Goal: Information Seeking & Learning: Learn about a topic

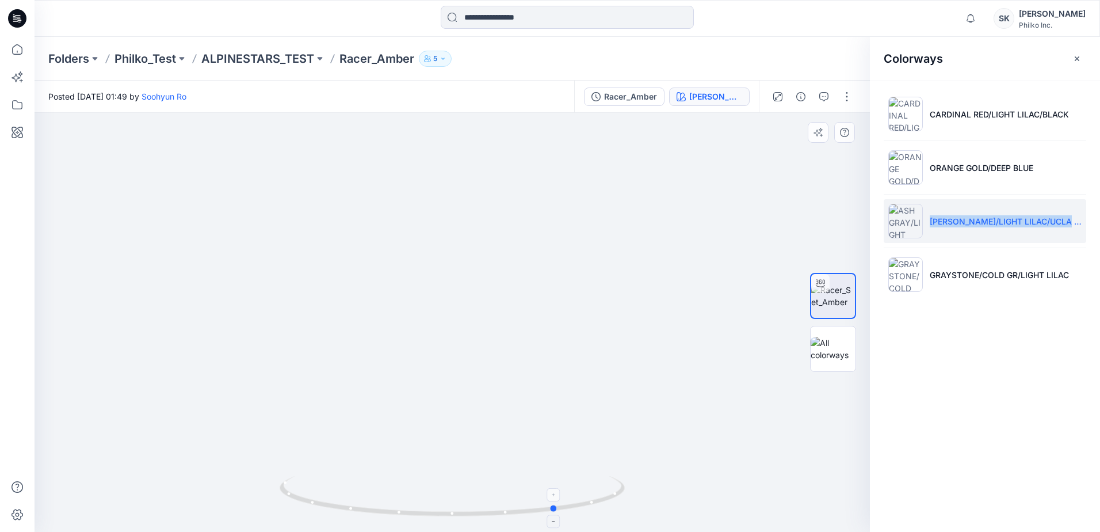
drag, startPoint x: 508, startPoint y: 517, endPoint x: 549, endPoint y: 518, distance: 41.5
click at [549, 518] on icon at bounding box center [454, 497] width 348 height 43
drag, startPoint x: 561, startPoint y: 418, endPoint x: 521, endPoint y: 306, distance: 118.9
click at [521, 306] on img at bounding box center [482, 10] width 1122 height 1042
drag, startPoint x: 436, startPoint y: 388, endPoint x: 441, endPoint y: 406, distance: 19.0
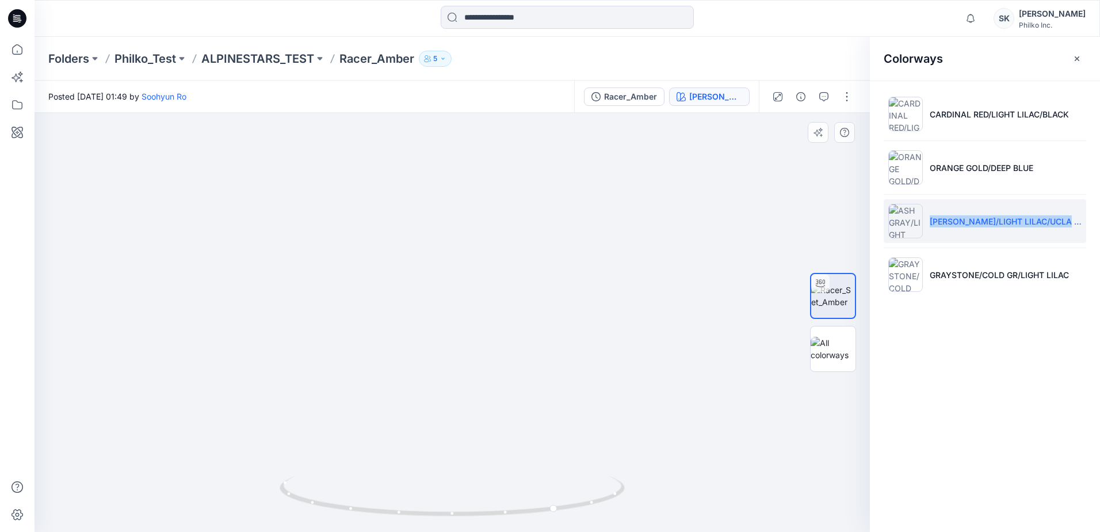
click at [436, 389] on img at bounding box center [482, 10] width 1122 height 1042
drag, startPoint x: 517, startPoint y: 520, endPoint x: 562, endPoint y: 506, distance: 46.6
click at [562, 506] on div at bounding box center [452, 503] width 345 height 58
drag, startPoint x: 505, startPoint y: 231, endPoint x: 499, endPoint y: 391, distance: 160.1
click at [499, 391] on img at bounding box center [476, 91] width 1122 height 881
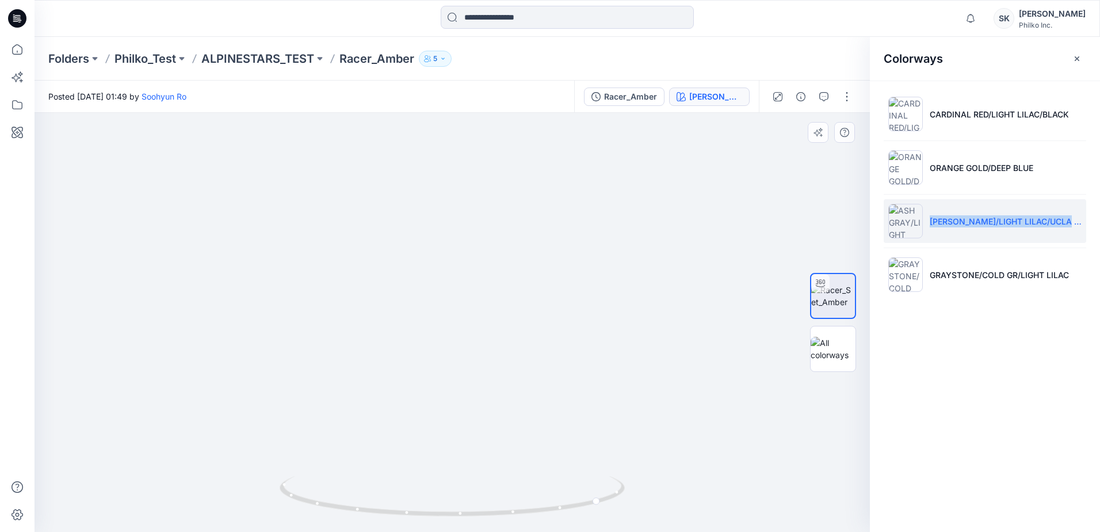
drag, startPoint x: 474, startPoint y: 374, endPoint x: 489, endPoint y: 475, distance: 102.4
click at [489, 475] on div at bounding box center [453, 322] width 836 height 419
drag, startPoint x: 431, startPoint y: 244, endPoint x: 433, endPoint y: 266, distance: 22.0
click at [433, 266] on img at bounding box center [491, 142] width 1122 height 780
drag, startPoint x: 506, startPoint y: 515, endPoint x: 592, endPoint y: 516, distance: 85.8
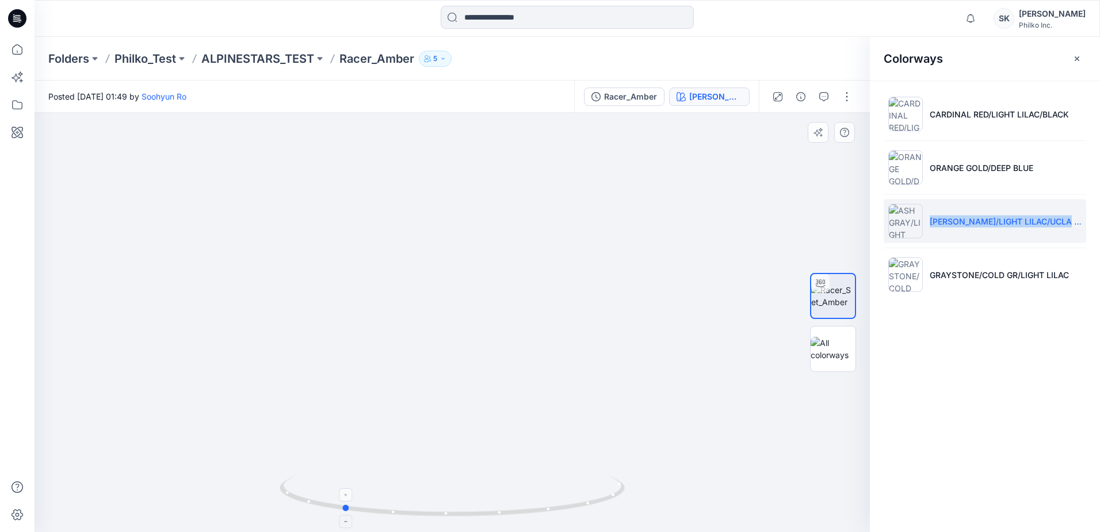
click at [592, 516] on icon at bounding box center [454, 497] width 348 height 43
drag, startPoint x: 579, startPoint y: 435, endPoint x: 584, endPoint y: 303, distance: 131.9
click at [584, 303] on img at bounding box center [498, 85] width 1122 height 893
click at [495, 504] on icon at bounding box center [454, 497] width 348 height 43
drag, startPoint x: 490, startPoint y: 511, endPoint x: 271, endPoint y: 512, distance: 219.9
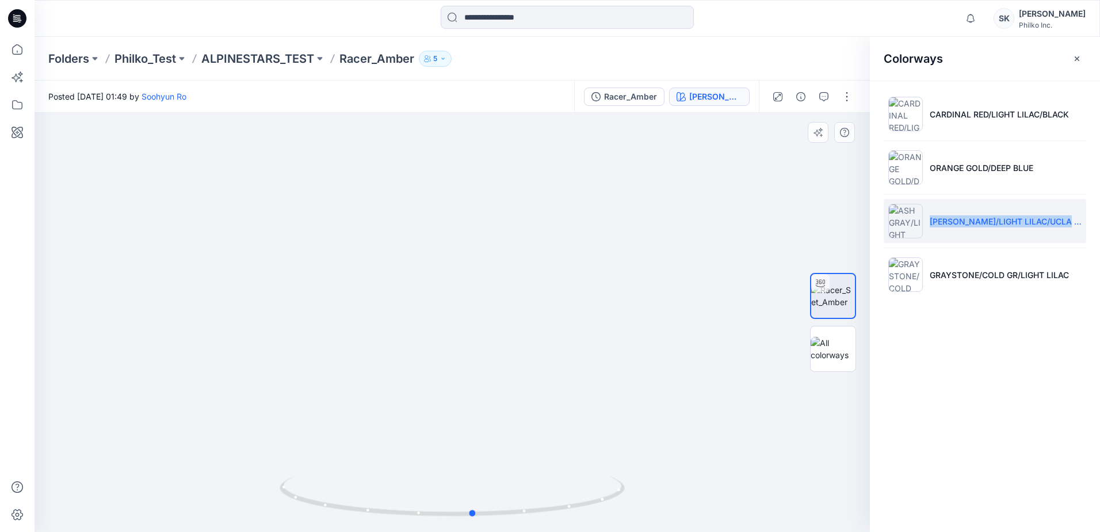
click at [271, 512] on div at bounding box center [453, 322] width 836 height 419
drag, startPoint x: 375, startPoint y: 487, endPoint x: 352, endPoint y: 405, distance: 86.0
click at [352, 405] on div at bounding box center [453, 322] width 836 height 419
drag, startPoint x: 398, startPoint y: 395, endPoint x: 397, endPoint y: 323, distance: 71.4
click at [397, 323] on img at bounding box center [452, 240] width 663 height 584
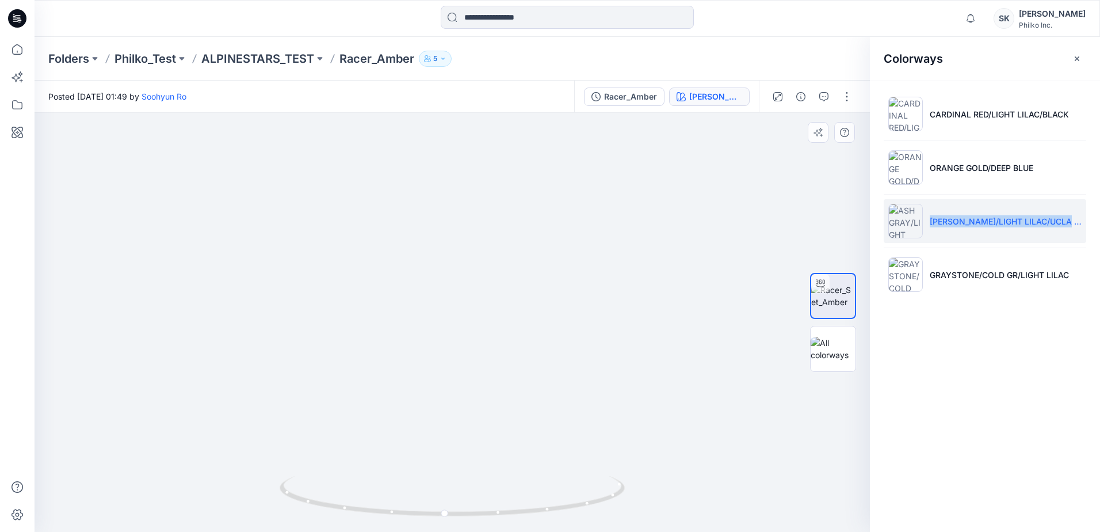
click at [439, 419] on img at bounding box center [452, 204] width 663 height 655
drag, startPoint x: 439, startPoint y: 455, endPoint x: 435, endPoint y: 390, distance: 64.6
drag, startPoint x: 444, startPoint y: 254, endPoint x: 447, endPoint y: 502, distance: 248.1
click at [447, 502] on div at bounding box center [453, 322] width 836 height 419
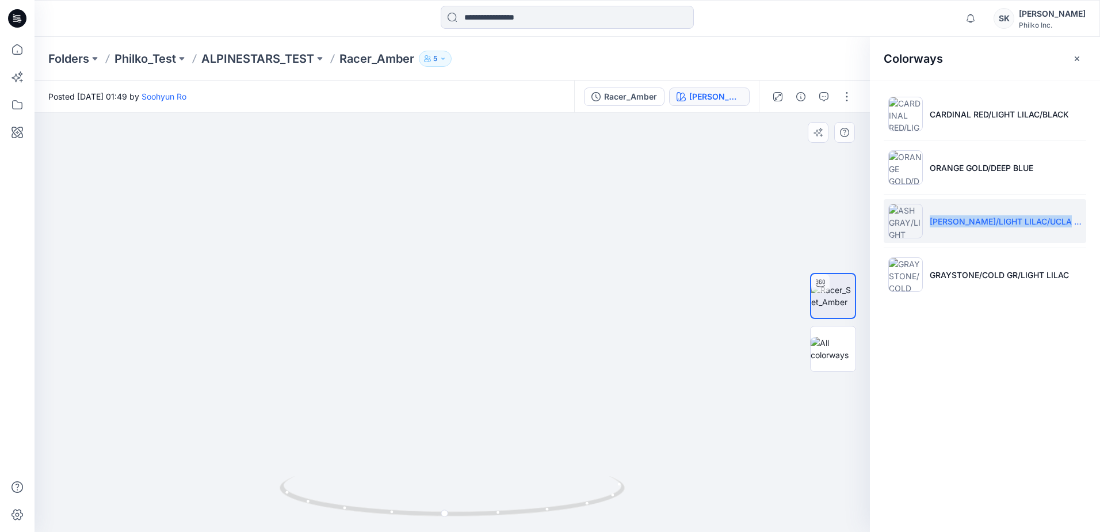
drag, startPoint x: 451, startPoint y: 334, endPoint x: 463, endPoint y: 453, distance: 119.8
click at [463, 453] on img at bounding box center [463, 184] width 1065 height 696
drag, startPoint x: 485, startPoint y: 448, endPoint x: 437, endPoint y: 249, distance: 204.9
click at [437, 249] on img at bounding box center [469, 181] width 1065 height 702
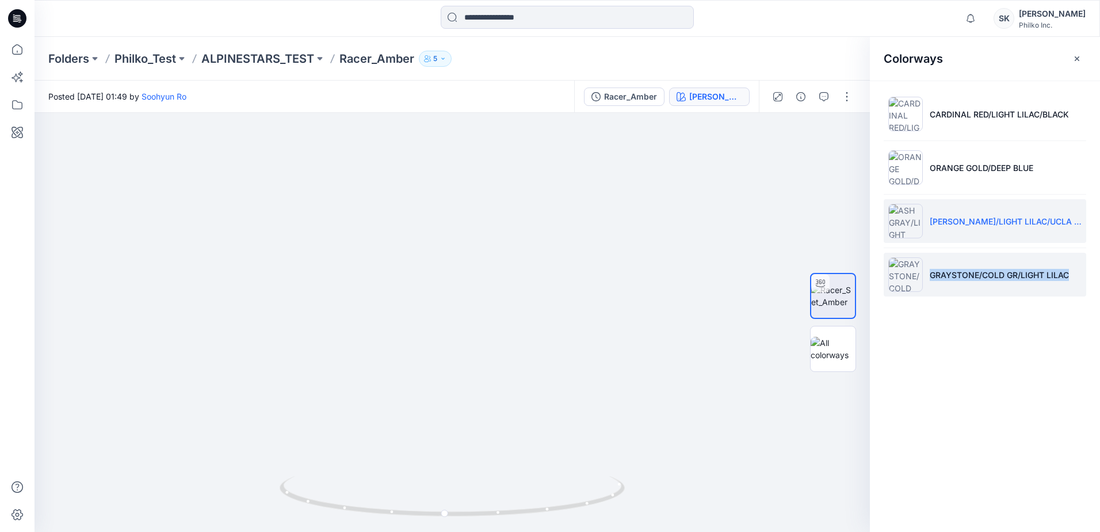
drag, startPoint x: 1076, startPoint y: 275, endPoint x: 932, endPoint y: 276, distance: 143.9
click at [932, 276] on li "GRAYSTONE/COLD GR/LIGHT LILAC" at bounding box center [985, 275] width 203 height 44
copy p "GRAYSTONE/COLD GR/LIGHT LILAC"
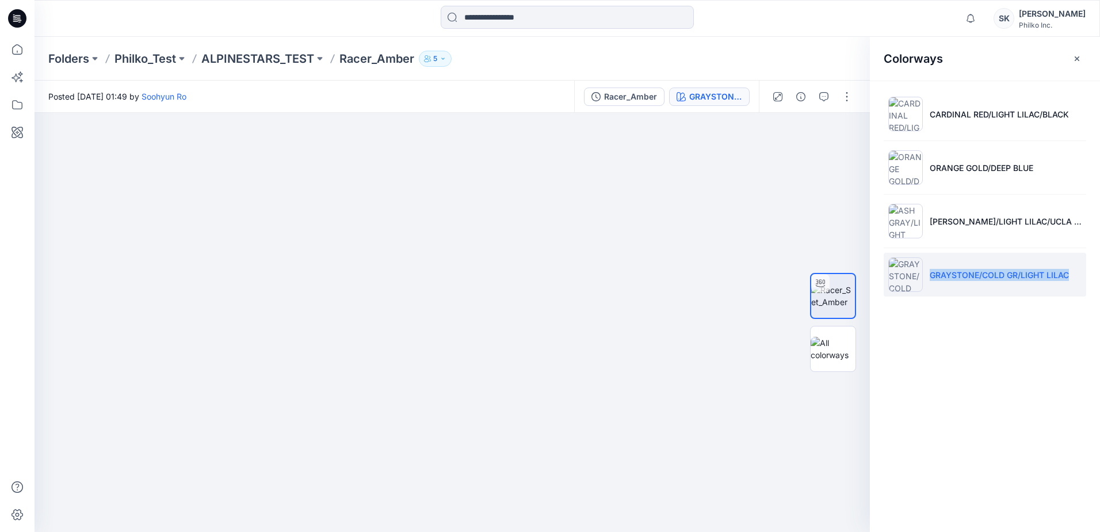
click at [963, 276] on p "GRAYSTONE/COLD GR/LIGHT LILAC" at bounding box center [999, 275] width 139 height 12
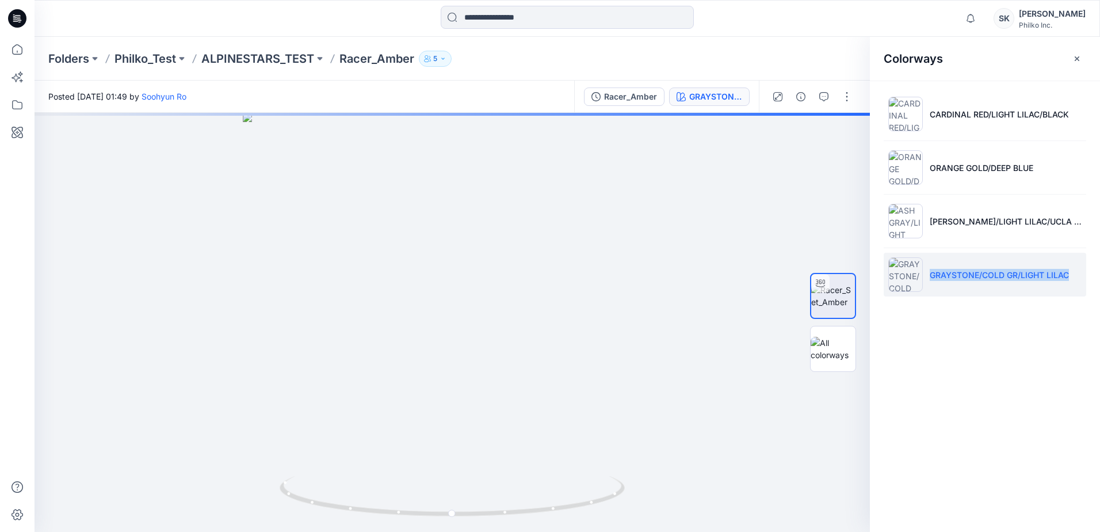
drag, startPoint x: 1086, startPoint y: 275, endPoint x: 933, endPoint y: 276, distance: 153.1
click at [933, 276] on li "GRAYSTONE/COLD GR/LIGHT LILAC" at bounding box center [985, 275] width 203 height 44
copy p "GRAYSTONE/COLD GR/LIGHT LILAC"
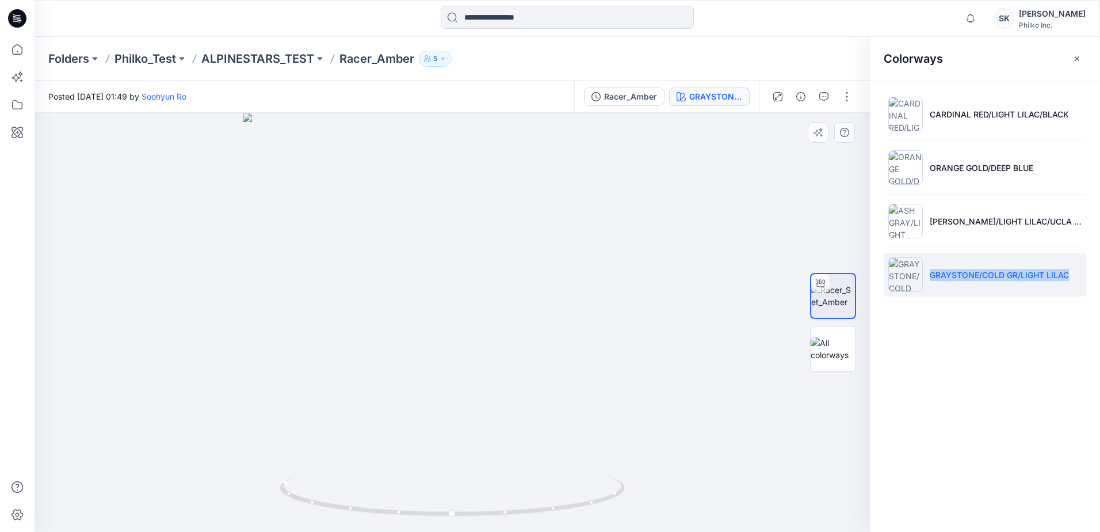
click at [215, 323] on div at bounding box center [453, 322] width 836 height 419
drag, startPoint x: 513, startPoint y: 512, endPoint x: 344, endPoint y: 503, distance: 170.0
click at [344, 503] on icon at bounding box center [454, 497] width 348 height 43
drag, startPoint x: 465, startPoint y: 196, endPoint x: 436, endPoint y: 433, distance: 238.3
click at [436, 433] on img at bounding box center [453, 236] width 764 height 591
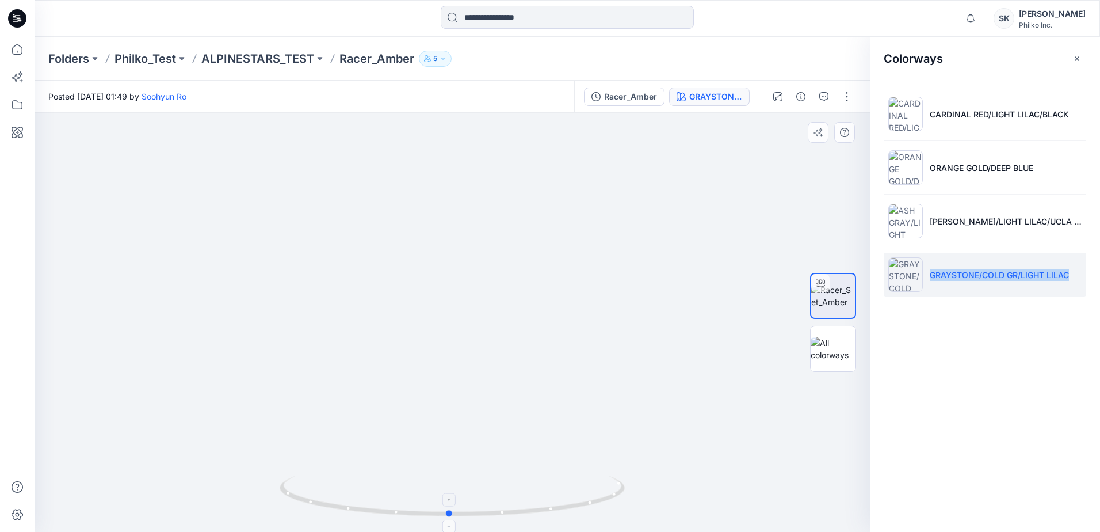
drag, startPoint x: 409, startPoint y: 521, endPoint x: 576, endPoint y: 511, distance: 167.2
click at [576, 511] on div at bounding box center [452, 503] width 345 height 58
click at [576, 511] on icon at bounding box center [454, 497] width 348 height 43
drag, startPoint x: 576, startPoint y: 511, endPoint x: 511, endPoint y: 201, distance: 316.3
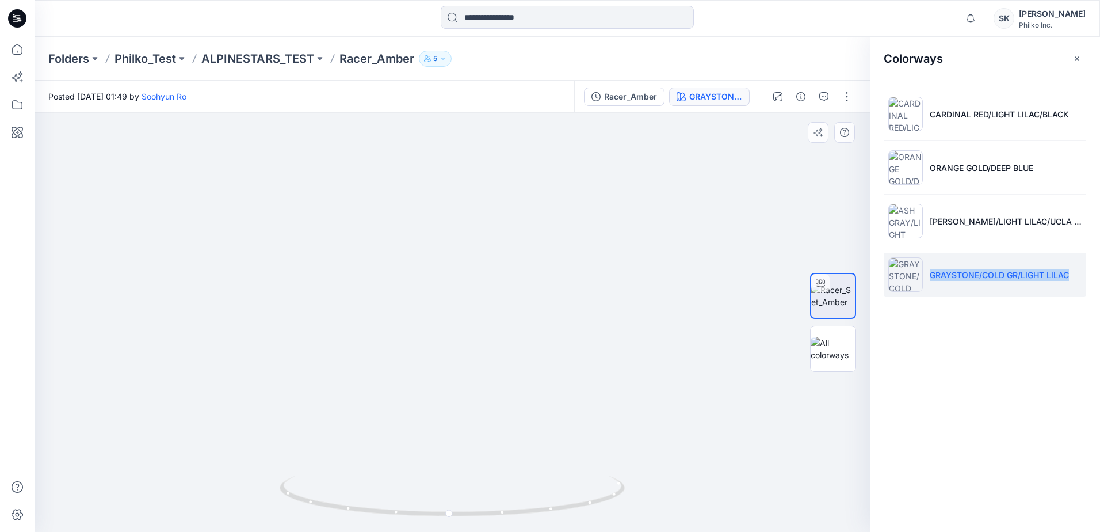
click at [511, 201] on img at bounding box center [469, 243] width 993 height 577
drag, startPoint x: 505, startPoint y: 343, endPoint x: 497, endPoint y: 418, distance: 75.9
click at [497, 420] on img at bounding box center [414, 297] width 993 height 470
click at [529, 299] on img at bounding box center [531, 322] width 993 height 419
drag, startPoint x: 452, startPoint y: 515, endPoint x: 607, endPoint y: 522, distance: 155.0
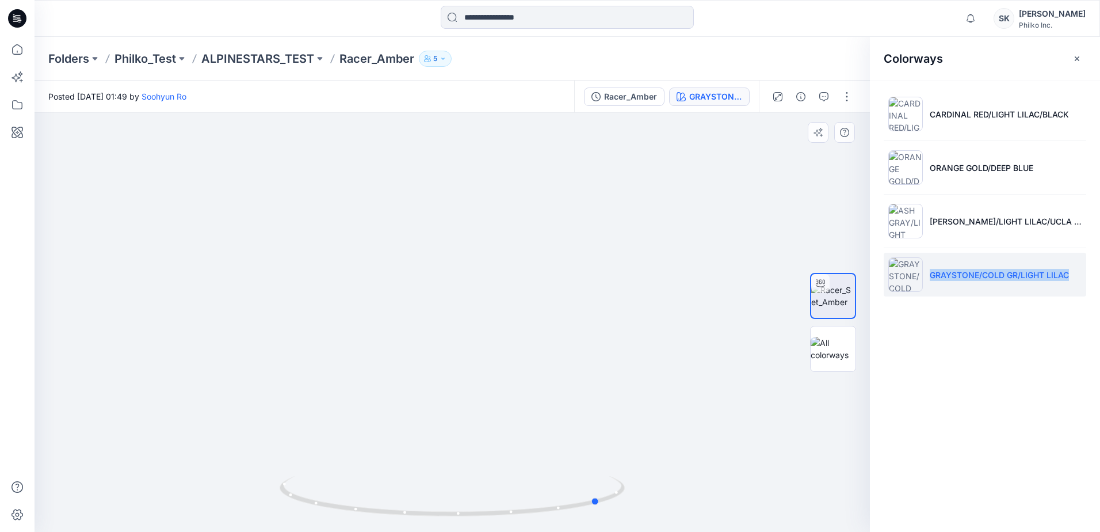
click at [607, 522] on div at bounding box center [452, 503] width 345 height 58
click at [480, 309] on img at bounding box center [518, 320] width 993 height 424
click at [673, 361] on img at bounding box center [518, 320] width 993 height 424
click at [588, 361] on img at bounding box center [518, 320] width 993 height 424
click at [555, 374] on img at bounding box center [518, 320] width 993 height 424
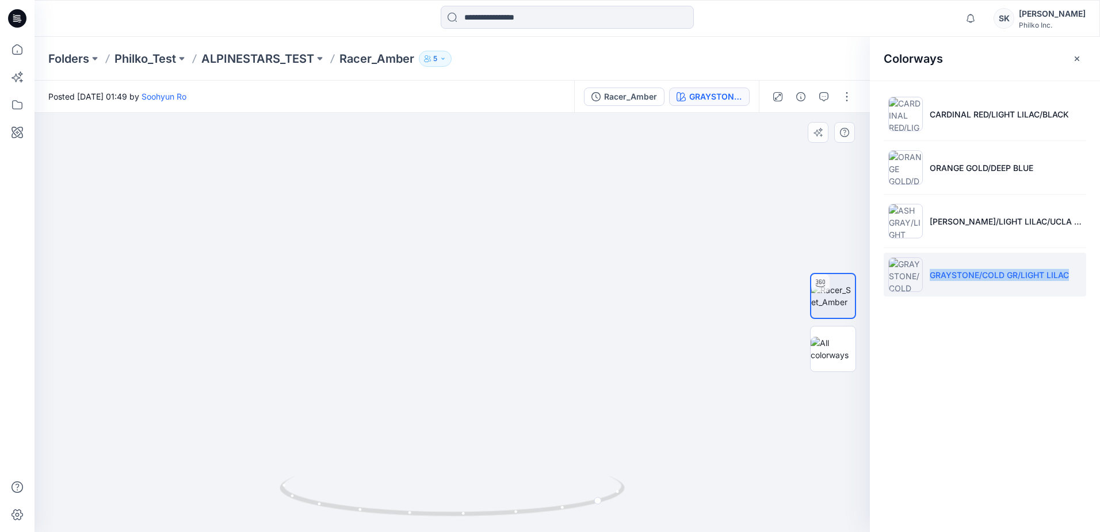
drag, startPoint x: 275, startPoint y: 422, endPoint x: 267, endPoint y: 340, distance: 83.2
click at [264, 340] on img at bounding box center [509, 279] width 993 height 506
click at [377, 355] on img at bounding box center [508, 278] width 993 height 506
drag, startPoint x: 534, startPoint y: 434, endPoint x: 491, endPoint y: 326, distance: 116.3
click at [491, 326] on img at bounding box center [468, 227] width 993 height 610
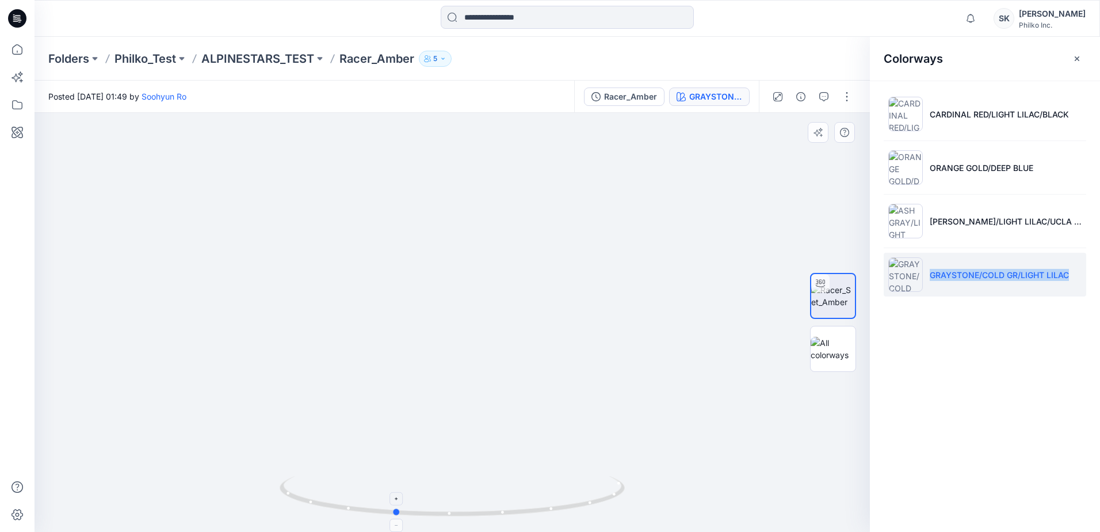
drag, startPoint x: 577, startPoint y: 500, endPoint x: 368, endPoint y: 513, distance: 209.3
click at [368, 513] on icon at bounding box center [454, 497] width 348 height 43
drag, startPoint x: 486, startPoint y: 402, endPoint x: 420, endPoint y: 270, distance: 148.3
click at [420, 270] on img at bounding box center [465, 221] width 993 height 621
click at [465, 522] on img at bounding box center [452, 504] width 345 height 56
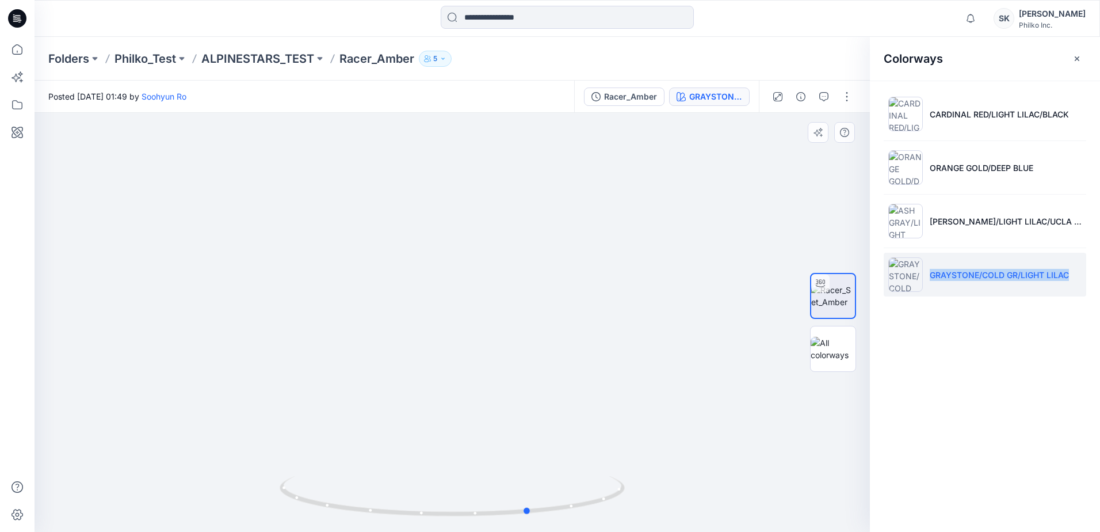
drag, startPoint x: 459, startPoint y: 520, endPoint x: 594, endPoint y: 527, distance: 135.5
click at [594, 527] on img at bounding box center [452, 504] width 345 height 56
drag, startPoint x: 486, startPoint y: 403, endPoint x: 473, endPoint y: 271, distance: 133.1
click at [473, 271] on img at bounding box center [373, 54] width 993 height 955
drag, startPoint x: 331, startPoint y: 234, endPoint x: 396, endPoint y: 305, distance: 96.1
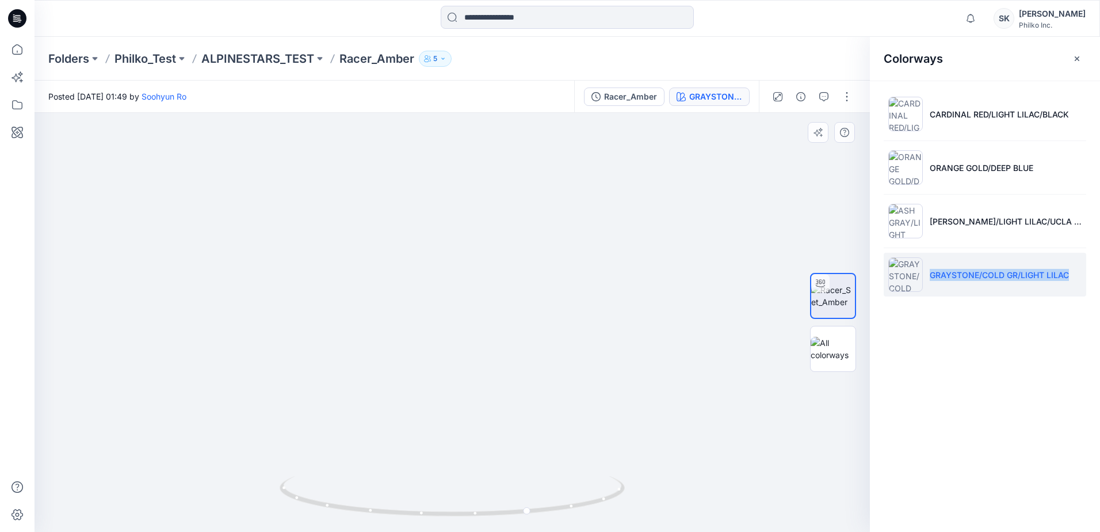
click at [396, 305] on img at bounding box center [374, 29] width 1122 height 1004
drag, startPoint x: 586, startPoint y: 268, endPoint x: 575, endPoint y: 280, distance: 16.7
click at [586, 268] on img at bounding box center [374, 29] width 1122 height 1004
drag, startPoint x: 496, startPoint y: 520, endPoint x: 589, endPoint y: 509, distance: 93.9
click at [589, 509] on div at bounding box center [452, 503] width 345 height 58
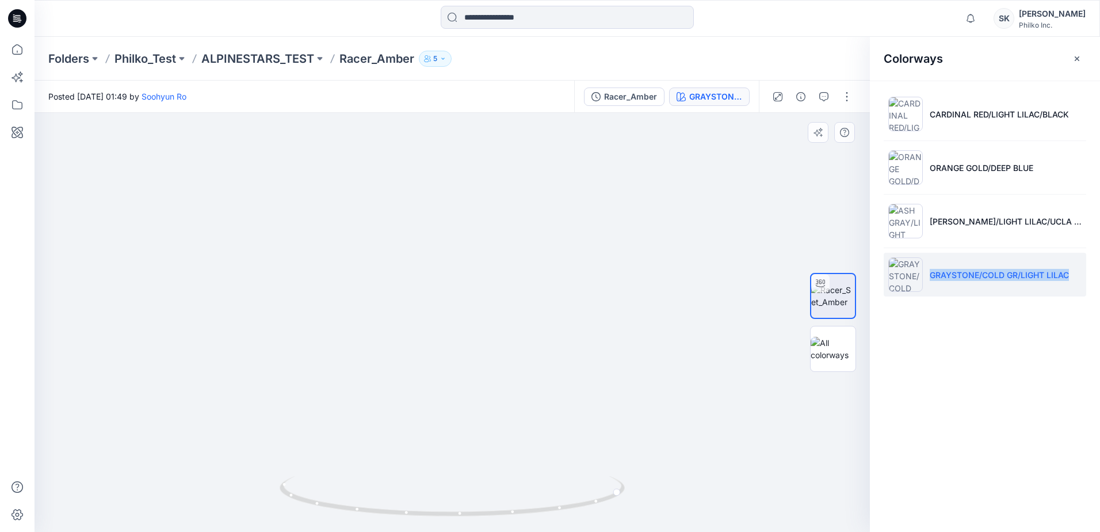
drag, startPoint x: 425, startPoint y: 276, endPoint x: 499, endPoint y: 398, distance: 142.0
click at [504, 420] on img at bounding box center [451, 101] width 1122 height 862
drag, startPoint x: 442, startPoint y: 234, endPoint x: 467, endPoint y: 299, distance: 69.8
click at [467, 299] on img at bounding box center [478, 133] width 1122 height 795
click at [477, 368] on img at bounding box center [487, 168] width 1122 height 726
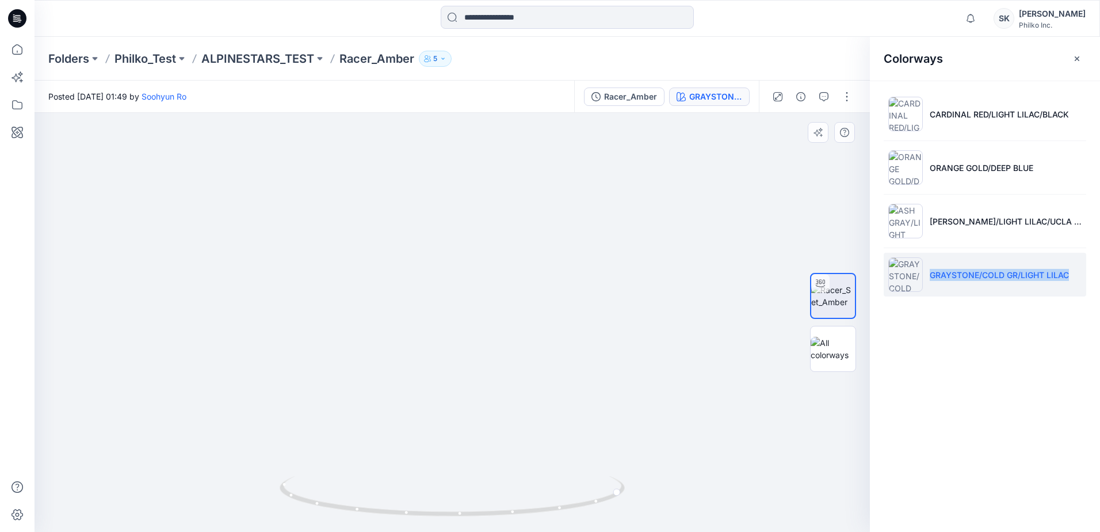
click at [498, 374] on img at bounding box center [487, 168] width 1122 height 726
drag, startPoint x: 396, startPoint y: 330, endPoint x: 388, endPoint y: 193, distance: 137.2
click at [388, 193] on img at bounding box center [487, 168] width 1122 height 726
drag, startPoint x: 405, startPoint y: 430, endPoint x: 401, endPoint y: 317, distance: 112.9
click at [401, 317] on img at bounding box center [479, 99] width 1122 height 863
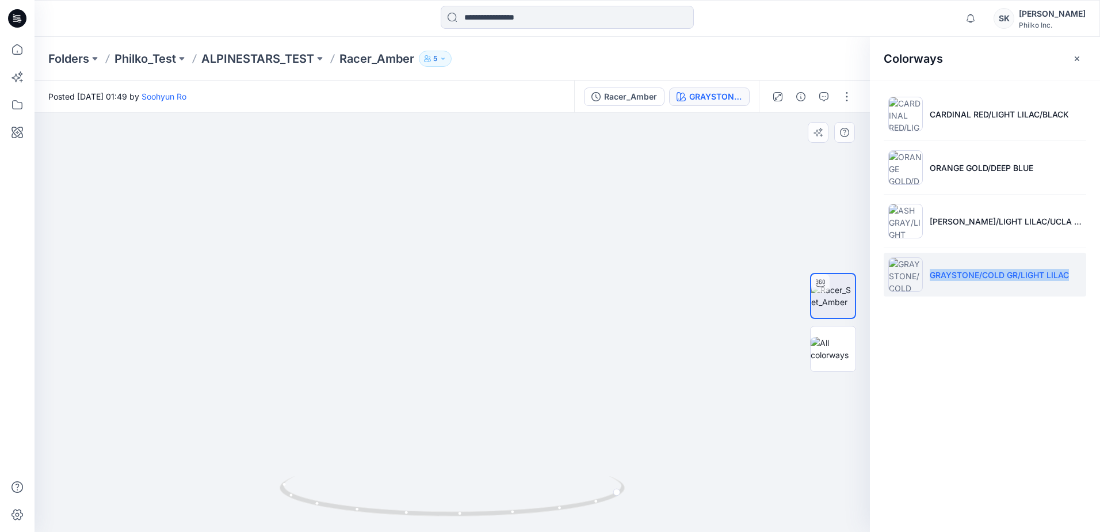
drag, startPoint x: 393, startPoint y: 444, endPoint x: 387, endPoint y: 379, distance: 65.3
click at [387, 379] on img at bounding box center [469, 13] width 1122 height 1038
drag, startPoint x: 423, startPoint y: 520, endPoint x: 313, endPoint y: 509, distance: 110.5
click at [313, 509] on div at bounding box center [452, 503] width 345 height 58
click at [507, 523] on div at bounding box center [511, 525] width 13 height 13
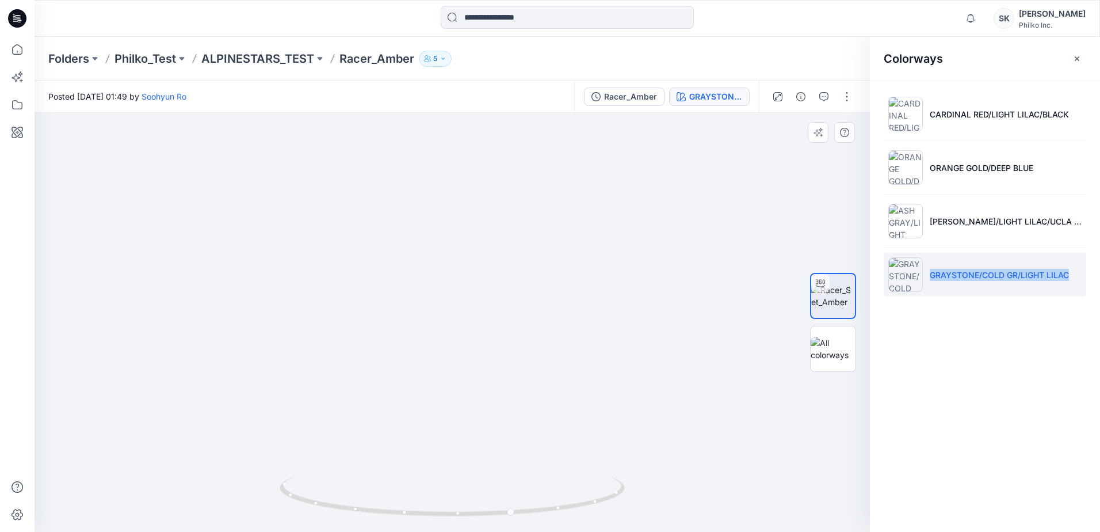
click at [496, 316] on img at bounding box center [452, 290] width 491 height 482
drag, startPoint x: 534, startPoint y: 521, endPoint x: 334, endPoint y: 529, distance: 199.9
click at [334, 529] on img at bounding box center [452, 504] width 345 height 56
drag, startPoint x: 471, startPoint y: 193, endPoint x: 464, endPoint y: 317, distance: 123.4
click at [465, 315] on img at bounding box center [452, 38] width 1122 height 988
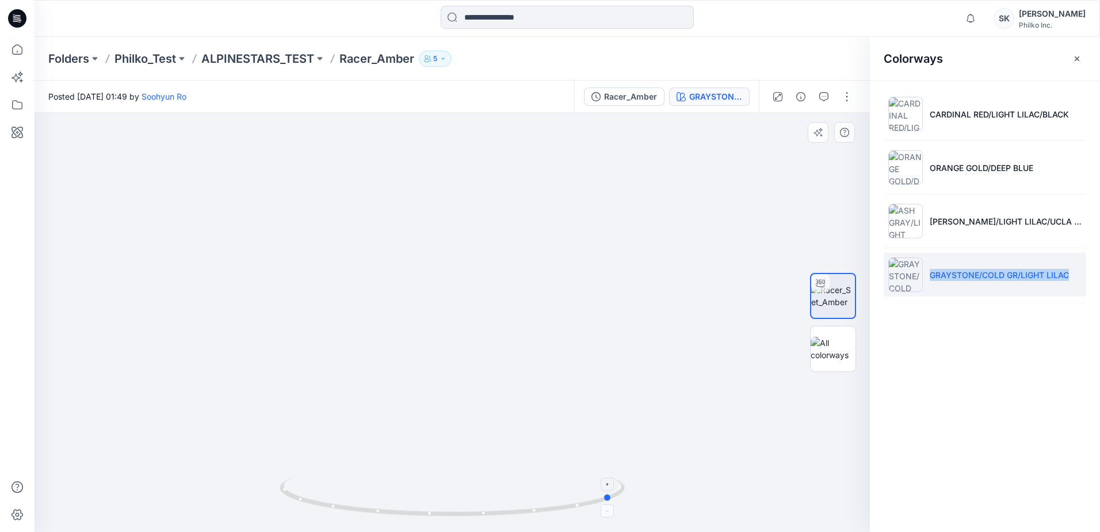
drag, startPoint x: 496, startPoint y: 516, endPoint x: 442, endPoint y: 516, distance: 54.1
click at [442, 516] on icon at bounding box center [454, 497] width 348 height 43
drag, startPoint x: 391, startPoint y: 258, endPoint x: 391, endPoint y: 477, distance: 219.3
click at [391, 477] on div at bounding box center [453, 322] width 836 height 419
click at [395, 340] on img at bounding box center [452, 146] width 1122 height 771
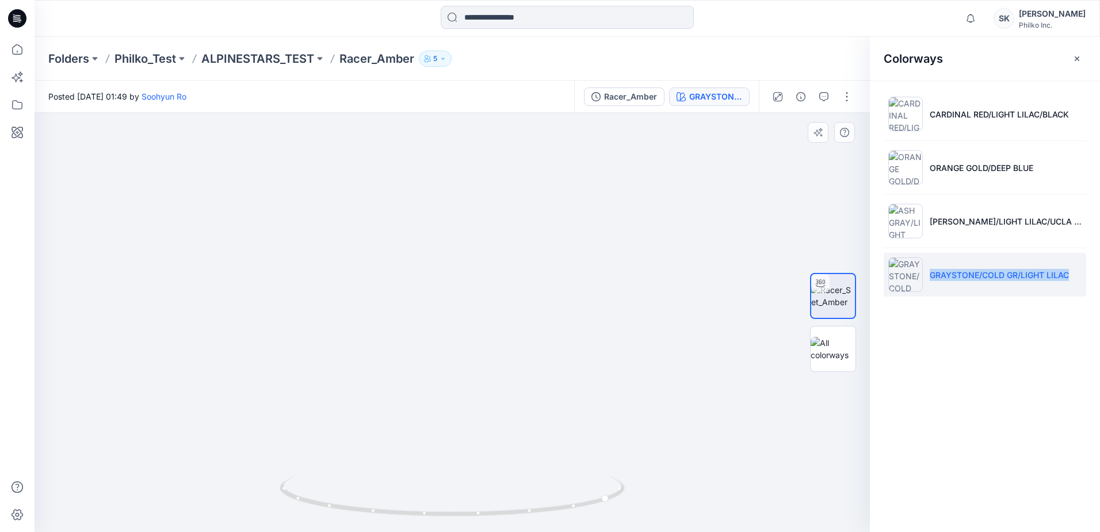
drag, startPoint x: 424, startPoint y: 435, endPoint x: 411, endPoint y: 300, distance: 135.3
click at [411, 300] on img at bounding box center [452, 148] width 778 height 765
click at [648, 98] on div "Racer_Amber" at bounding box center [630, 96] width 53 height 13
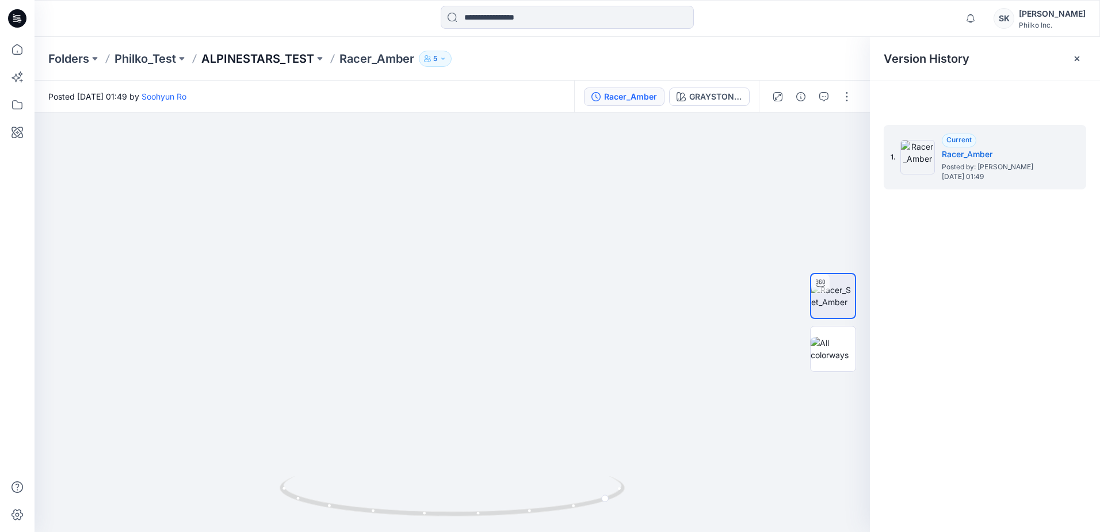
click at [273, 56] on p "ALPINESTARS_TEST" at bounding box center [257, 59] width 113 height 16
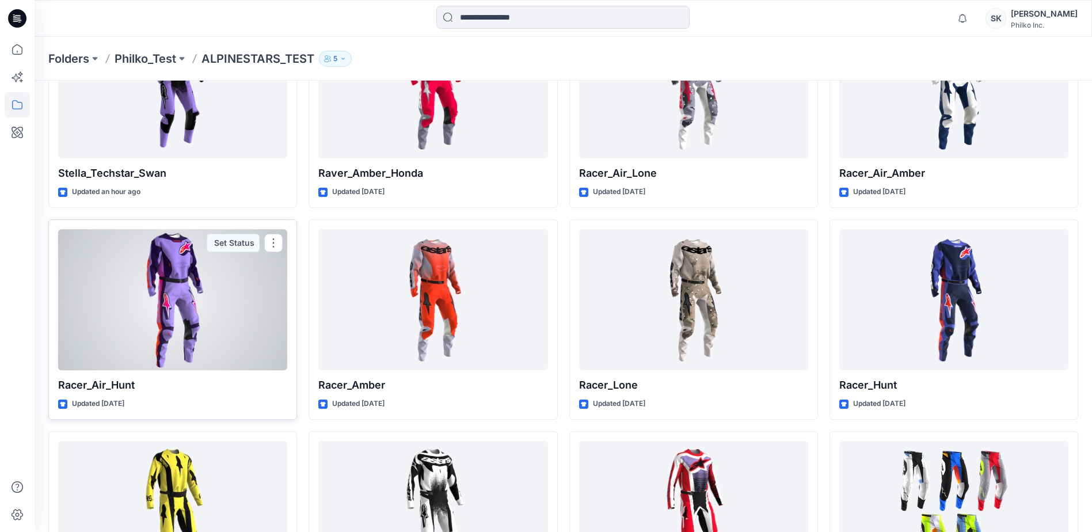
scroll to position [230, 0]
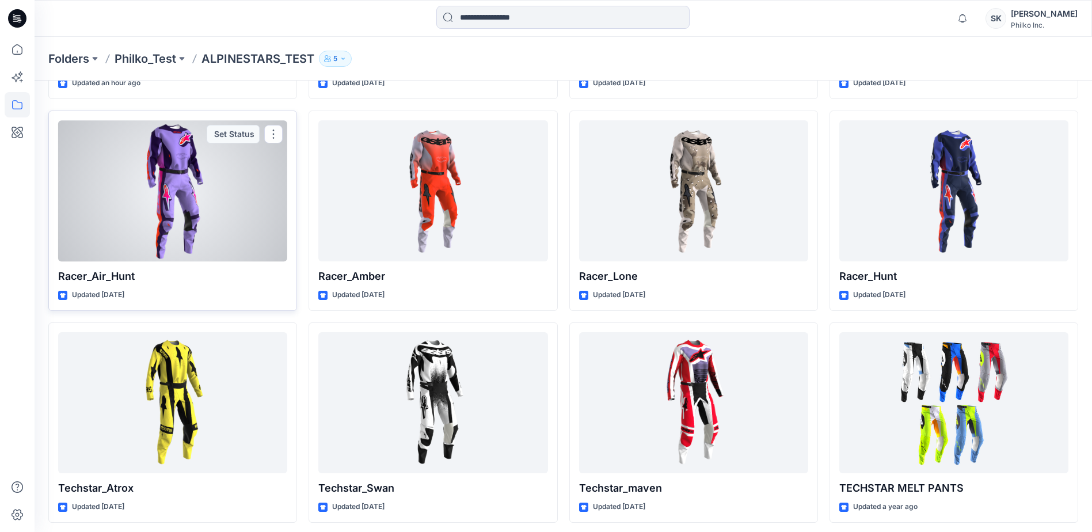
click at [201, 254] on div at bounding box center [172, 190] width 229 height 141
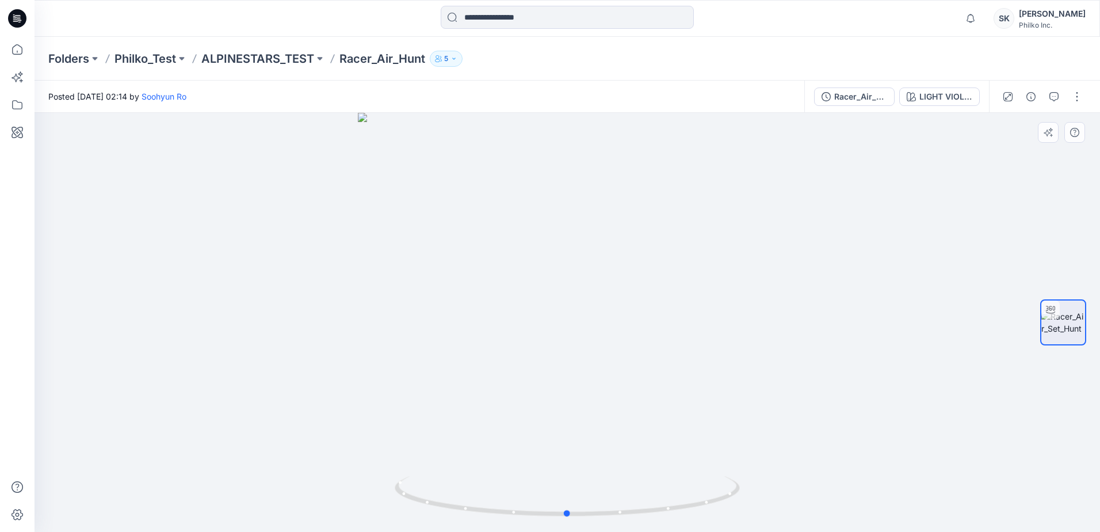
click at [579, 240] on div at bounding box center [568, 322] width 1066 height 419
drag, startPoint x: 601, startPoint y: 150, endPoint x: 620, endPoint y: 339, distance: 189.7
click at [620, 339] on img at bounding box center [567, 272] width 993 height 517
drag, startPoint x: 616, startPoint y: 238, endPoint x: 619, endPoint y: 274, distance: 36.4
click at [619, 274] on img at bounding box center [570, 280] width 1122 height 503
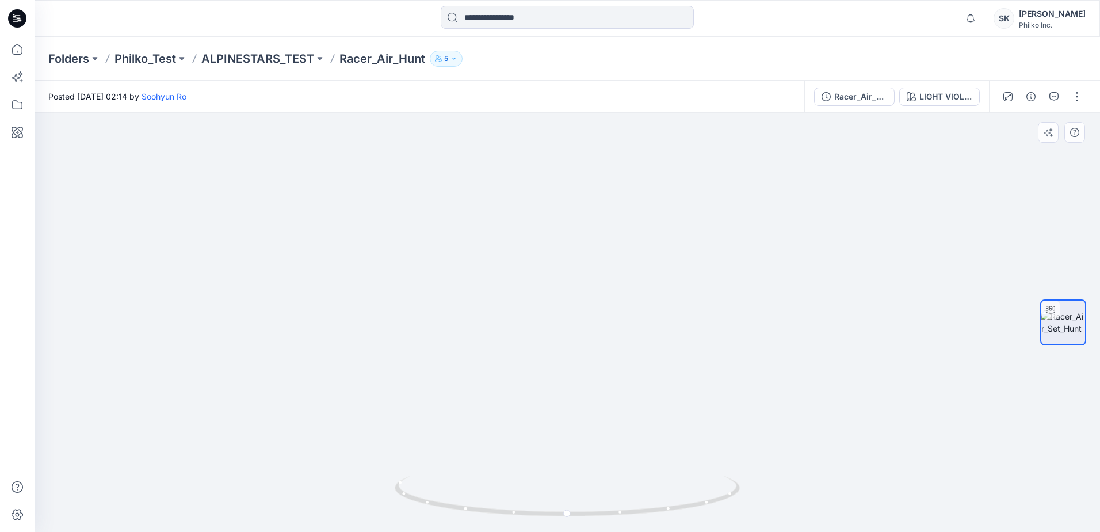
drag, startPoint x: 430, startPoint y: 455, endPoint x: 439, endPoint y: 356, distance: 98.8
click at [439, 356] on img at bounding box center [568, 242] width 950 height 580
drag, startPoint x: 462, startPoint y: 265, endPoint x: 447, endPoint y: 409, distance: 144.7
click at [452, 422] on img at bounding box center [566, 278] width 1122 height 506
drag, startPoint x: 477, startPoint y: 306, endPoint x: 477, endPoint y: 317, distance: 10.9
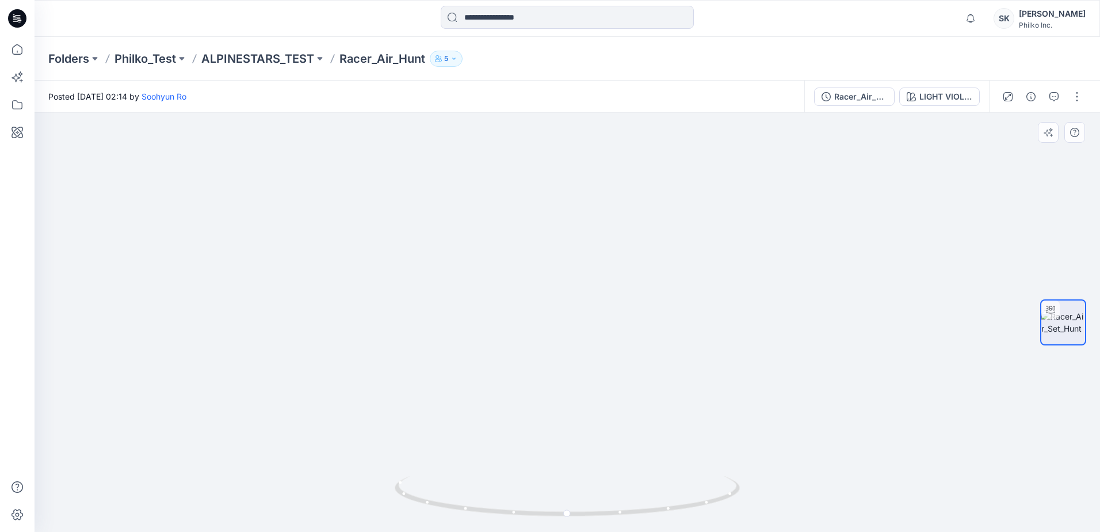
click at [477, 317] on img at bounding box center [557, 295] width 1122 height 473
drag, startPoint x: 552, startPoint y: 521, endPoint x: 364, endPoint y: 512, distance: 187.9
click at [364, 512] on div at bounding box center [568, 322] width 1066 height 419
click at [954, 94] on div "LIGHT VIOLET/DEEP PURP/PINK FL" at bounding box center [946, 96] width 53 height 13
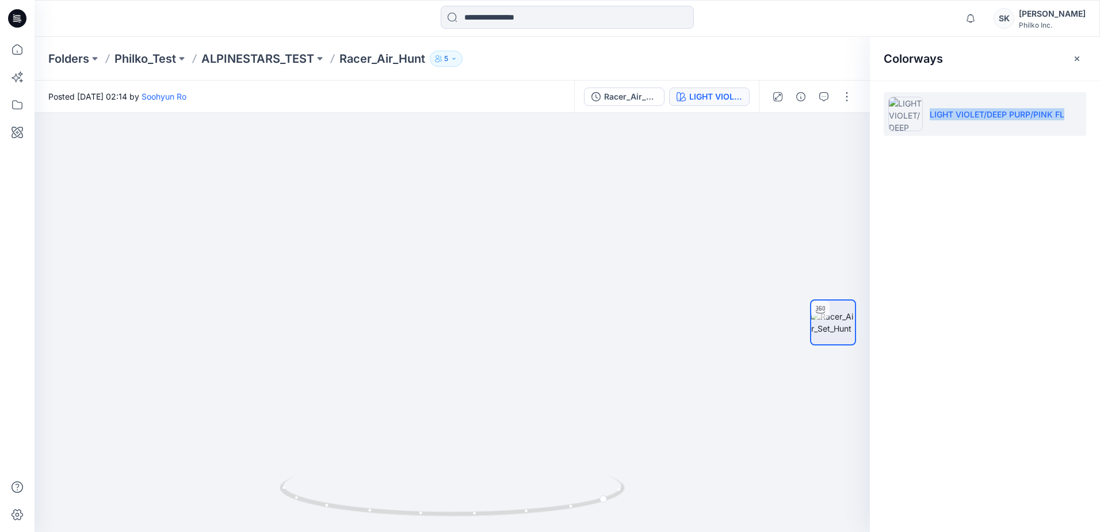
drag, startPoint x: 1071, startPoint y: 111, endPoint x: 930, endPoint y: 117, distance: 140.6
click at [930, 117] on li "LIGHT VIOLET/DEEP PURP/PINK FL" at bounding box center [985, 114] width 203 height 44
copy p "LIGHT VIOLET/DEEP PURP/PINK FL"
click at [512, 396] on div at bounding box center [453, 322] width 836 height 419
drag, startPoint x: 465, startPoint y: 517, endPoint x: 555, endPoint y: 511, distance: 90.0
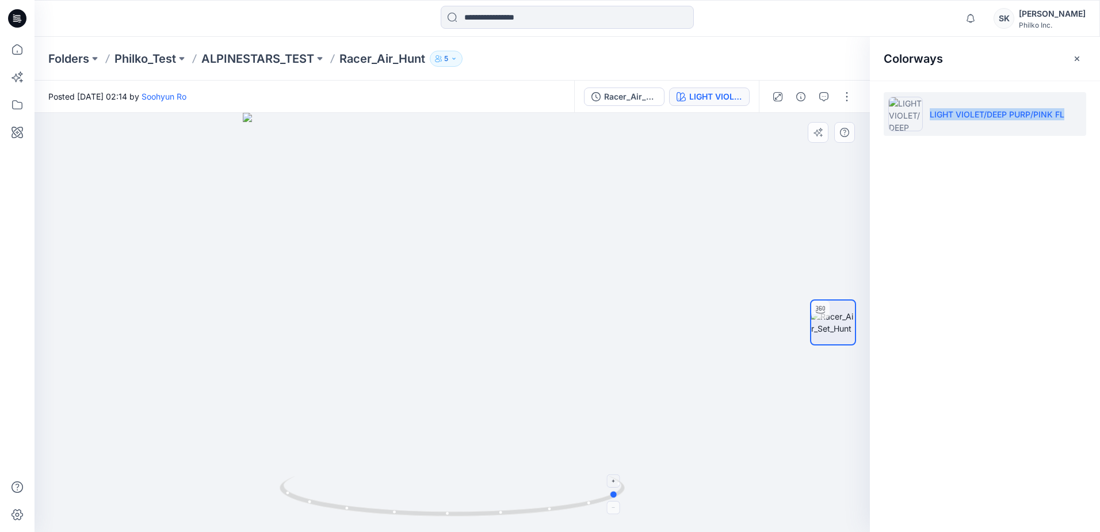
click at [555, 511] on icon at bounding box center [454, 497] width 348 height 43
drag, startPoint x: 511, startPoint y: 513, endPoint x: 326, endPoint y: 513, distance: 185.3
click at [326, 513] on icon at bounding box center [454, 497] width 348 height 43
drag, startPoint x: 437, startPoint y: 521, endPoint x: 416, endPoint y: 516, distance: 22.5
click at [416, 516] on icon at bounding box center [454, 497] width 348 height 43
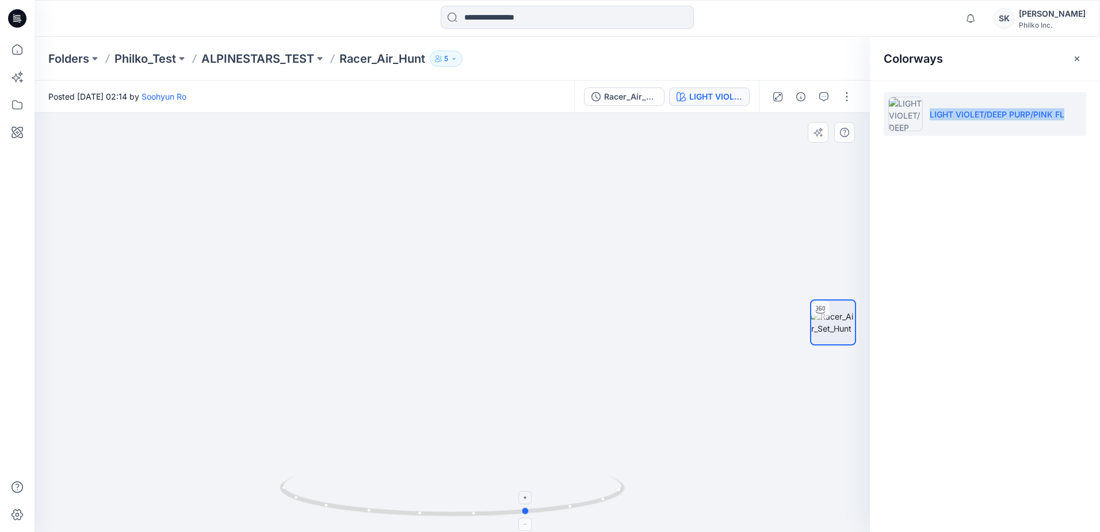
drag, startPoint x: 428, startPoint y: 510, endPoint x: 521, endPoint y: 498, distance: 94.5
click at [521, 498] on icon at bounding box center [454, 497] width 348 height 43
drag, startPoint x: 506, startPoint y: 455, endPoint x: 504, endPoint y: 303, distance: 151.4
click at [504, 303] on img at bounding box center [448, 137] width 893 height 790
drag, startPoint x: 521, startPoint y: 512, endPoint x: 524, endPoint y: 504, distance: 8.4
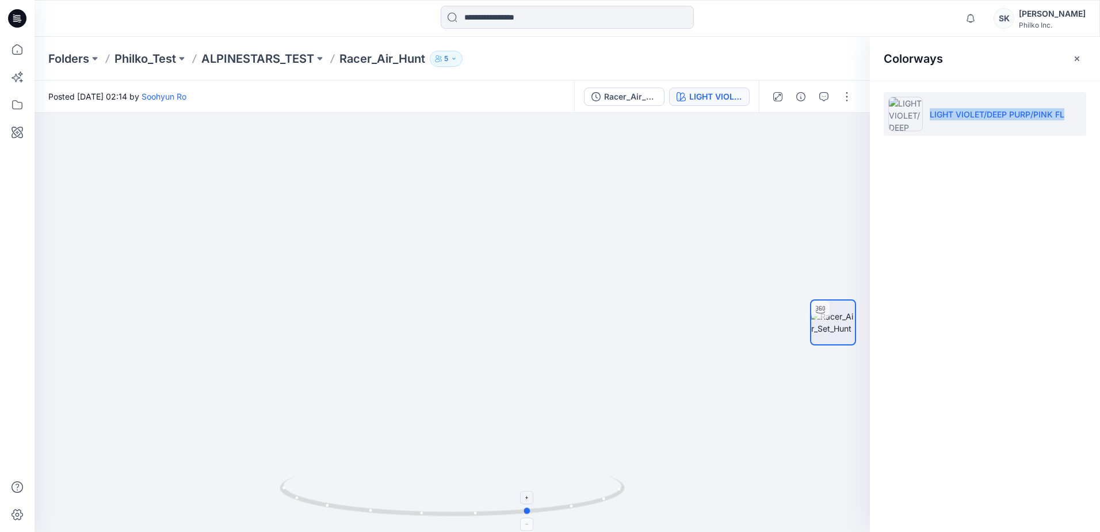
click at [524, 504] on icon at bounding box center [454, 497] width 348 height 43
drag, startPoint x: 417, startPoint y: 523, endPoint x: 482, endPoint y: 514, distance: 66.2
click at [482, 514] on div at bounding box center [452, 503] width 345 height 58
drag, startPoint x: 395, startPoint y: 201, endPoint x: 418, endPoint y: 331, distance: 131.5
click at [418, 331] on img at bounding box center [464, 99] width 1122 height 866
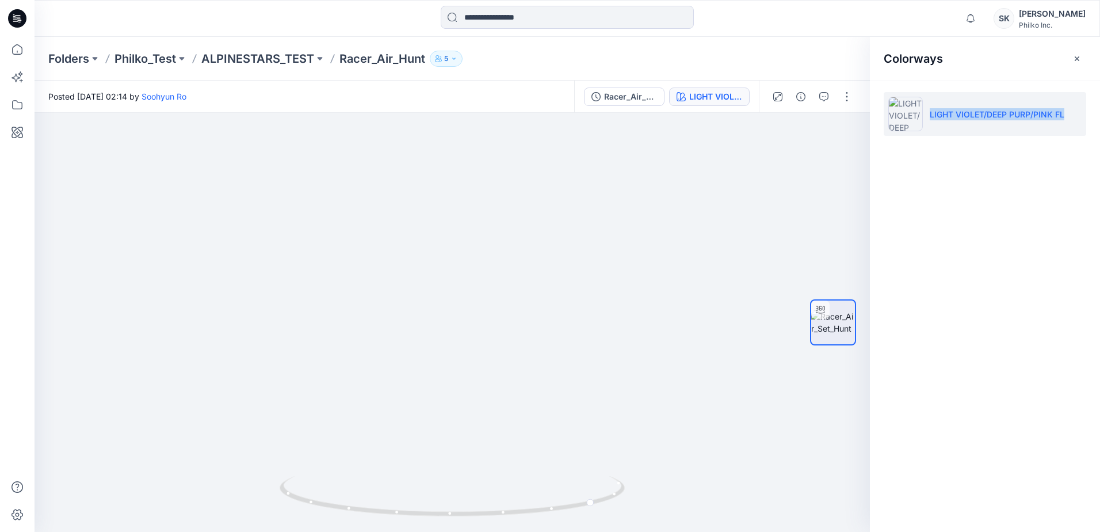
click at [418, 374] on img at bounding box center [464, 99] width 1122 height 866
drag, startPoint x: 418, startPoint y: 374, endPoint x: 418, endPoint y: 402, distance: 28.2
click at [418, 402] on img at bounding box center [463, 124] width 1122 height 815
drag, startPoint x: 402, startPoint y: 264, endPoint x: 414, endPoint y: 312, distance: 49.1
click at [414, 312] on img at bounding box center [463, 124] width 1122 height 815
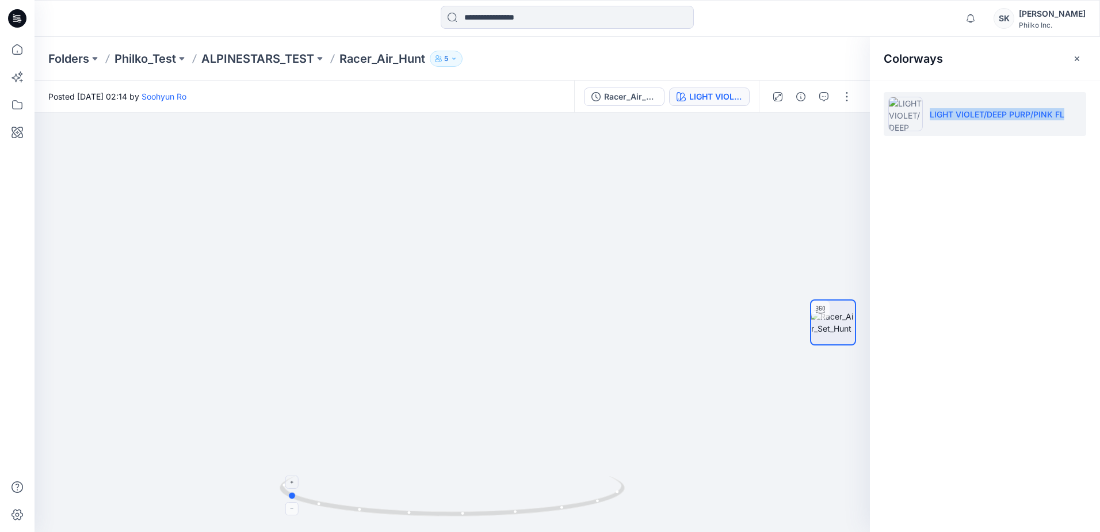
drag, startPoint x: 582, startPoint y: 508, endPoint x: 619, endPoint y: 515, distance: 36.9
click at [619, 515] on icon at bounding box center [454, 497] width 348 height 43
drag, startPoint x: 504, startPoint y: 514, endPoint x: 508, endPoint y: 509, distance: 6.1
click at [508, 509] on icon at bounding box center [454, 497] width 348 height 43
click at [309, 313] on img at bounding box center [475, 148] width 1122 height 767
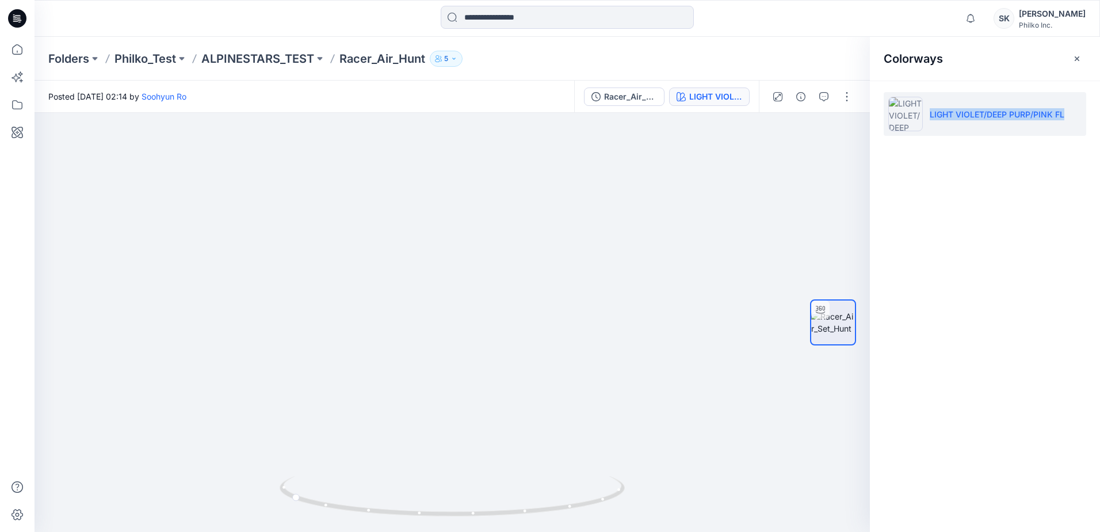
drag, startPoint x: 381, startPoint y: 380, endPoint x: 393, endPoint y: 260, distance: 121.4
click at [393, 260] on img at bounding box center [452, 258] width 548 height 548
click at [381, 58] on p "Racer_Air_Hunt" at bounding box center [383, 59] width 86 height 16
click at [223, 51] on p "ALPINESTARS_TEST" at bounding box center [257, 59] width 113 height 16
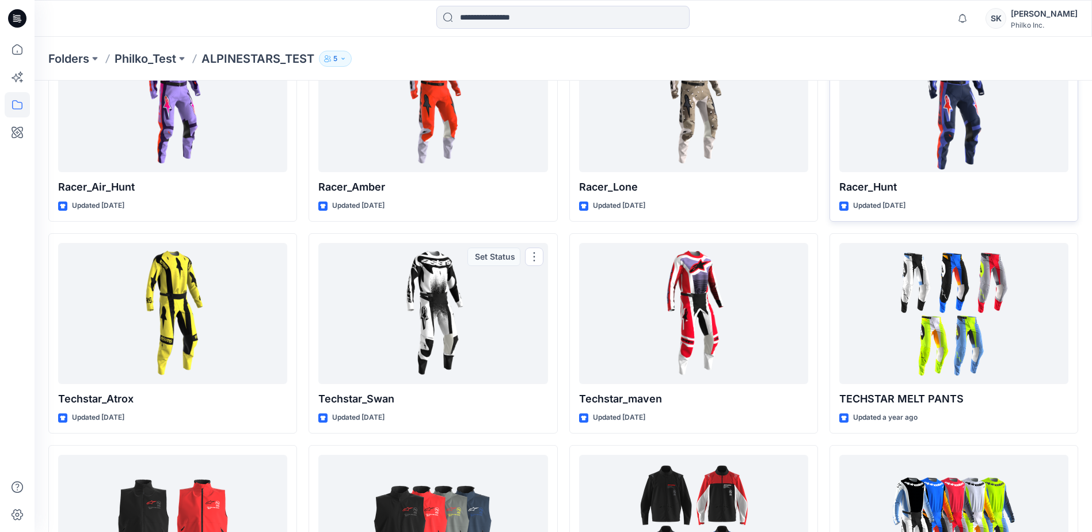
scroll to position [219, 0]
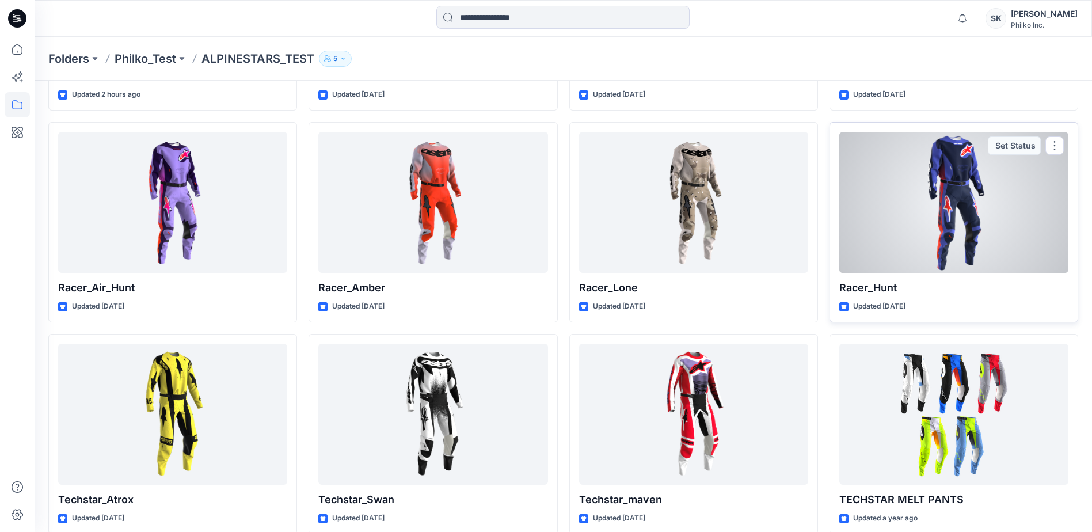
click at [894, 203] on div at bounding box center [953, 202] width 229 height 141
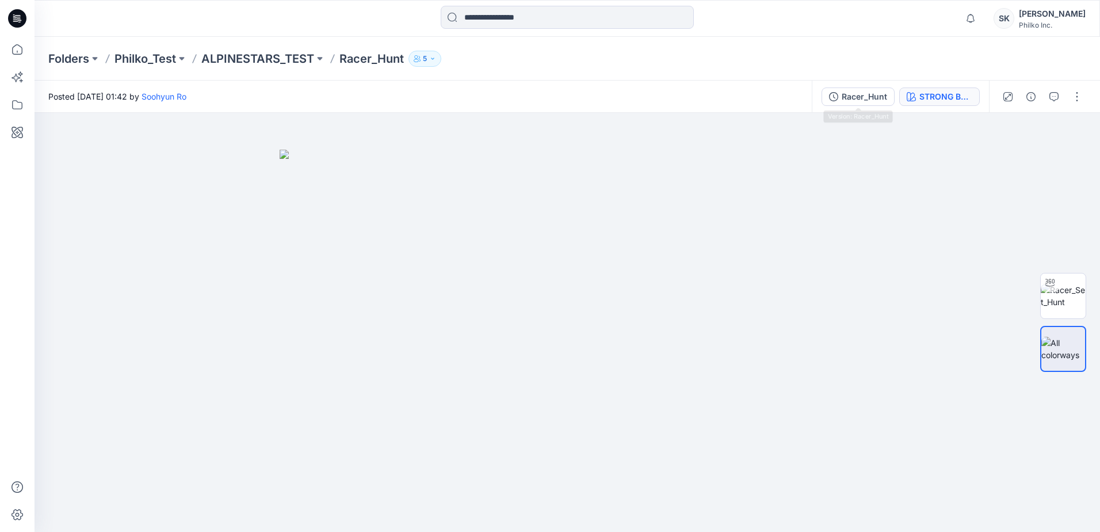
click at [937, 91] on div "STRONG BLUE/DEEP BLUE/FIRE RED" at bounding box center [946, 96] width 53 height 13
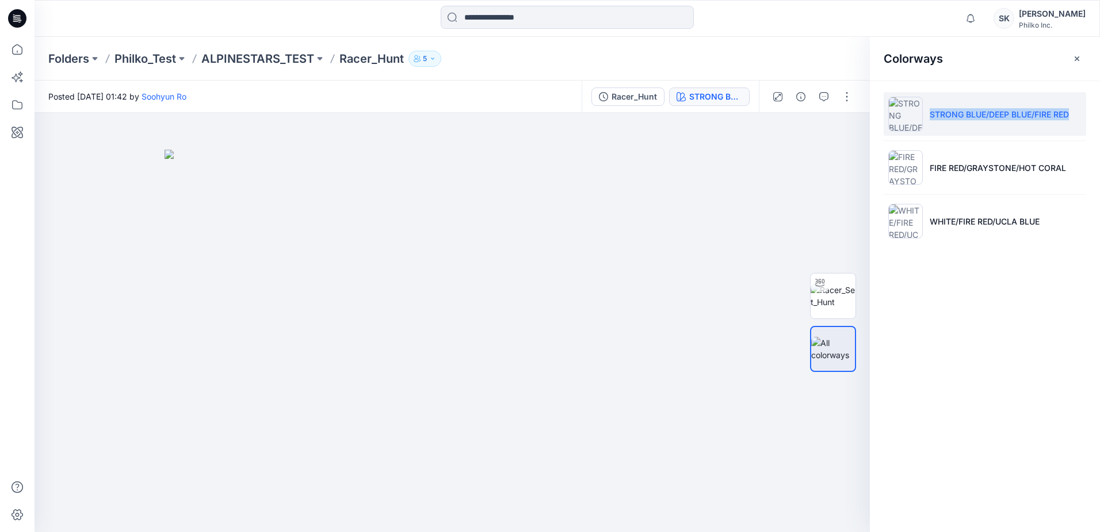
drag, startPoint x: 1016, startPoint y: 113, endPoint x: 930, endPoint y: 118, distance: 87.0
click at [930, 118] on li "STRONG BLUE/DEEP BLUE/FIRE RED" at bounding box center [985, 114] width 203 height 44
copy p "STRONG BLUE/DEEP BLUE/FIRE RED"
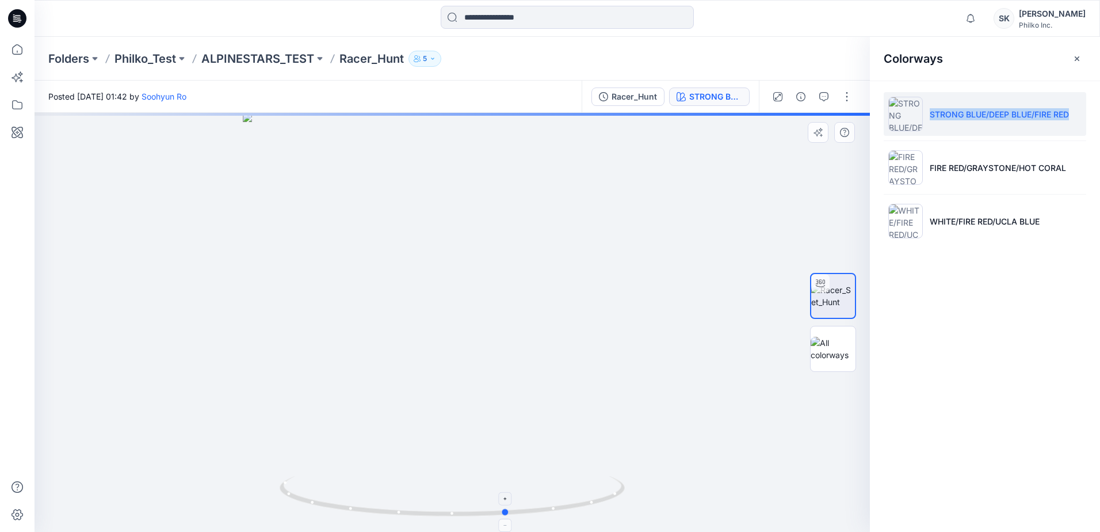
drag, startPoint x: 498, startPoint y: 508, endPoint x: 543, endPoint y: 513, distance: 45.3
click at [544, 513] on icon at bounding box center [454, 497] width 348 height 43
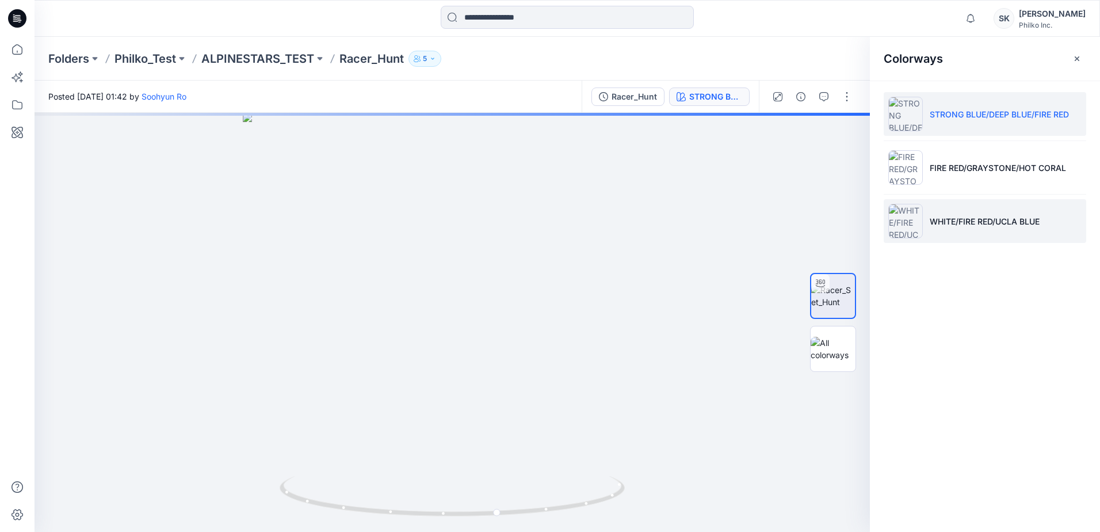
click at [972, 209] on li "WHITE/FIRE RED/UCLA BLUE" at bounding box center [985, 221] width 203 height 44
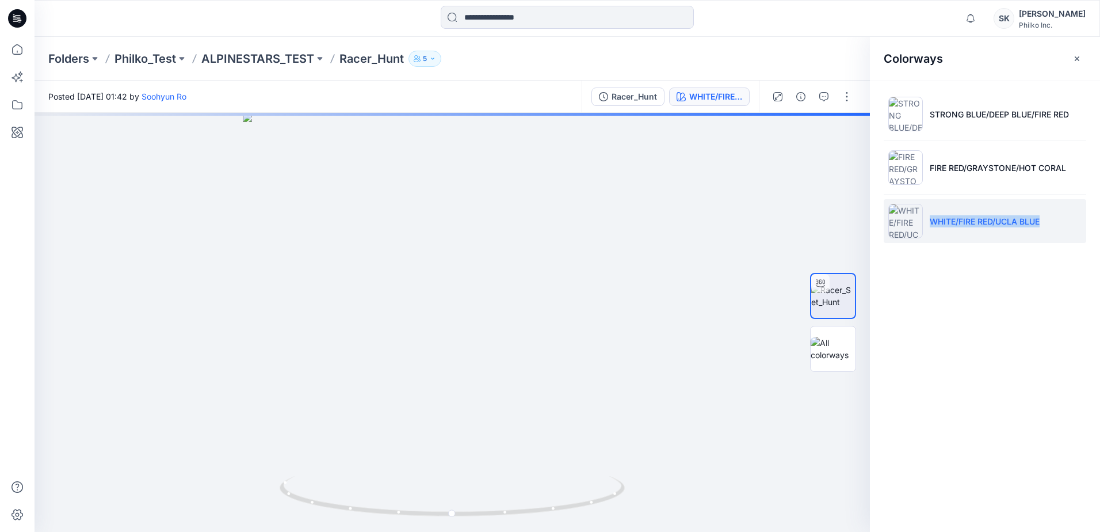
drag, startPoint x: 1051, startPoint y: 218, endPoint x: 931, endPoint y: 219, distance: 119.7
click at [931, 219] on li "WHITE/FIRE RED/UCLA BLUE" at bounding box center [985, 221] width 203 height 44
copy p "WHITE/FIRE RED/UCLA BLUE"
click at [448, 257] on div at bounding box center [453, 322] width 836 height 419
drag, startPoint x: 447, startPoint y: 147, endPoint x: 463, endPoint y: 378, distance: 230.7
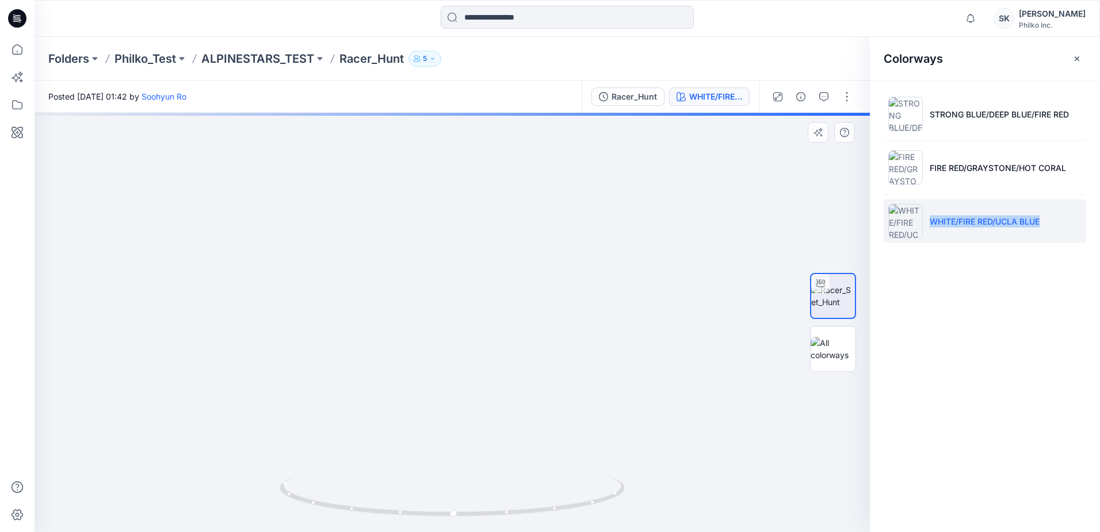
click at [463, 378] on img at bounding box center [453, 220] width 993 height 623
drag, startPoint x: 546, startPoint y: 511, endPoint x: 346, endPoint y: 521, distance: 200.0
click at [346, 521] on div at bounding box center [452, 503] width 345 height 58
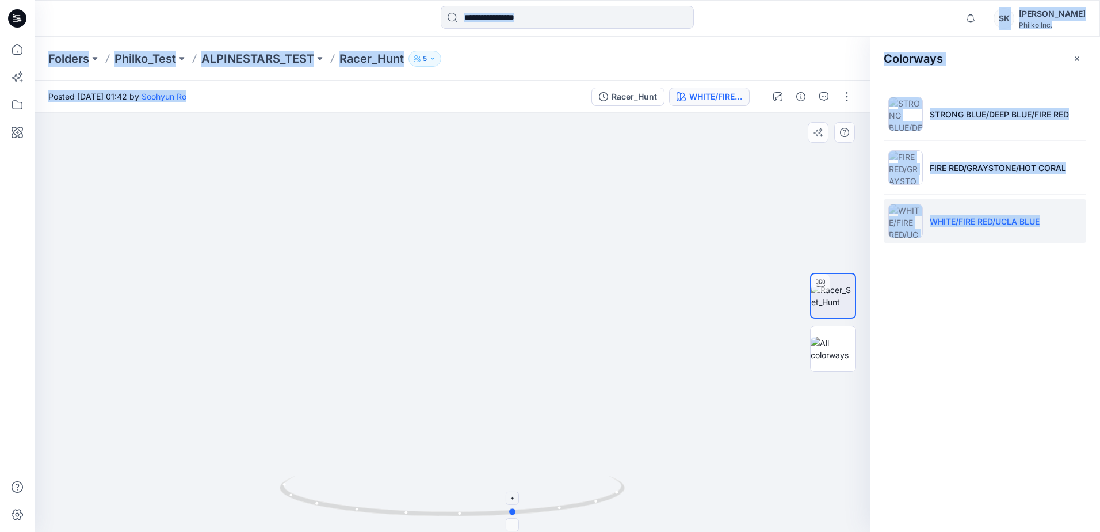
click at [431, 514] on icon at bounding box center [454, 497] width 348 height 43
drag, startPoint x: 388, startPoint y: 250, endPoint x: 389, endPoint y: 290, distance: 39.7
click at [389, 290] on img at bounding box center [475, 322] width 993 height 419
click at [426, 523] on img at bounding box center [452, 504] width 345 height 56
drag, startPoint x: 639, startPoint y: 406, endPoint x: 626, endPoint y: 318, distance: 89.5
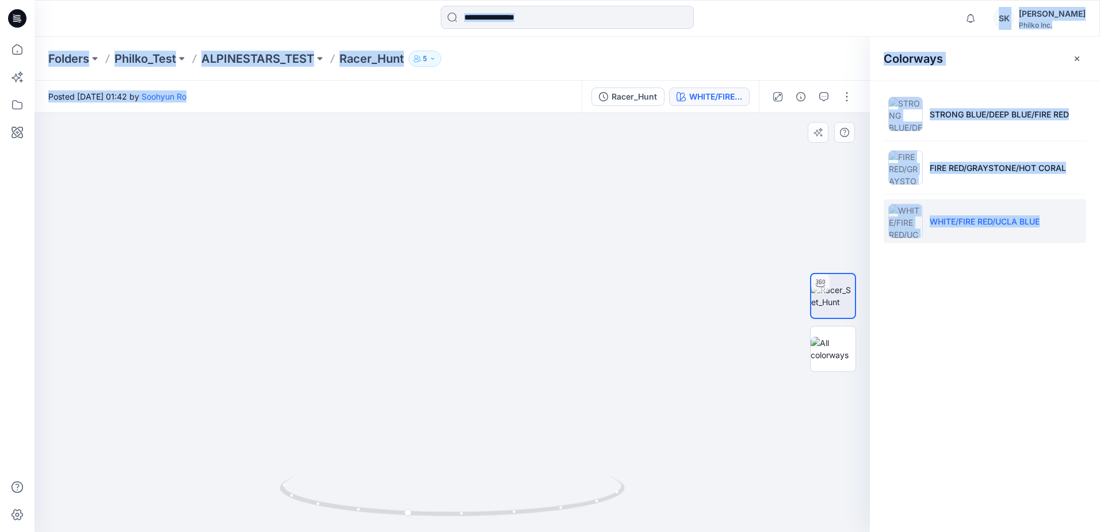
click at [626, 318] on img at bounding box center [460, 278] width 993 height 508
click at [832, 359] on img at bounding box center [833, 349] width 45 height 24
click at [559, 368] on img at bounding box center [453, 341] width 576 height 382
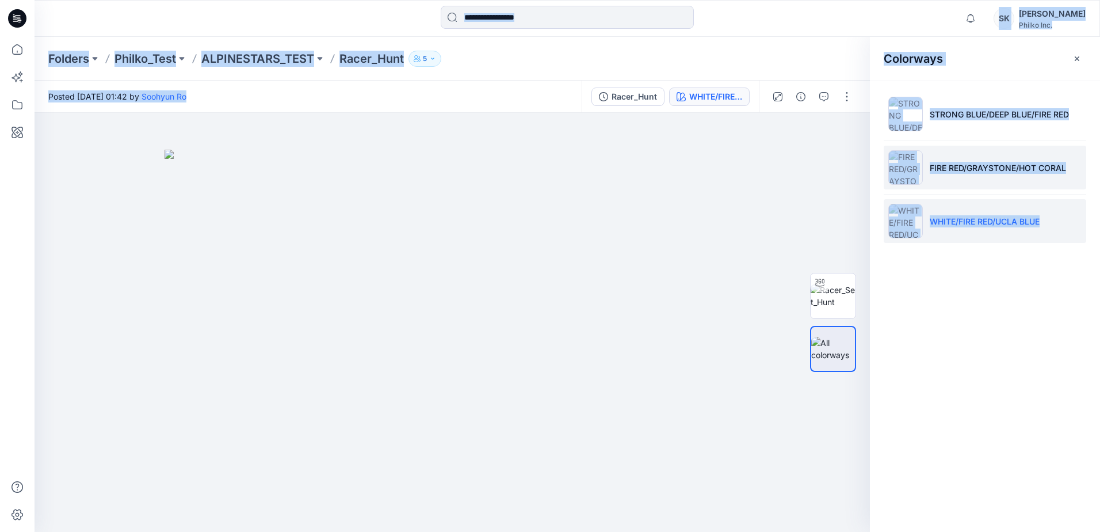
click at [893, 173] on img at bounding box center [906, 167] width 35 height 35
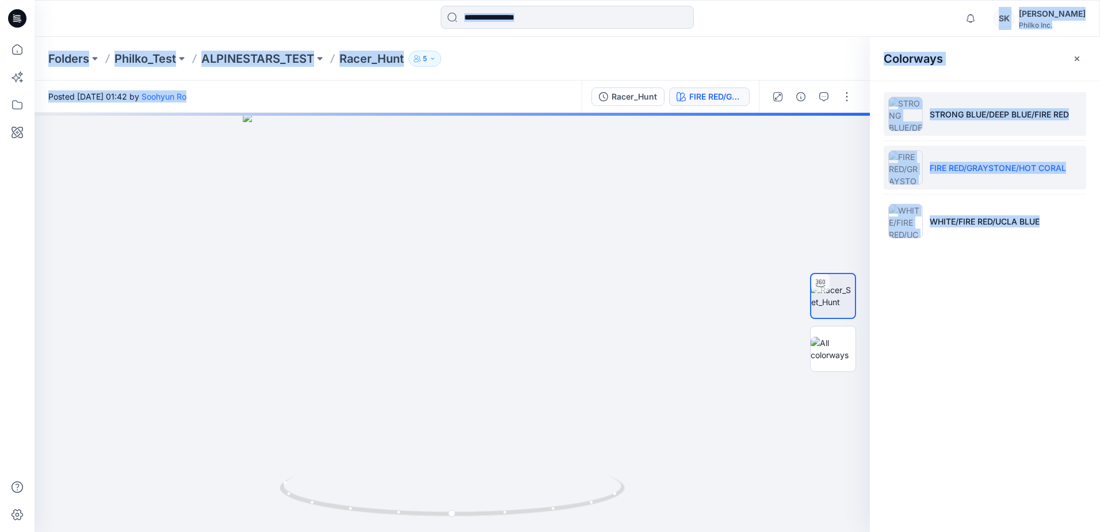
click at [902, 124] on img at bounding box center [906, 114] width 35 height 35
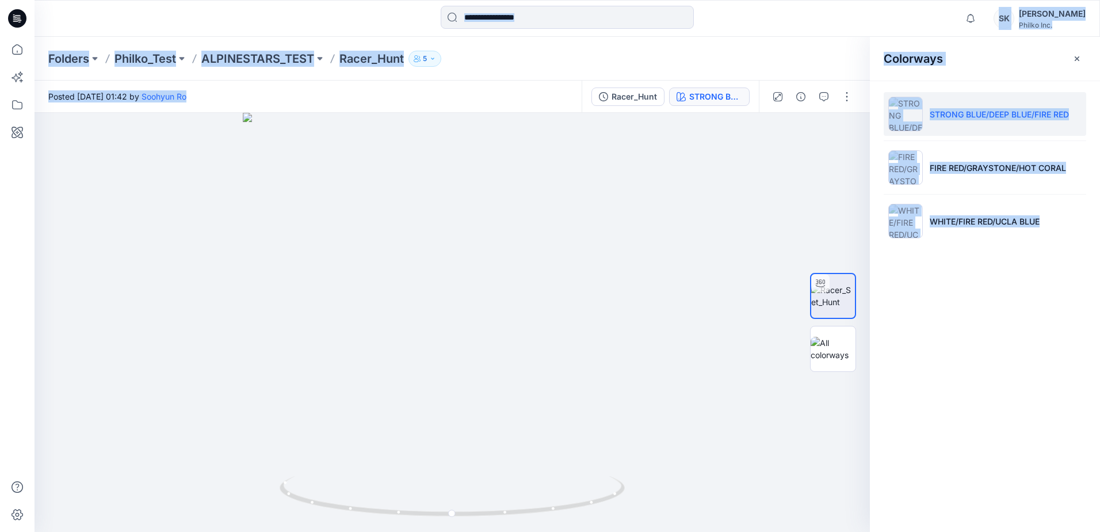
click at [902, 140] on ul "STRONG BLUE/DEEP BLUE/FIRE RED FIRE RED/GRAYSTONE/HOT CORAL WHITE/FIRE RED/UCLA…" at bounding box center [985, 168] width 230 height 174
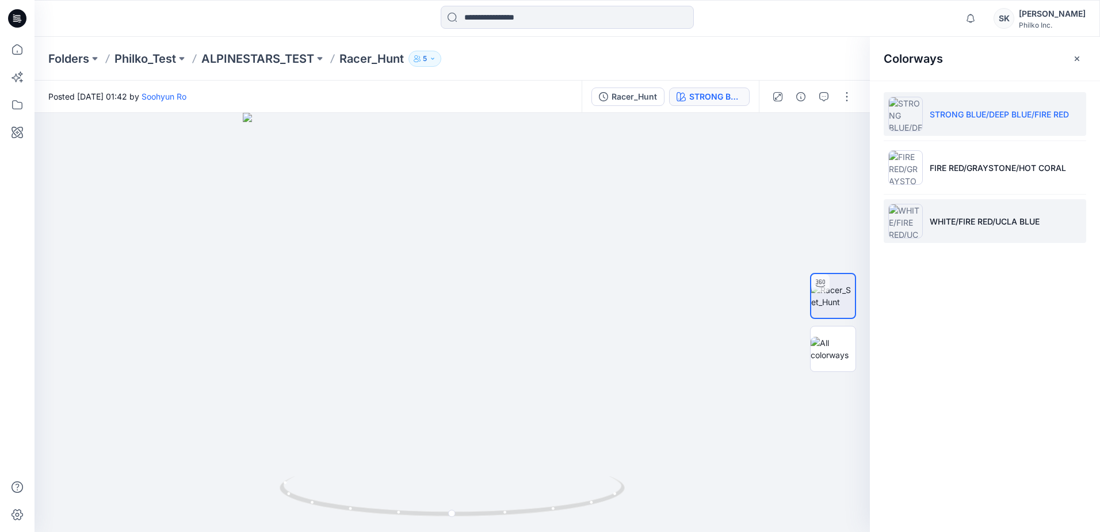
click at [902, 212] on img at bounding box center [906, 221] width 35 height 35
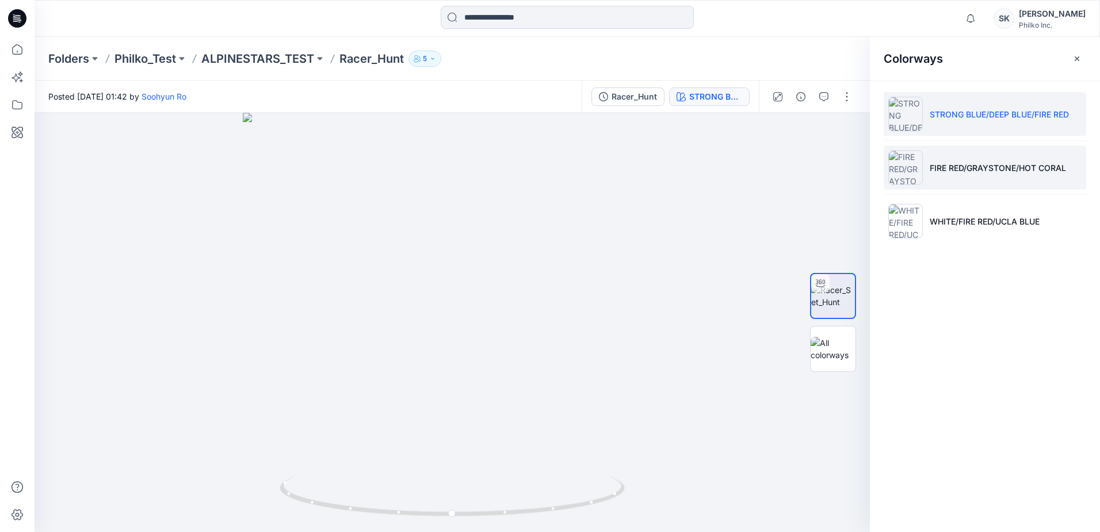
click at [902, 154] on img at bounding box center [906, 167] width 35 height 35
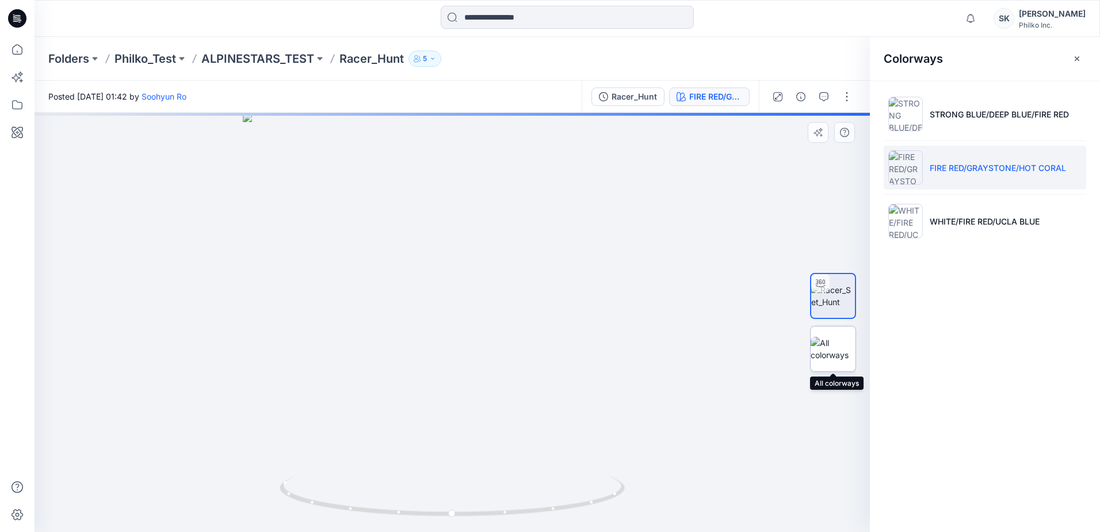
click at [832, 353] on img at bounding box center [833, 349] width 45 height 24
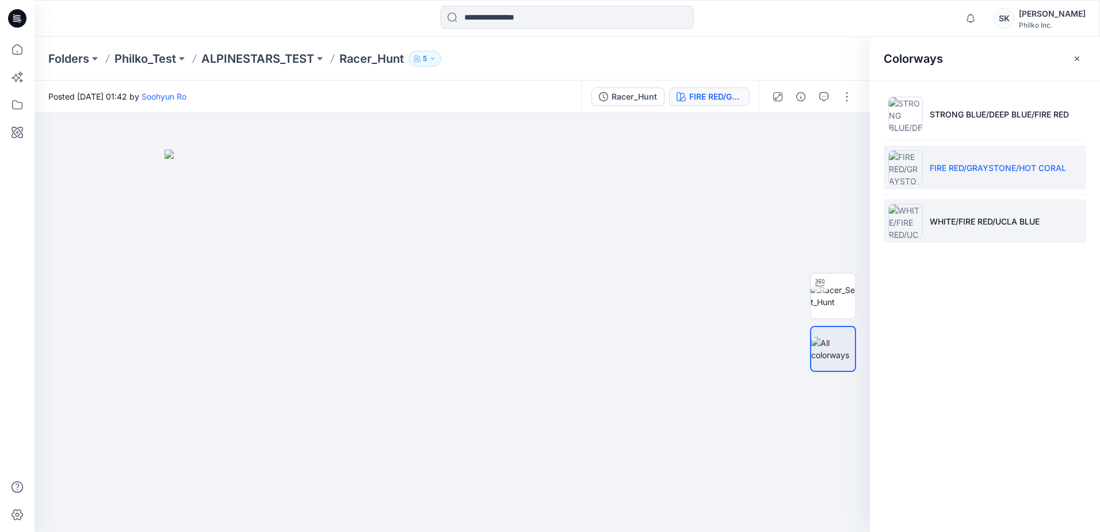
click at [922, 215] on img at bounding box center [906, 221] width 35 height 35
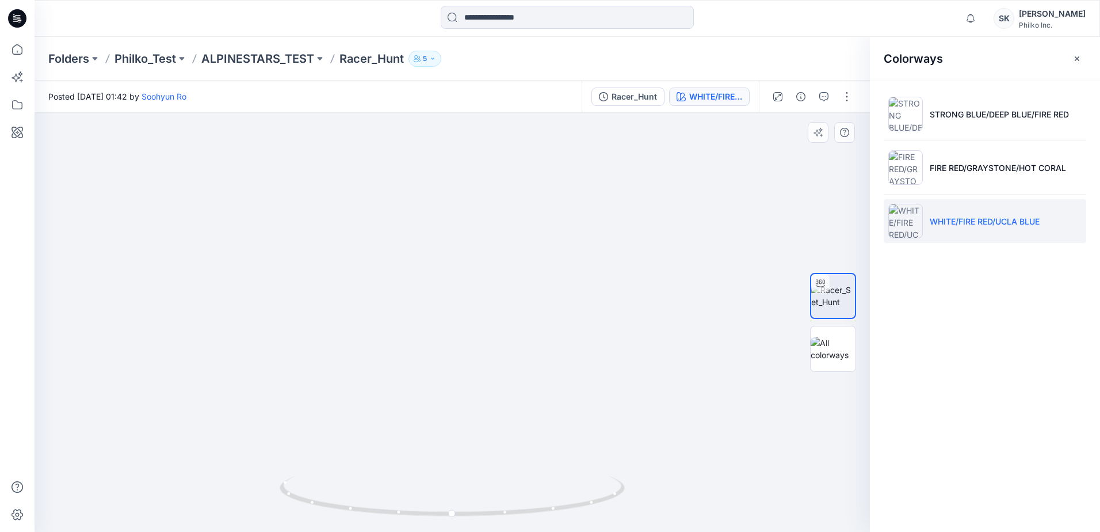
drag, startPoint x: 474, startPoint y: 199, endPoint x: 506, endPoint y: 371, distance: 174.5
click at [506, 371] on img at bounding box center [482, 240] width 1050 height 582
drag, startPoint x: 508, startPoint y: 285, endPoint x: 508, endPoint y: 295, distance: 9.2
click at [508, 295] on img at bounding box center [484, 249] width 1050 height 563
click at [561, 517] on icon at bounding box center [454, 497] width 348 height 43
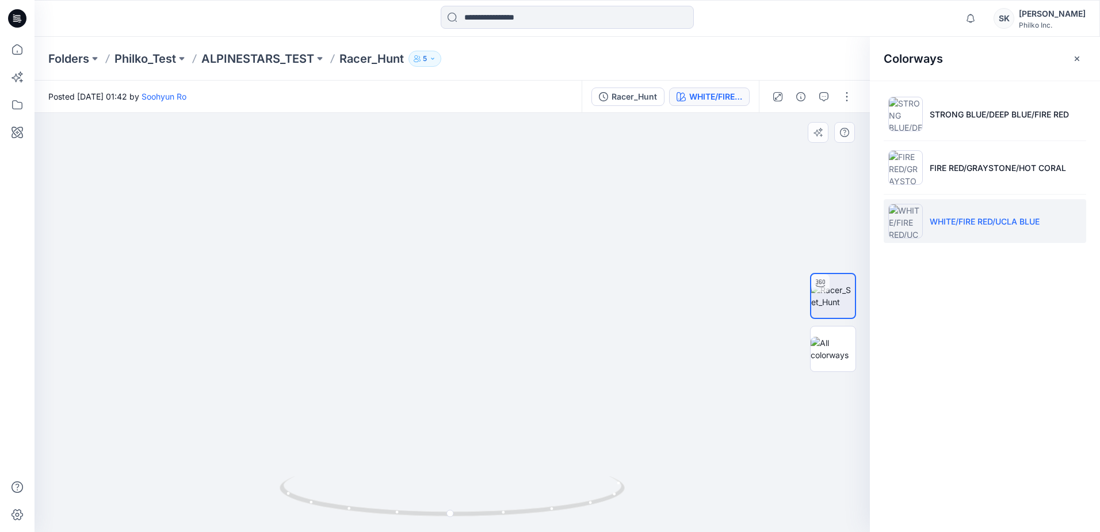
drag, startPoint x: 546, startPoint y: 470, endPoint x: 525, endPoint y: 367, distance: 105.2
click at [497, 270] on img at bounding box center [499, 236] width 1108 height 589
drag, startPoint x: 524, startPoint y: 360, endPoint x: 521, endPoint y: 400, distance: 40.4
click at [522, 355] on img at bounding box center [453, 169] width 1108 height 725
drag, startPoint x: 531, startPoint y: 515, endPoint x: 520, endPoint y: 513, distance: 10.4
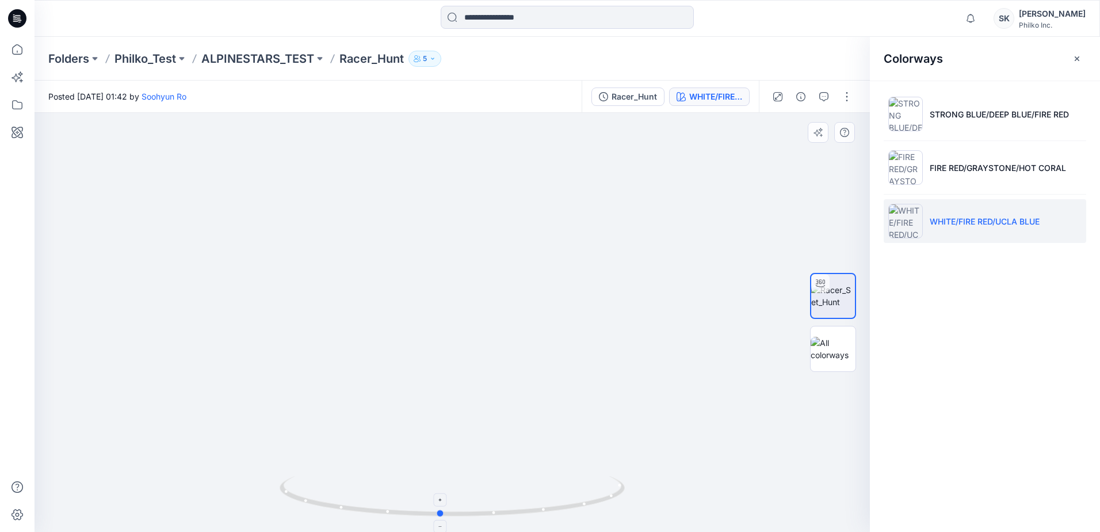
click at [520, 513] on icon at bounding box center [454, 497] width 348 height 43
drag, startPoint x: 601, startPoint y: 459, endPoint x: 601, endPoint y: 393, distance: 66.2
click at [601, 393] on img at bounding box center [449, 128] width 1108 height 808
drag, startPoint x: 581, startPoint y: 499, endPoint x: 546, endPoint y: 509, distance: 37.2
click at [546, 509] on icon at bounding box center [454, 497] width 348 height 43
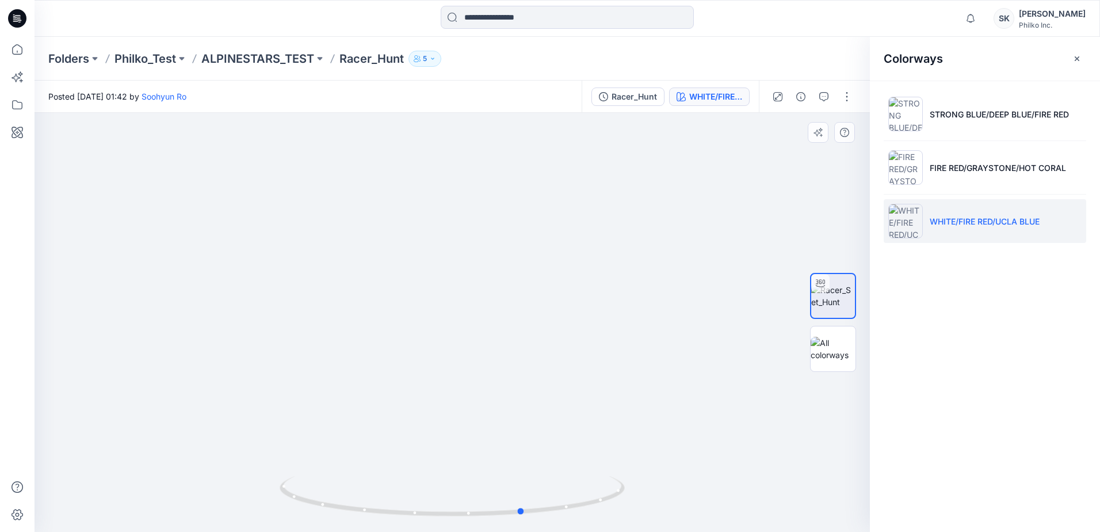
drag, startPoint x: 473, startPoint y: 515, endPoint x: 592, endPoint y: 521, distance: 119.3
click at [592, 521] on div at bounding box center [452, 503] width 345 height 58
drag, startPoint x: 477, startPoint y: 455, endPoint x: 417, endPoint y: 235, distance: 227.9
click at [417, 235] on img at bounding box center [382, 26] width 1122 height 1011
click at [504, 433] on img at bounding box center [389, 14] width 1122 height 1036
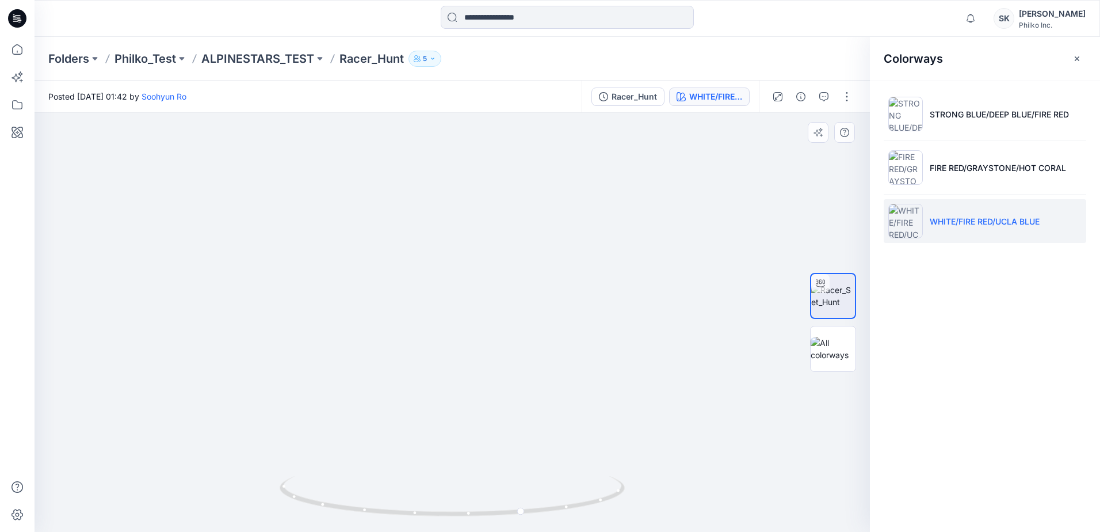
drag, startPoint x: 343, startPoint y: 395, endPoint x: 321, endPoint y: 253, distance: 143.9
click at [321, 253] on img at bounding box center [430, 58] width 950 height 947
drag, startPoint x: 367, startPoint y: 505, endPoint x: 322, endPoint y: 371, distance: 142.1
click at [322, 371] on div at bounding box center [453, 322] width 836 height 419
drag, startPoint x: 458, startPoint y: 350, endPoint x: 570, endPoint y: 313, distance: 118.3
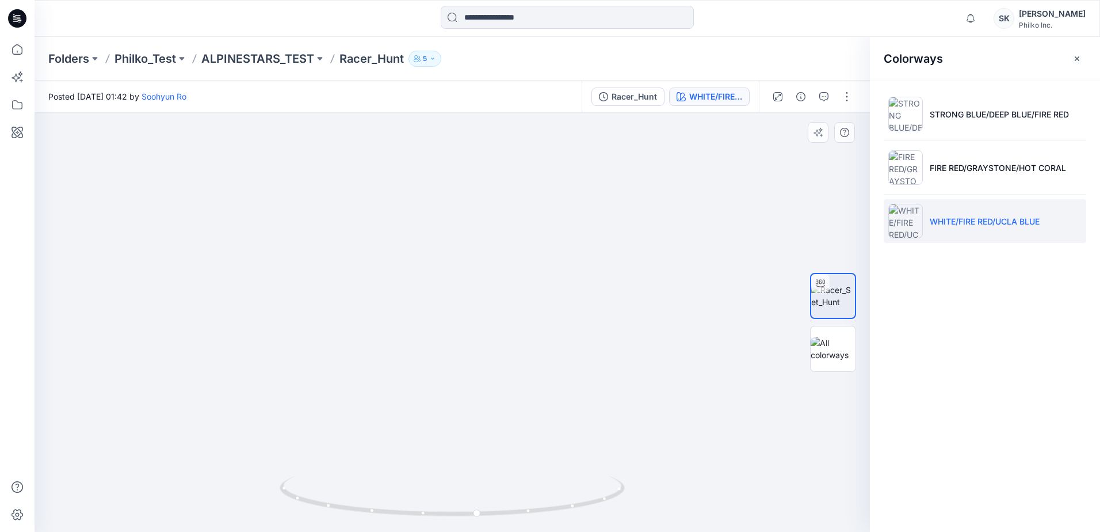
drag, startPoint x: 395, startPoint y: 520, endPoint x: 170, endPoint y: 504, distance: 225.6
click at [170, 504] on div at bounding box center [453, 322] width 836 height 419
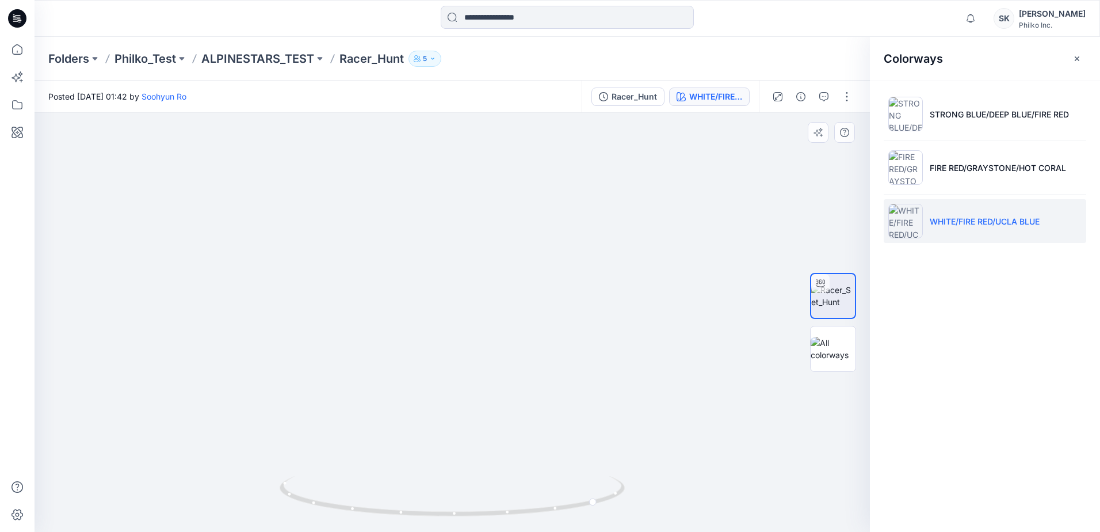
drag, startPoint x: 600, startPoint y: 150, endPoint x: 546, endPoint y: 346, distance: 203.6
click at [546, 346] on img at bounding box center [469, 69] width 1122 height 926
click at [543, 489] on div at bounding box center [453, 322] width 836 height 419
click at [500, 398] on img at bounding box center [467, 140] width 1122 height 784
drag, startPoint x: 439, startPoint y: 519, endPoint x: 467, endPoint y: 516, distance: 28.9
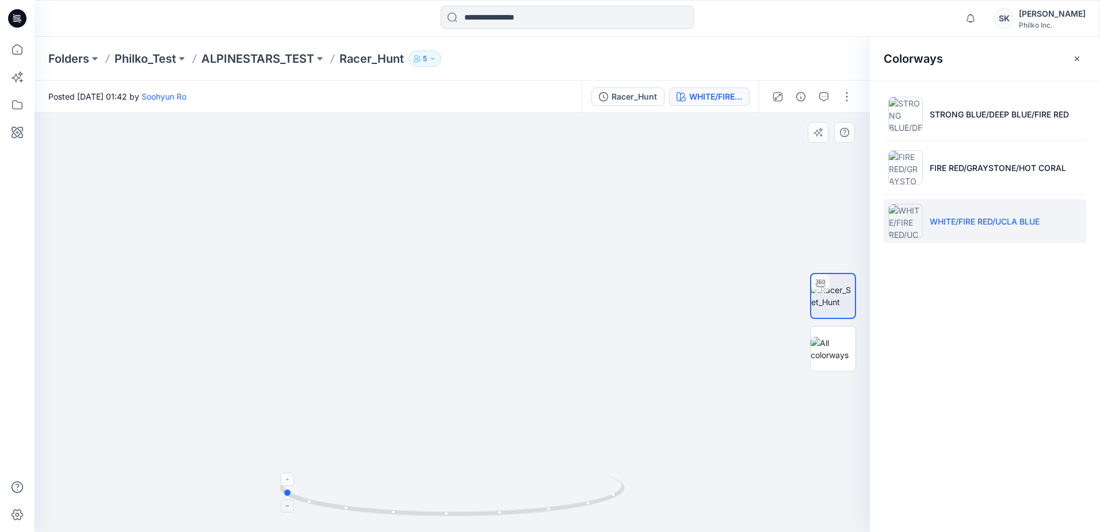
click at [467, 516] on icon at bounding box center [454, 497] width 348 height 43
drag, startPoint x: 485, startPoint y: 515, endPoint x: 474, endPoint y: 515, distance: 10.9
click at [474, 515] on icon at bounding box center [454, 497] width 348 height 43
click at [947, 172] on p "FIRE RED/GRAYSTONE/HOT CORAL" at bounding box center [998, 168] width 136 height 12
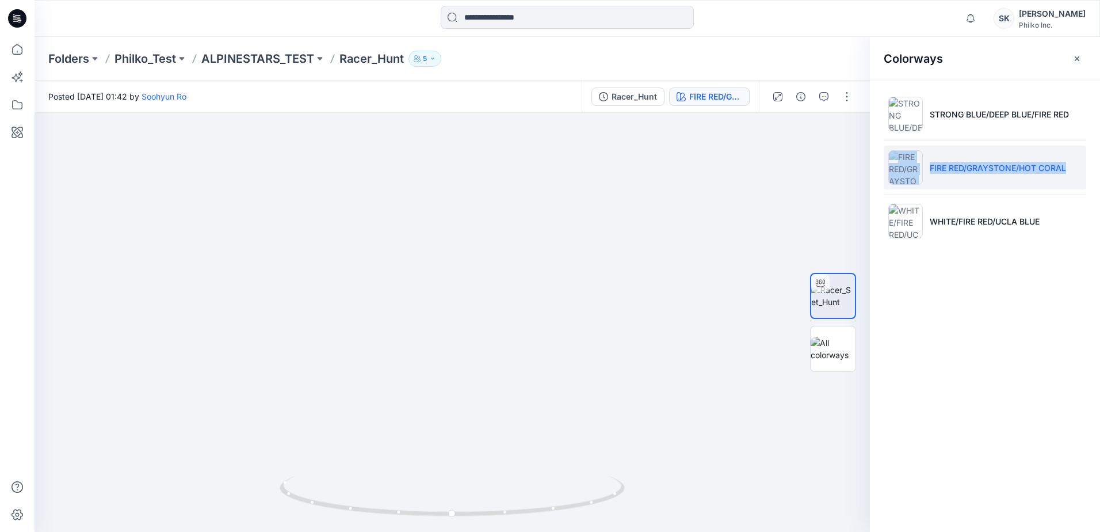
drag, startPoint x: 1073, startPoint y: 167, endPoint x: 926, endPoint y: 173, distance: 146.9
click at [926, 173] on li "FIRE RED/GRAYSTONE/HOT CORAL" at bounding box center [985, 168] width 203 height 44
copy li "FIRE RED/GRAYSTONE/HOT CORAL"
click at [646, 245] on div at bounding box center [453, 322] width 836 height 419
drag, startPoint x: 460, startPoint y: 193, endPoint x: 477, endPoint y: 352, distance: 160.2
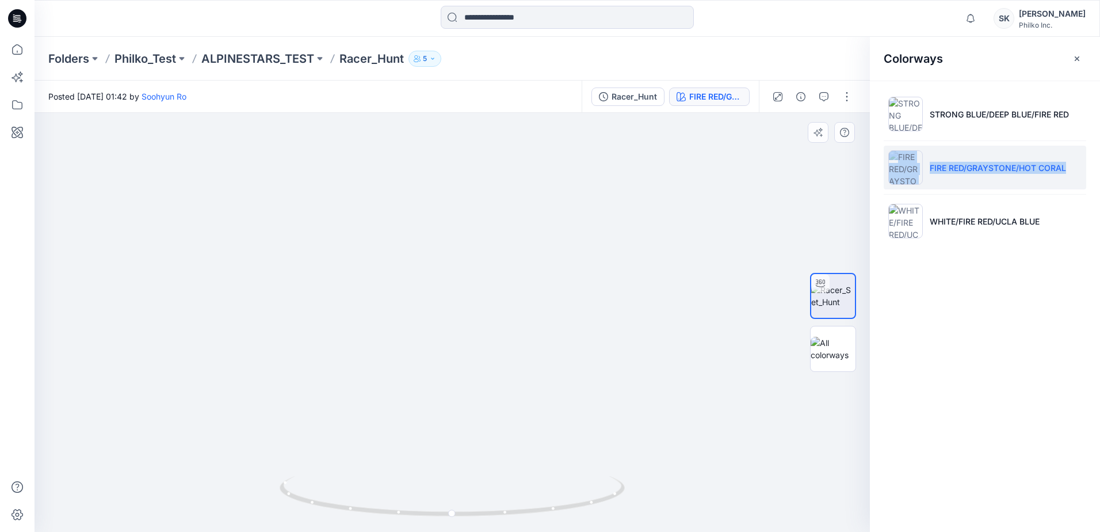
click at [477, 352] on img at bounding box center [455, 177] width 1050 height 707
drag, startPoint x: 458, startPoint y: 212, endPoint x: 454, endPoint y: 289, distance: 76.7
click at [454, 289] on img at bounding box center [464, 285] width 1050 height 493
drag, startPoint x: 456, startPoint y: 509, endPoint x: 605, endPoint y: 525, distance: 149.9
click at [620, 531] on html "Notifications [PERSON_NAME] all as read View all notifications SK [PERSON_NAME]…" at bounding box center [550, 266] width 1100 height 532
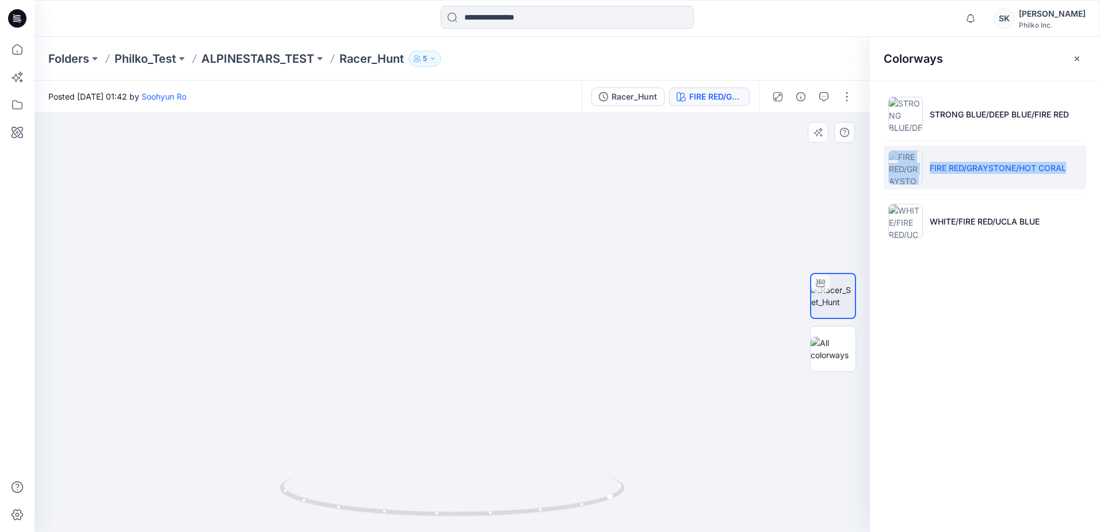
drag, startPoint x: 422, startPoint y: 276, endPoint x: 401, endPoint y: 356, distance: 82.2
click at [401, 356] on img at bounding box center [446, 322] width 1050 height 419
drag, startPoint x: 568, startPoint y: 512, endPoint x: 588, endPoint y: 505, distance: 21.0
click at [588, 505] on icon at bounding box center [454, 497] width 348 height 43
copy li "FIRE RED/GRAYSTONE/HOT CORAL"
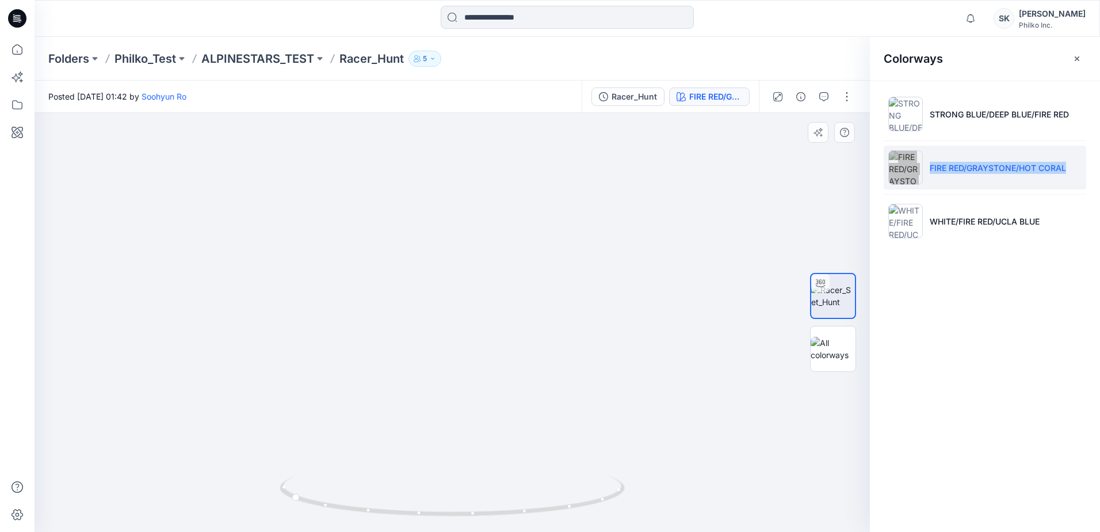
drag, startPoint x: 384, startPoint y: 237, endPoint x: 391, endPoint y: 199, distance: 38.6
click at [391, 199] on img at bounding box center [434, 322] width 1050 height 419
drag, startPoint x: 422, startPoint y: 357, endPoint x: 409, endPoint y: 219, distance: 138.8
click at [409, 219] on img at bounding box center [446, 224] width 1050 height 615
drag, startPoint x: 397, startPoint y: 515, endPoint x: 556, endPoint y: 522, distance: 159.0
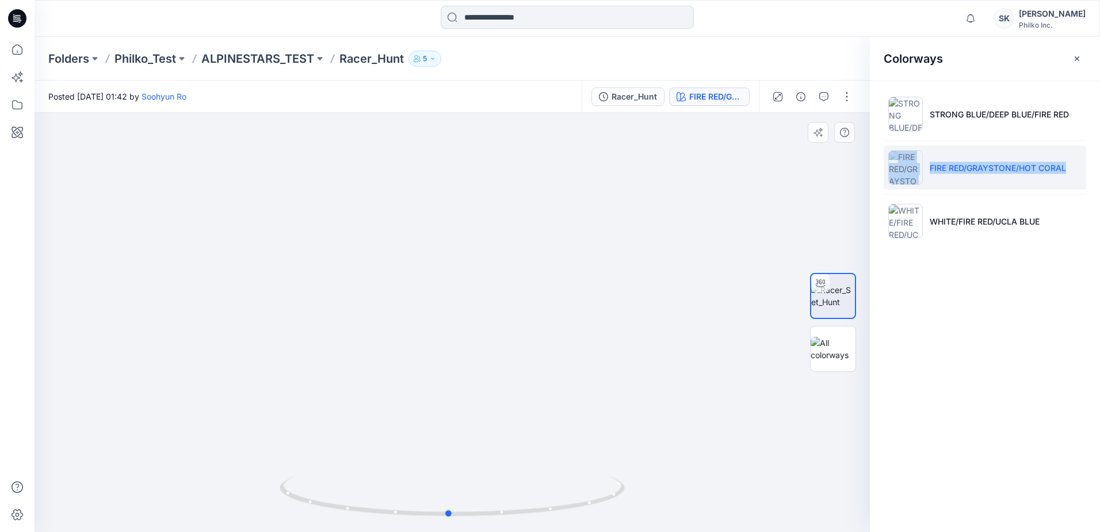
click at [556, 522] on div at bounding box center [452, 503] width 345 height 58
drag, startPoint x: 451, startPoint y: 419, endPoint x: 440, endPoint y: 341, distance: 79.1
click at [440, 341] on img at bounding box center [425, 128] width 1050 height 807
drag, startPoint x: 497, startPoint y: 513, endPoint x: 314, endPoint y: 520, distance: 182.6
click at [314, 520] on div at bounding box center [452, 503] width 345 height 58
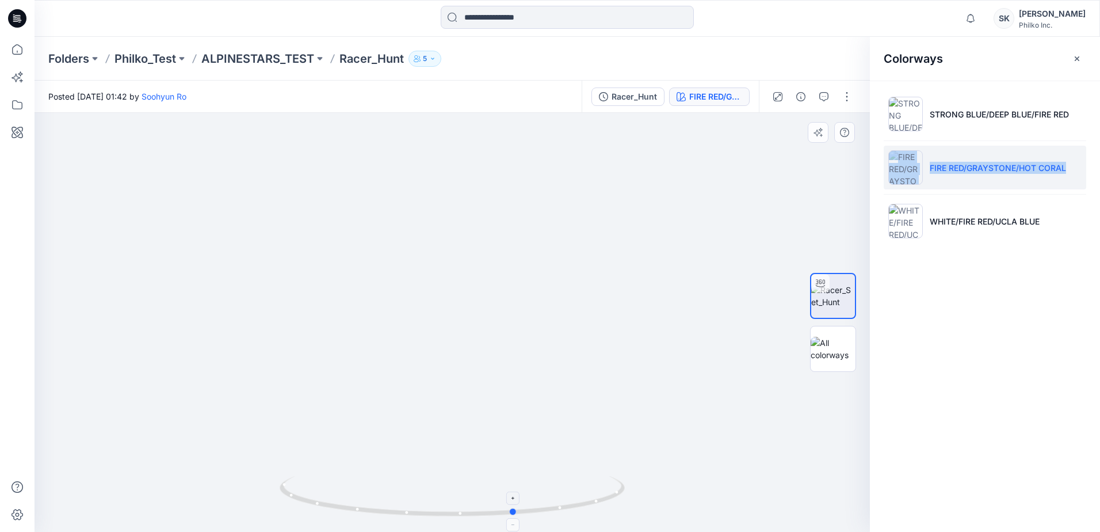
drag, startPoint x: 523, startPoint y: 509, endPoint x: 426, endPoint y: 515, distance: 96.3
click at [426, 515] on icon at bounding box center [454, 497] width 348 height 43
drag, startPoint x: 416, startPoint y: 395, endPoint x: 416, endPoint y: 294, distance: 101.3
click at [416, 294] on img at bounding box center [415, 49] width 1122 height 963
click at [220, 374] on img at bounding box center [415, 49] width 1122 height 963
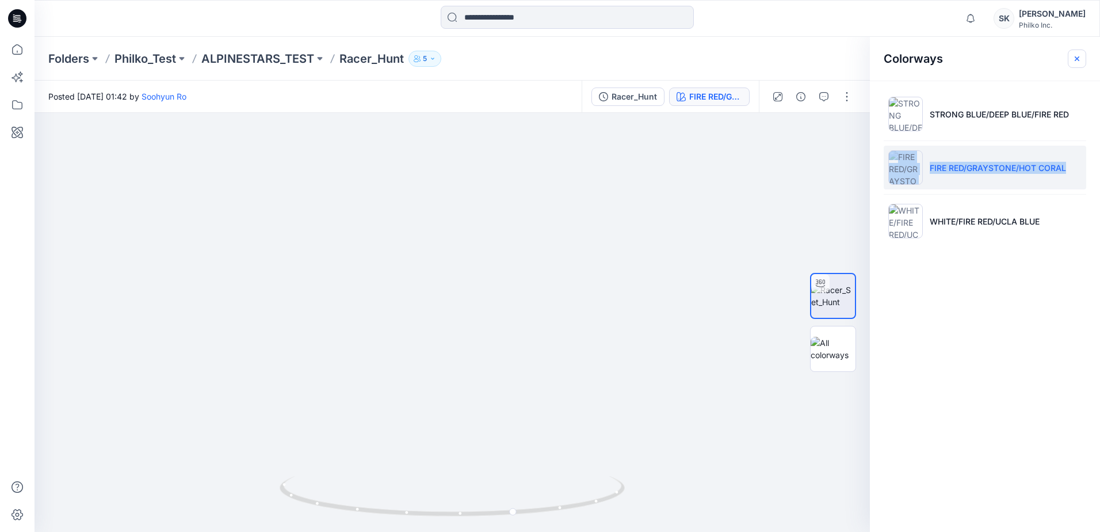
click at [1077, 60] on icon "button" at bounding box center [1077, 58] width 9 height 9
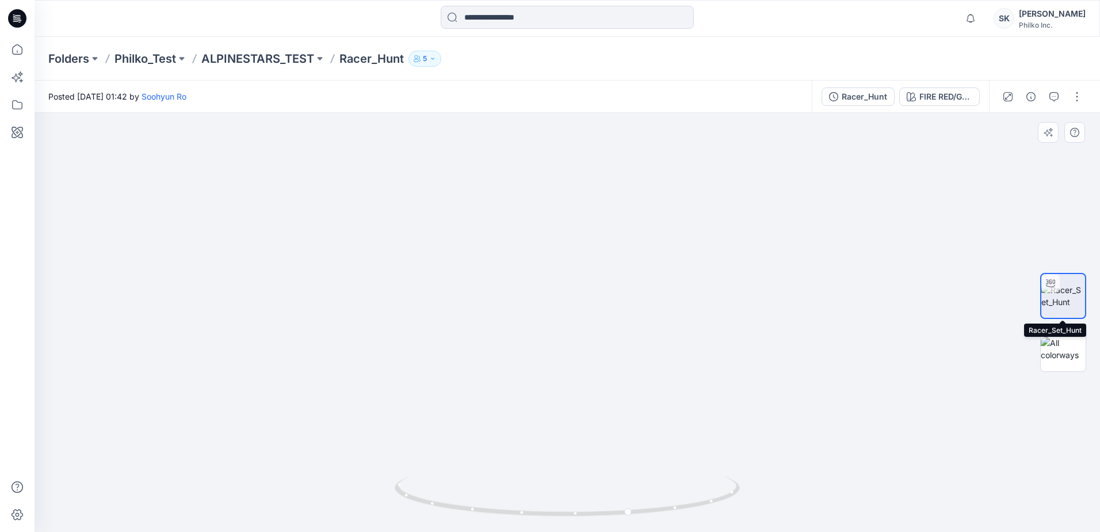
click at [1073, 308] on img at bounding box center [1064, 296] width 44 height 24
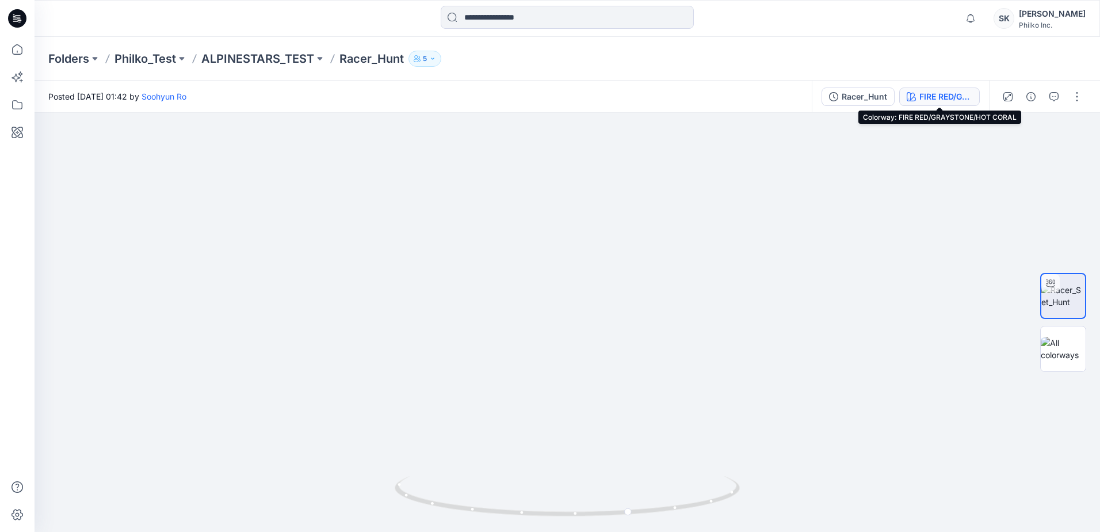
click at [973, 98] on button "FIRE RED/GRAYSTONE/HOT CORAL" at bounding box center [940, 96] width 81 height 18
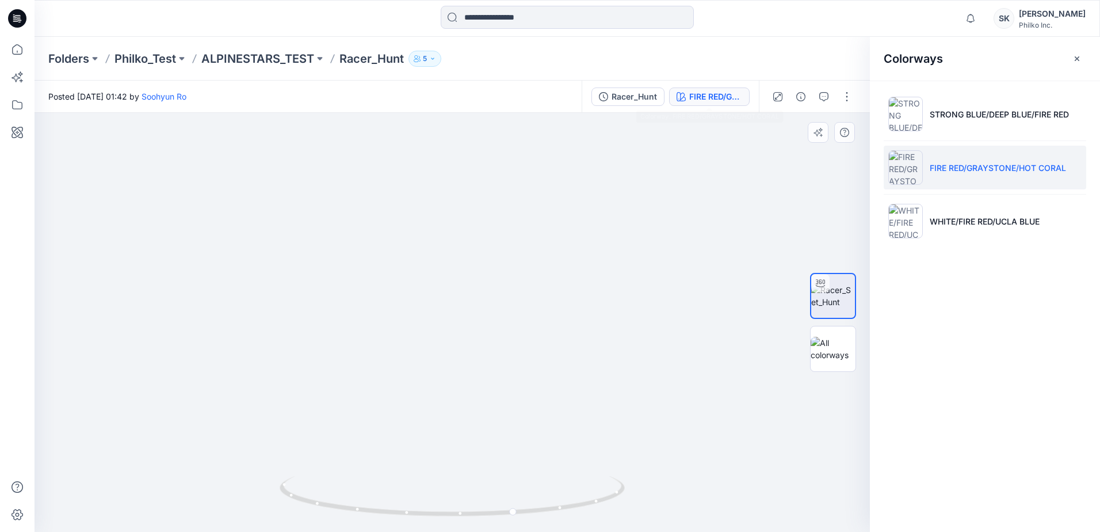
drag, startPoint x: 418, startPoint y: 435, endPoint x: 444, endPoint y: 376, distance: 64.2
click at [444, 376] on img at bounding box center [417, 47] width 1122 height 969
drag, startPoint x: 474, startPoint y: 517, endPoint x: 573, endPoint y: 517, distance: 98.4
click at [578, 523] on div at bounding box center [452, 503] width 345 height 58
drag, startPoint x: 488, startPoint y: 298, endPoint x: 493, endPoint y: 351, distance: 53.8
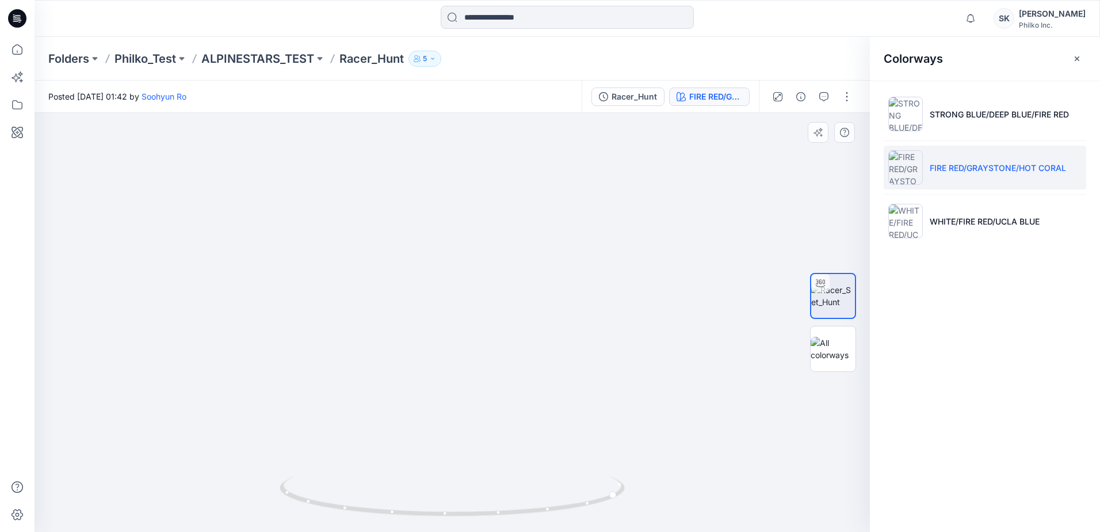
click at [493, 351] on img at bounding box center [465, 88] width 1122 height 888
drag, startPoint x: 467, startPoint y: 289, endPoint x: 468, endPoint y: 299, distance: 9.9
click at [468, 299] on img at bounding box center [465, 88] width 1122 height 888
drag, startPoint x: 409, startPoint y: 238, endPoint x: 428, endPoint y: 290, distance: 55.4
click at [428, 290] on img at bounding box center [482, 118] width 1122 height 825
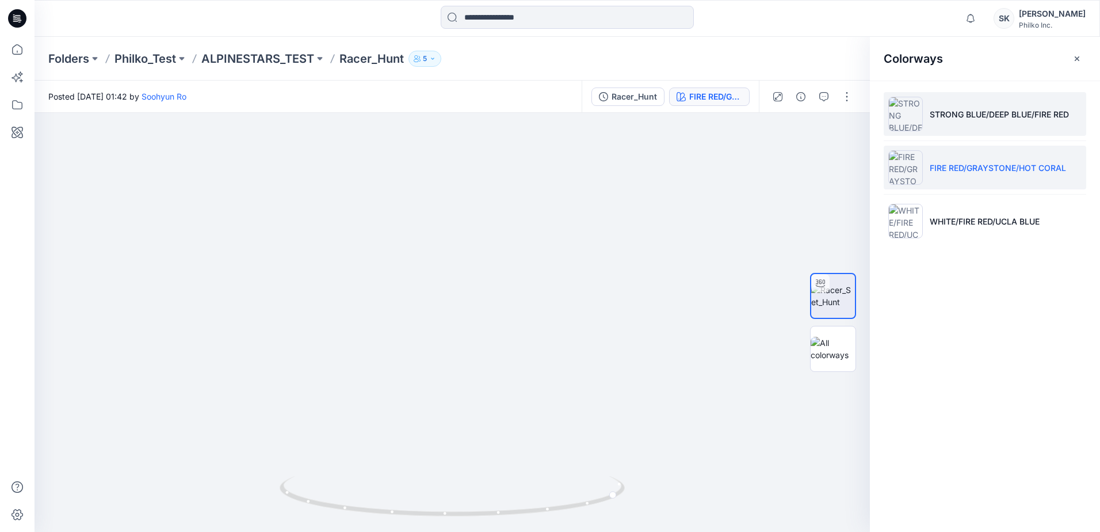
click at [999, 109] on p "STRONG BLUE/DEEP BLUE/FIRE RED" at bounding box center [999, 114] width 139 height 12
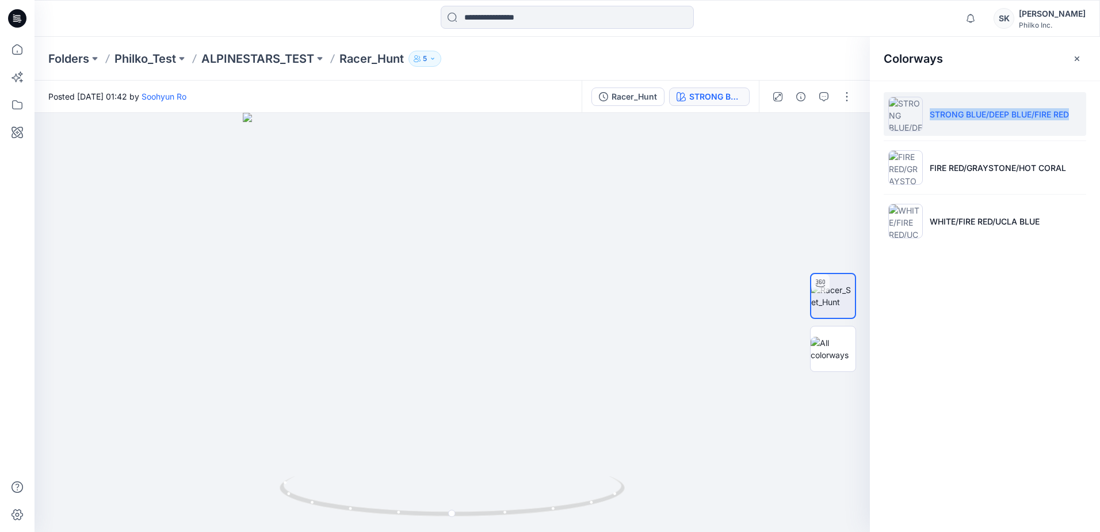
drag, startPoint x: 1073, startPoint y: 112, endPoint x: 932, endPoint y: 117, distance: 141.1
click at [932, 117] on li "STRONG BLUE/DEEP BLUE/FIRE RED" at bounding box center [985, 114] width 203 height 44
copy p "STRONG BLUE/DEEP BLUE/FIRE RED"
click at [1077, 118] on li "STRONG BLUE/DEEP BLUE/FIRE RED" at bounding box center [985, 114] width 203 height 44
copy p "STRONG BLUE/DEEP BLUE/FIRE RED"
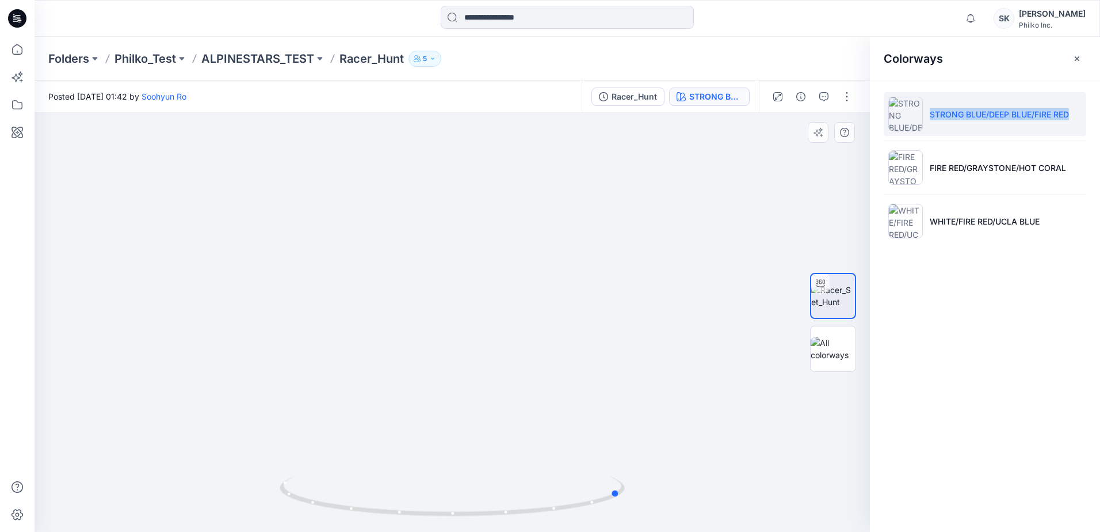
drag, startPoint x: 438, startPoint y: 515, endPoint x: 262, endPoint y: 493, distance: 177.0
click at [262, 493] on div at bounding box center [453, 322] width 836 height 419
drag, startPoint x: 466, startPoint y: 124, endPoint x: 484, endPoint y: 413, distance: 289.5
click at [485, 403] on img at bounding box center [483, 252] width 1122 height 560
drag, startPoint x: 482, startPoint y: 208, endPoint x: 493, endPoint y: 260, distance: 53.4
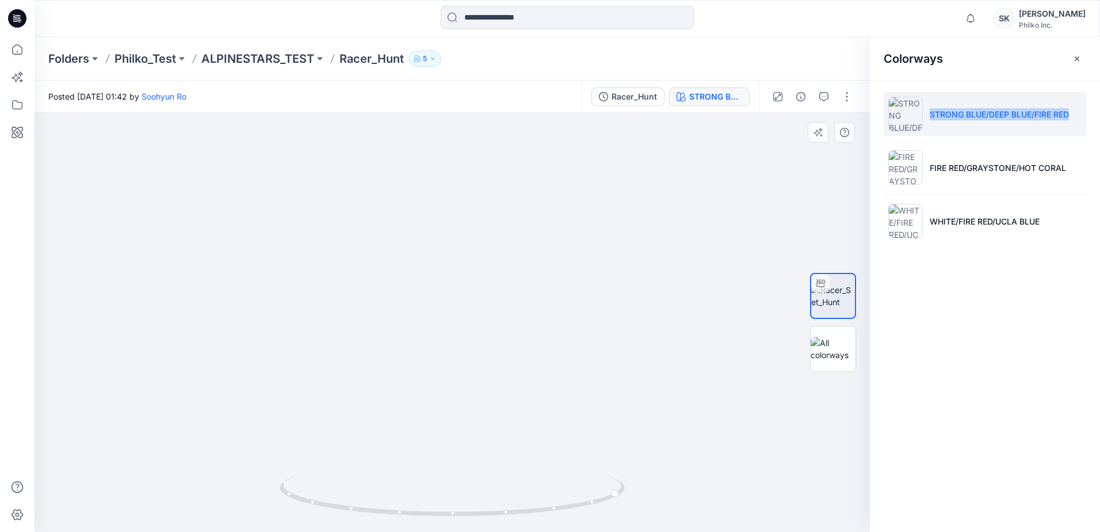
click at [493, 260] on img at bounding box center [472, 286] width 1122 height 491
drag, startPoint x: 831, startPoint y: 342, endPoint x: 812, endPoint y: 344, distance: 19.6
click at [831, 344] on img at bounding box center [833, 349] width 45 height 24
click at [459, 359] on img at bounding box center [453, 341] width 576 height 382
click at [467, 277] on img at bounding box center [453, 341] width 576 height 382
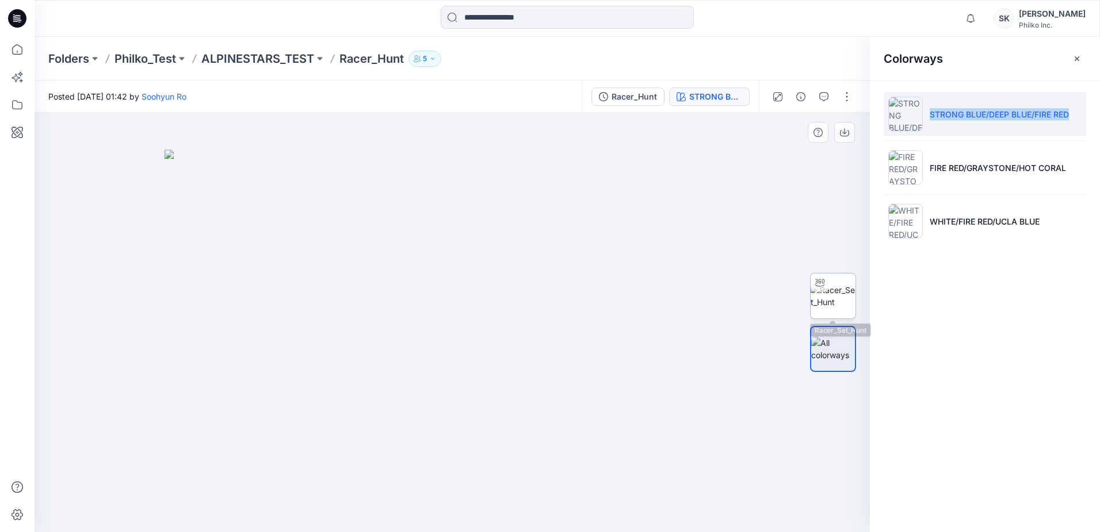
click at [840, 298] on img at bounding box center [833, 296] width 45 height 24
drag, startPoint x: 397, startPoint y: 372, endPoint x: 426, endPoint y: 182, distance: 192.8
click at [426, 182] on img at bounding box center [482, 51] width 1122 height 961
drag, startPoint x: 508, startPoint y: 322, endPoint x: 488, endPoint y: 231, distance: 93.1
click at [488, 231] on img at bounding box center [482, 51] width 1122 height 961
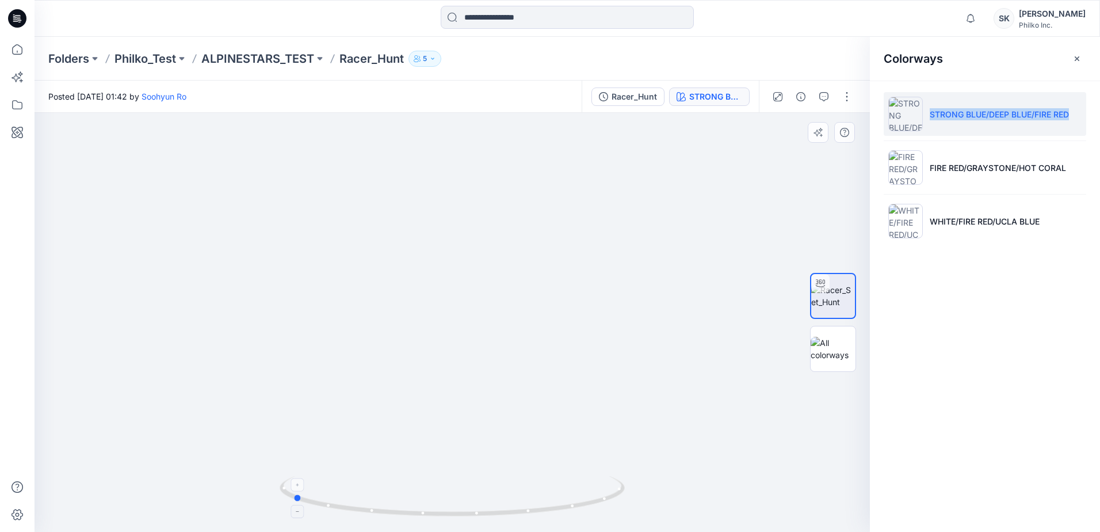
drag, startPoint x: 443, startPoint y: 520, endPoint x: 283, endPoint y: 505, distance: 160.7
click at [283, 505] on div at bounding box center [452, 503] width 345 height 58
drag, startPoint x: 464, startPoint y: 277, endPoint x: 484, endPoint y: 348, distance: 72.9
click at [484, 348] on img at bounding box center [481, 21] width 1122 height 1022
drag, startPoint x: 437, startPoint y: 332, endPoint x: 506, endPoint y: 447, distance: 134.2
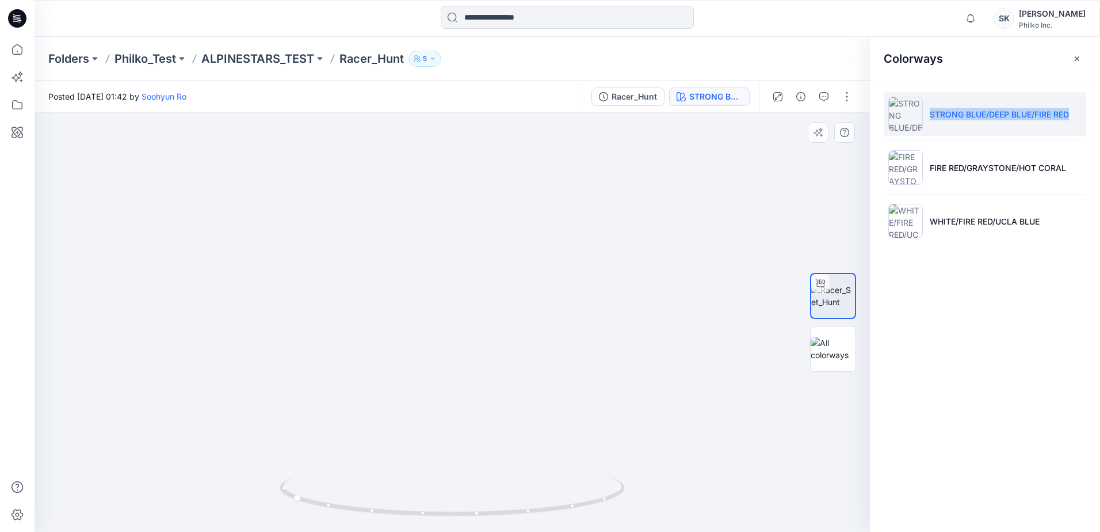
click at [506, 447] on img at bounding box center [563, 108] width 1122 height 845
drag, startPoint x: 374, startPoint y: 520, endPoint x: 280, endPoint y: 503, distance: 95.3
click at [280, 503] on div at bounding box center [452, 503] width 345 height 58
drag, startPoint x: 671, startPoint y: 444, endPoint x: 568, endPoint y: 279, distance: 194.7
click at [568, 279] on img at bounding box center [467, 31] width 1122 height 1002
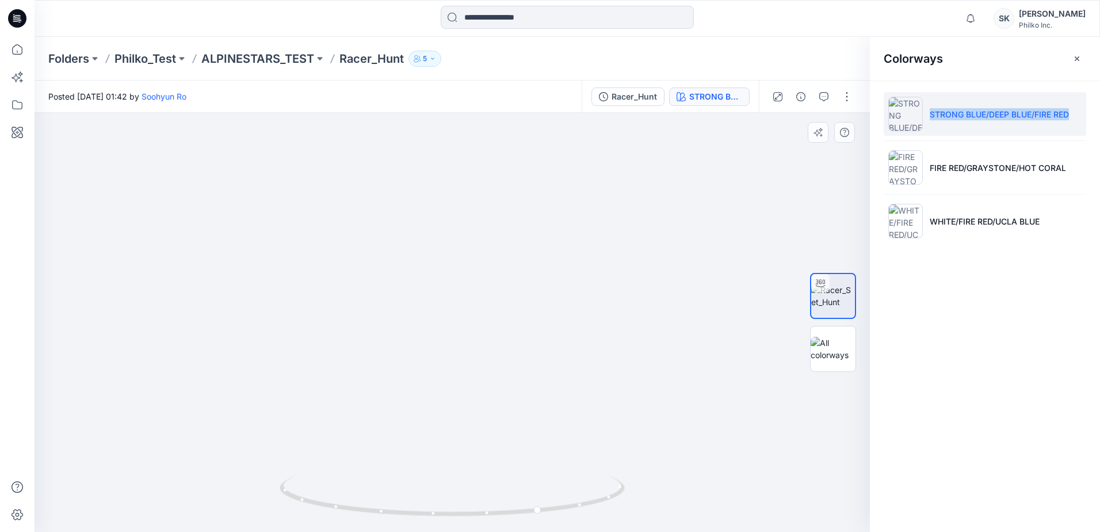
drag, startPoint x: 466, startPoint y: 402, endPoint x: 455, endPoint y: 265, distance: 137.4
drag, startPoint x: 511, startPoint y: 200, endPoint x: 486, endPoint y: 288, distance: 91.6
click at [486, 288] on img at bounding box center [430, 15] width 1122 height 1034
click at [468, 333] on img at bounding box center [430, 15] width 1122 height 1034
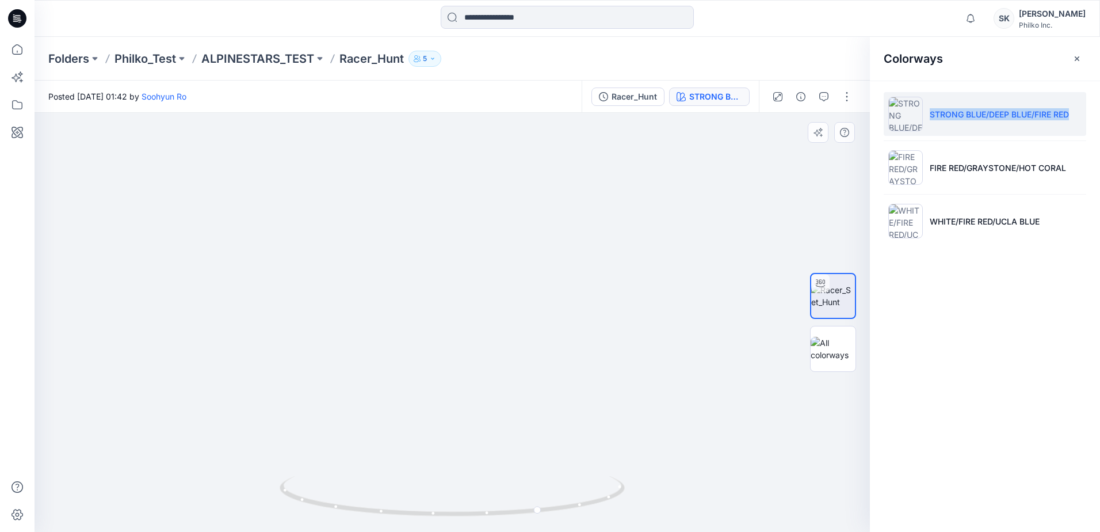
click at [468, 295] on img at bounding box center [430, 15] width 1122 height 1034
drag, startPoint x: 490, startPoint y: 236, endPoint x: 483, endPoint y: 429, distance: 193.5
click at [483, 429] on img at bounding box center [423, 111] width 1122 height 841
drag, startPoint x: 460, startPoint y: 215, endPoint x: 473, endPoint y: 369, distance: 154.2
click at [473, 369] on img at bounding box center [423, 111] width 1122 height 841
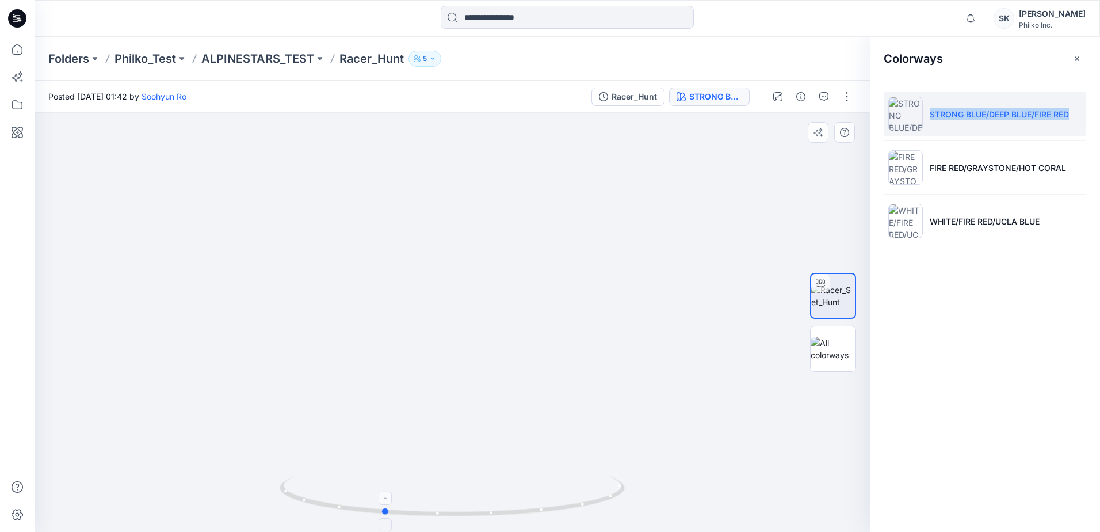
drag, startPoint x: 515, startPoint y: 520, endPoint x: 357, endPoint y: 517, distance: 157.7
click at [357, 517] on div at bounding box center [452, 503] width 345 height 58
click at [413, 352] on img at bounding box center [436, 188] width 1122 height 687
drag, startPoint x: 470, startPoint y: 510, endPoint x: 744, endPoint y: 488, distance: 275.4
click at [744, 488] on div at bounding box center [453, 322] width 836 height 419
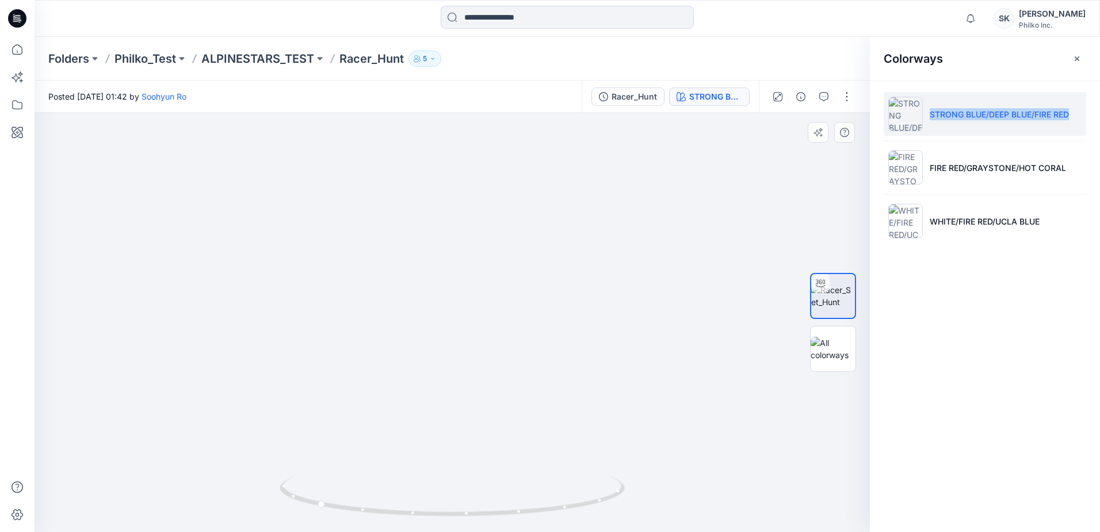
click at [627, 186] on img at bounding box center [436, 188] width 1122 height 687
click at [299, 55] on p "ALPINESTARS_TEST" at bounding box center [257, 59] width 113 height 16
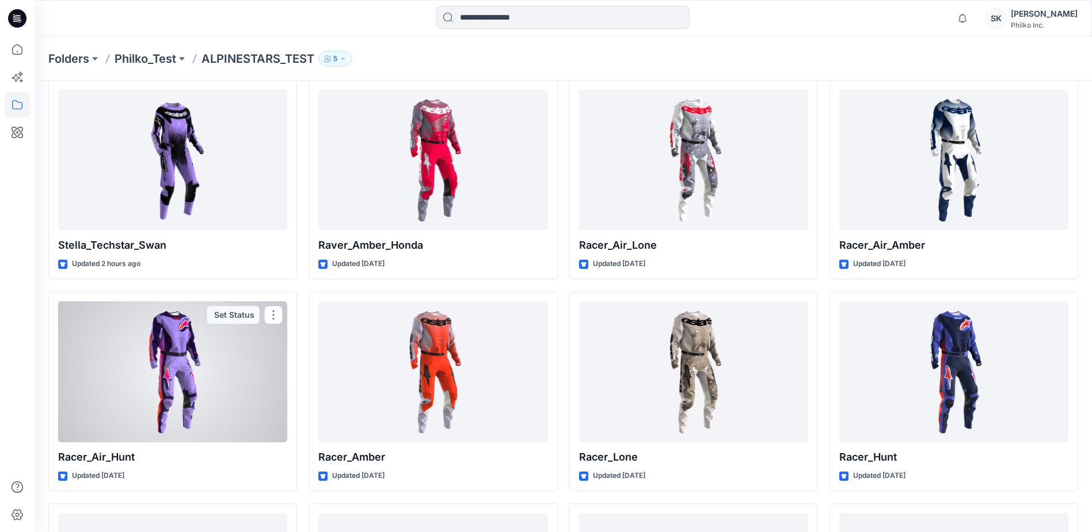
scroll to position [46, 0]
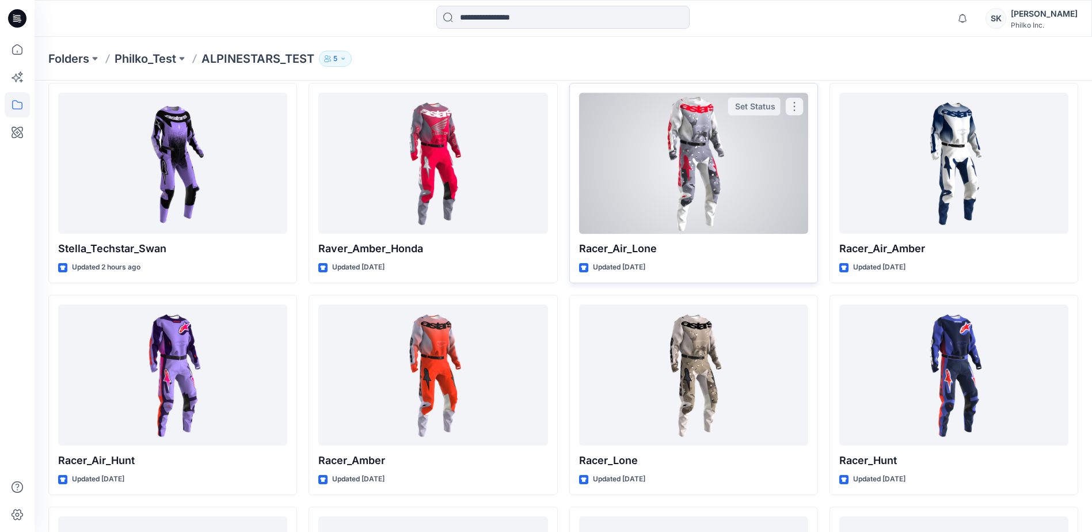
click at [662, 171] on div at bounding box center [693, 163] width 229 height 141
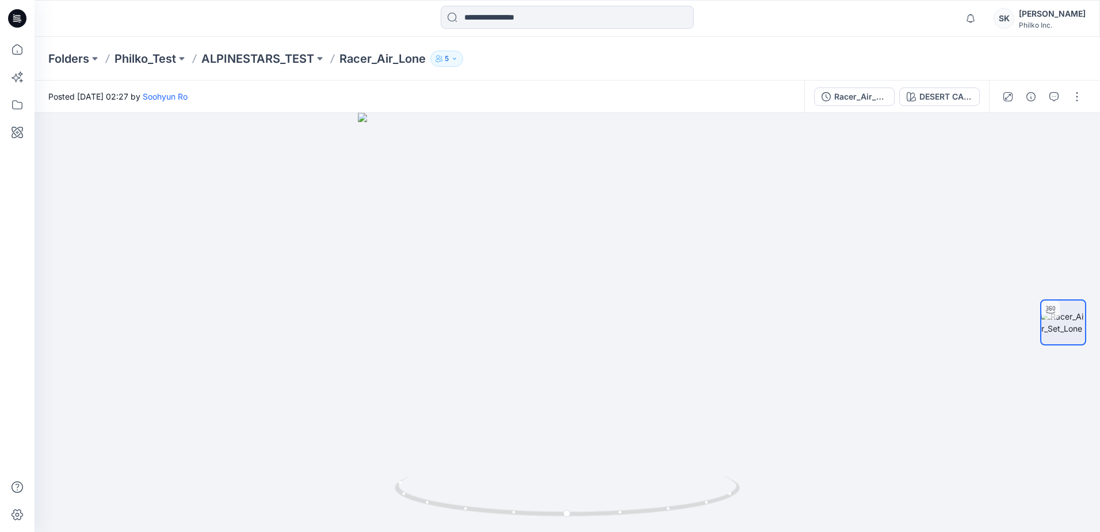
click at [927, 79] on div "Folders Philko_Test ALPINESTARS_TEST Racer_Air_Lone 5" at bounding box center [568, 59] width 1066 height 44
click at [928, 91] on div "DESERT CAMO/BLACK" at bounding box center [946, 96] width 53 height 13
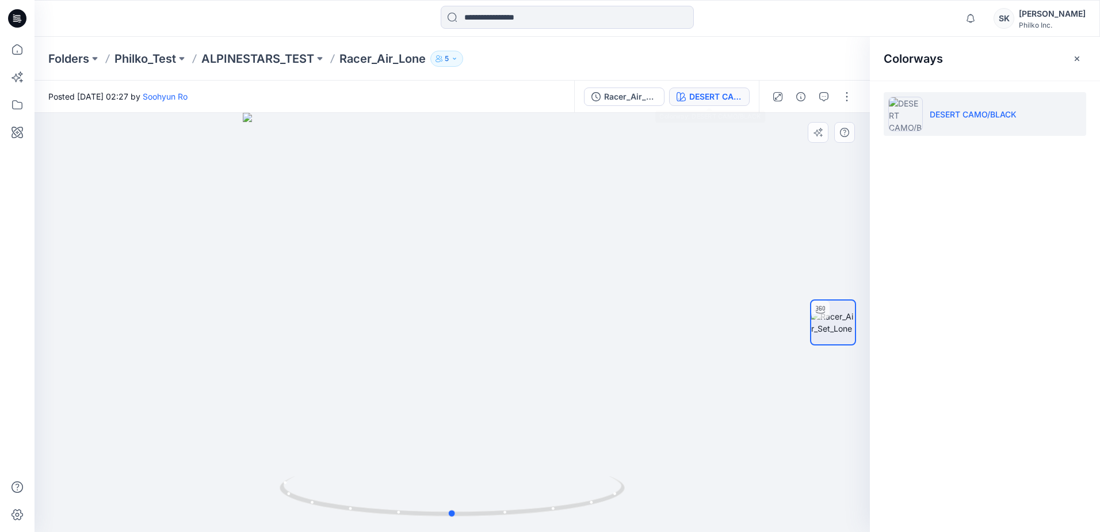
click at [440, 245] on div at bounding box center [453, 322] width 836 height 419
drag, startPoint x: 465, startPoint y: 188, endPoint x: 473, endPoint y: 383, distance: 195.9
click at [473, 383] on img at bounding box center [460, 262] width 1050 height 539
drag, startPoint x: 460, startPoint y: 246, endPoint x: 462, endPoint y: 291, distance: 44.3
click at [462, 291] on img at bounding box center [461, 282] width 1050 height 500
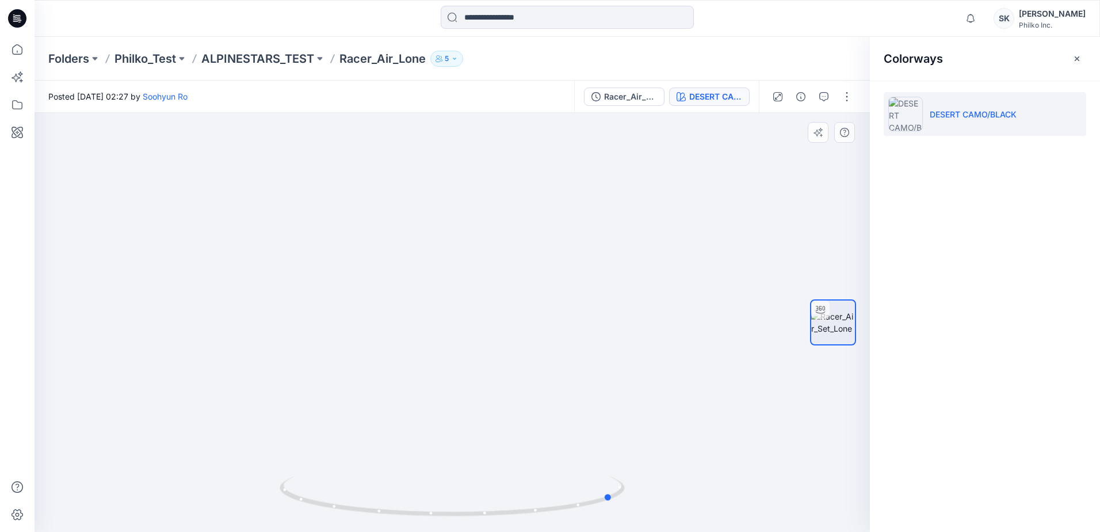
drag, startPoint x: 418, startPoint y: 512, endPoint x: 220, endPoint y: 524, distance: 198.4
click at [220, 524] on div at bounding box center [453, 322] width 836 height 419
drag, startPoint x: 397, startPoint y: 345, endPoint x: 425, endPoint y: 461, distance: 119.1
click at [425, 461] on img at bounding box center [489, 322] width 1050 height 419
drag, startPoint x: 508, startPoint y: 417, endPoint x: 475, endPoint y: 261, distance: 159.4
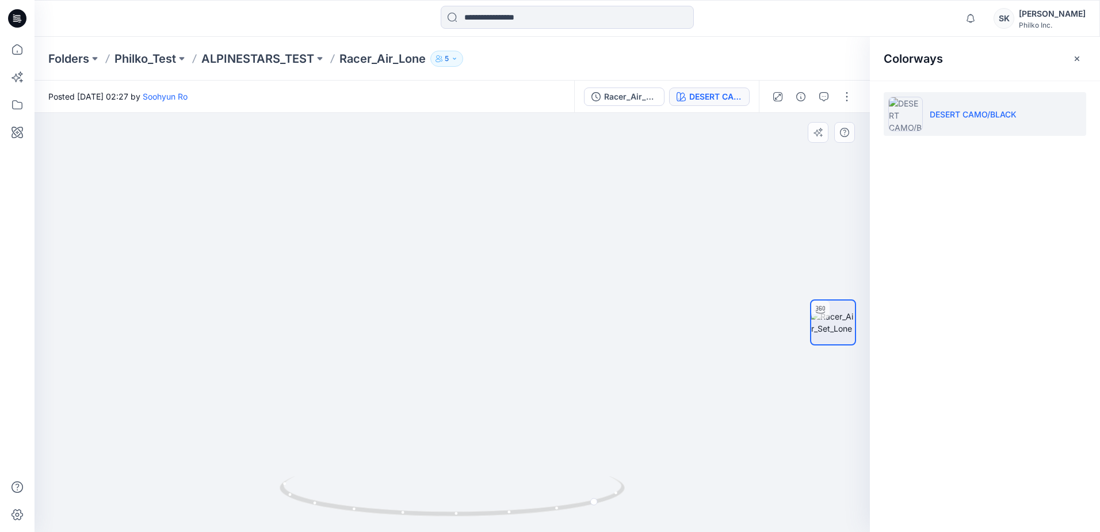
click at [475, 261] on img at bounding box center [460, 253] width 1050 height 558
drag, startPoint x: 363, startPoint y: 227, endPoint x: 417, endPoint y: 386, distance: 167.1
click at [417, 386] on img at bounding box center [457, 244] width 1050 height 575
drag, startPoint x: 498, startPoint y: 431, endPoint x: 456, endPoint y: 273, distance: 162.6
click at [456, 273] on img at bounding box center [506, 286] width 1122 height 492
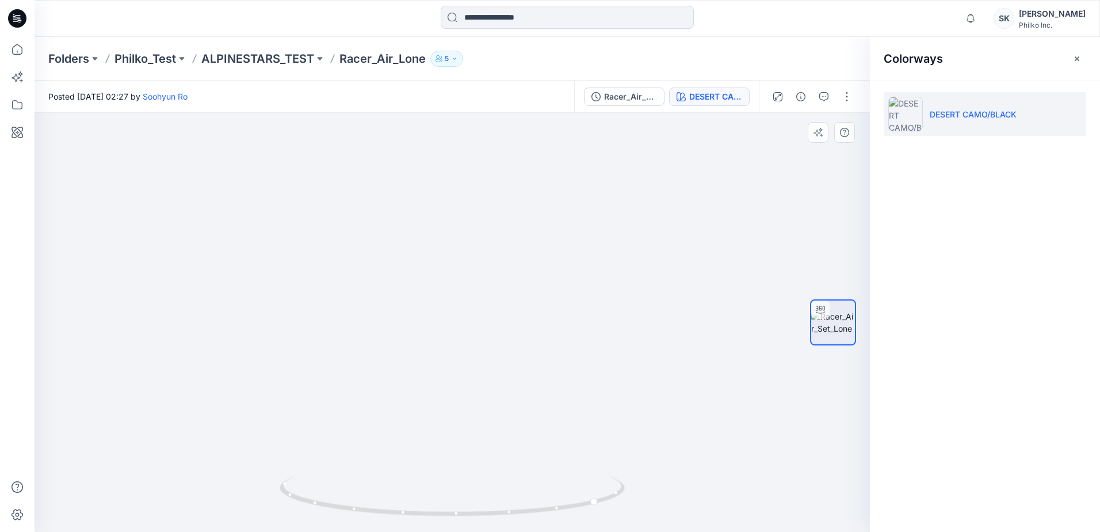
drag, startPoint x: 502, startPoint y: 401, endPoint x: 481, endPoint y: 344, distance: 60.5
click at [481, 337] on img at bounding box center [489, 240] width 1122 height 584
drag, startPoint x: 515, startPoint y: 512, endPoint x: 322, endPoint y: 510, distance: 193.4
click at [322, 510] on icon at bounding box center [454, 497] width 348 height 43
drag, startPoint x: 413, startPoint y: 439, endPoint x: 378, endPoint y: 273, distance: 168.9
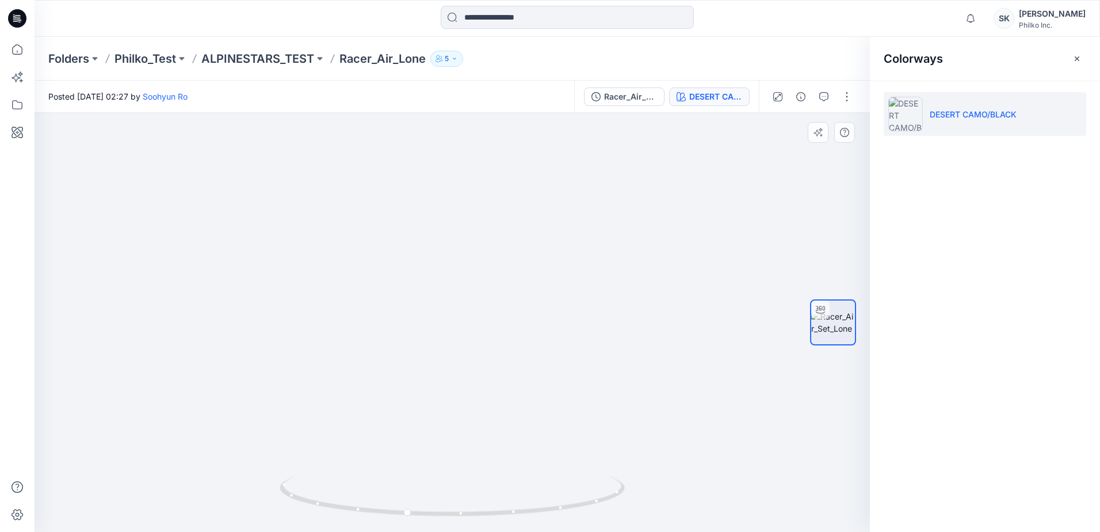
click at [378, 273] on img at bounding box center [433, 125] width 1122 height 813
drag, startPoint x: 416, startPoint y: 229, endPoint x: 419, endPoint y: 261, distance: 32.4
click at [419, 261] on img at bounding box center [436, 141] width 1122 height 781
click at [436, 296] on img at bounding box center [436, 141] width 1122 height 780
click at [588, 357] on img at bounding box center [436, 141] width 1122 height 780
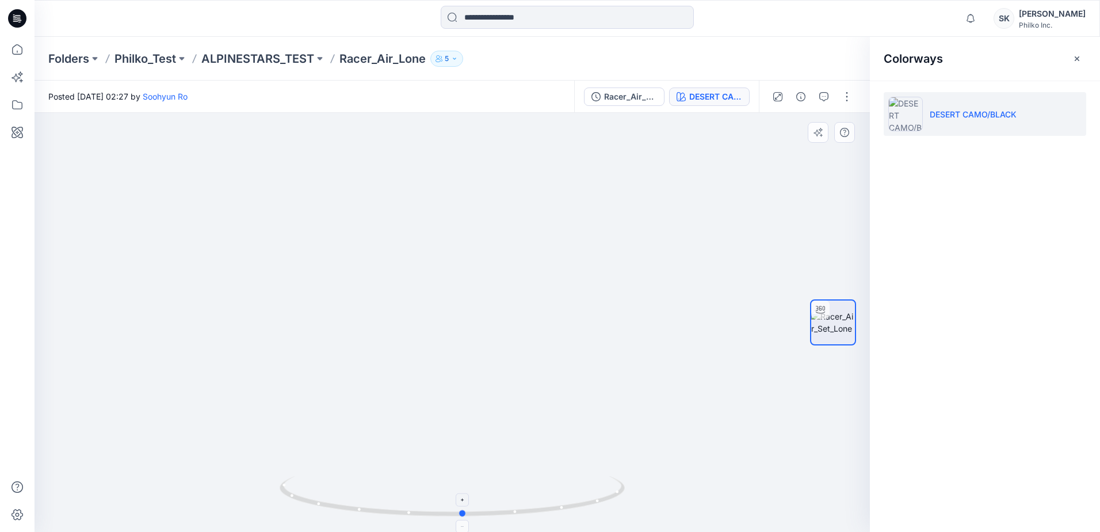
drag, startPoint x: 390, startPoint y: 511, endPoint x: 447, endPoint y: 512, distance: 57.0
click at [447, 512] on icon at bounding box center [454, 497] width 348 height 43
drag, startPoint x: 429, startPoint y: 453, endPoint x: 430, endPoint y: 323, distance: 129.5
click at [430, 323] on img at bounding box center [452, 165] width 778 height 734
drag, startPoint x: 370, startPoint y: 322, endPoint x: 414, endPoint y: 341, distance: 47.7
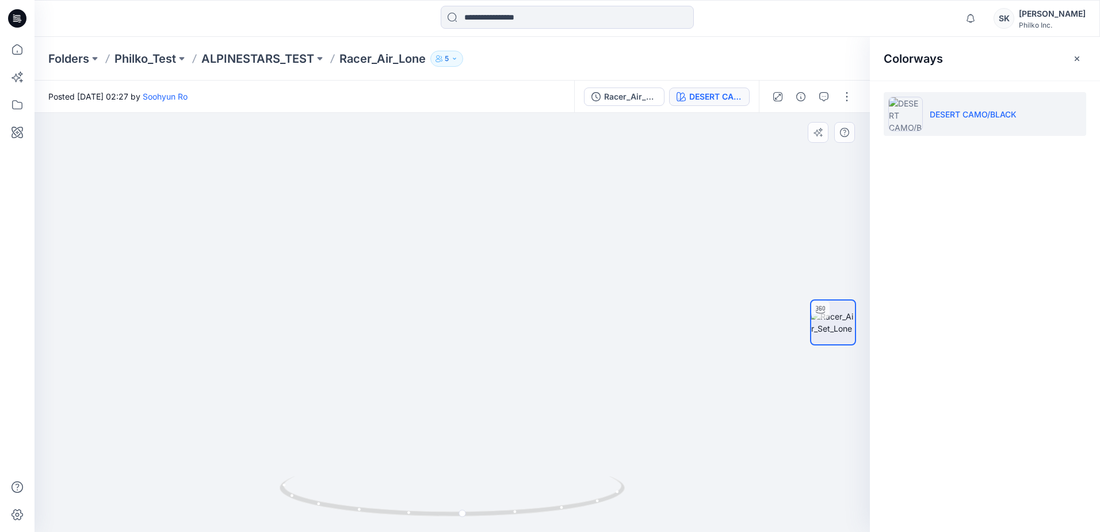
click at [407, 331] on img at bounding box center [483, 15] width 1122 height 1033
drag, startPoint x: 418, startPoint y: 514, endPoint x: 479, endPoint y: 513, distance: 61.6
click at [479, 513] on icon at bounding box center [454, 497] width 348 height 43
click at [483, 359] on img at bounding box center [490, 16] width 1122 height 1031
drag, startPoint x: 481, startPoint y: 524, endPoint x: 524, endPoint y: 522, distance: 43.8
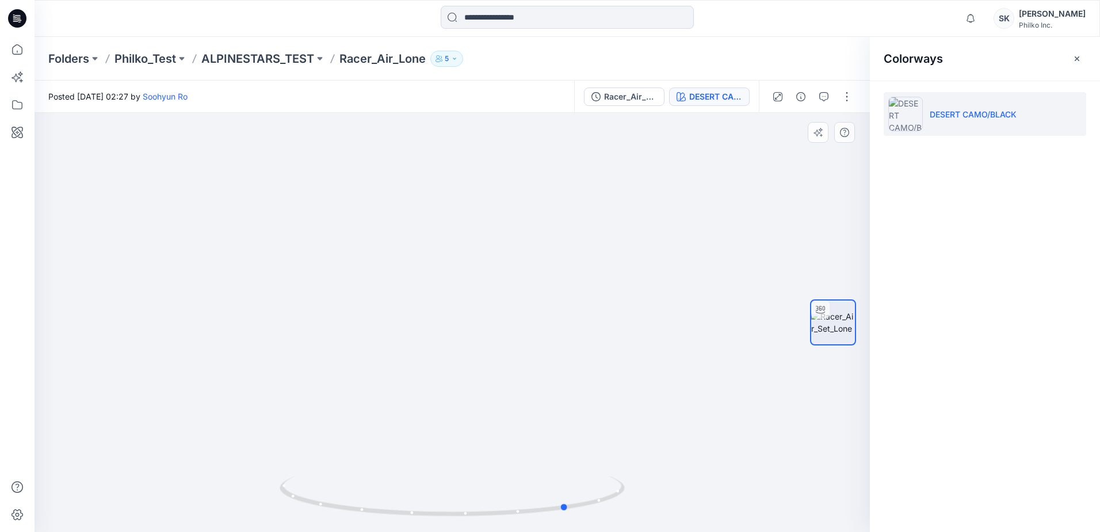
click at [524, 522] on img at bounding box center [452, 504] width 345 height 56
click at [660, 284] on img at bounding box center [490, 16] width 1122 height 1031
drag, startPoint x: 524, startPoint y: 516, endPoint x: 487, endPoint y: 516, distance: 36.3
click at [487, 516] on icon at bounding box center [454, 497] width 348 height 43
click at [345, 383] on img at bounding box center [490, 16] width 1122 height 1031
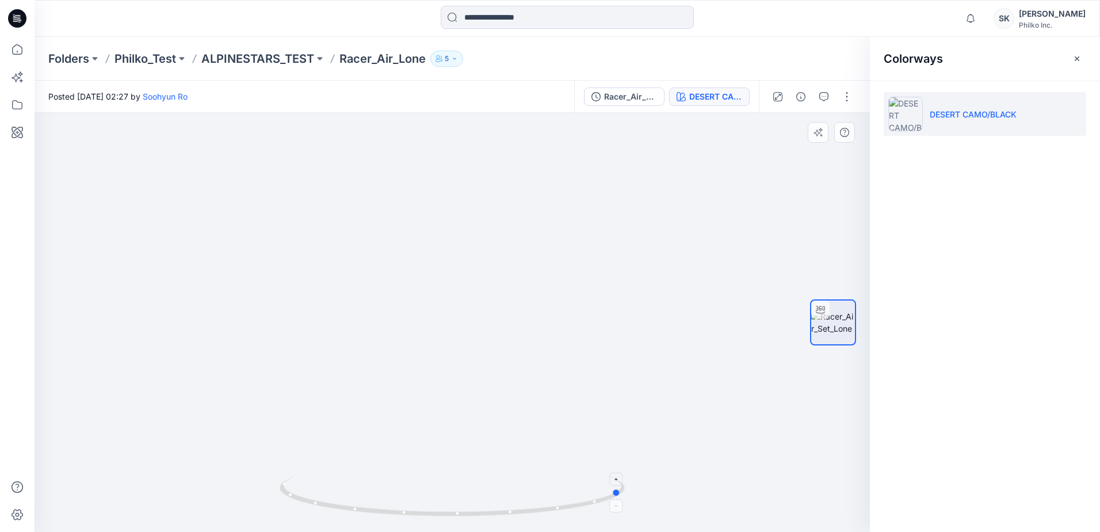
drag, startPoint x: 535, startPoint y: 508, endPoint x: 626, endPoint y: 502, distance: 90.5
click at [626, 502] on icon at bounding box center [454, 497] width 348 height 43
drag, startPoint x: 606, startPoint y: 250, endPoint x: 601, endPoint y: 413, distance: 162.9
click at [601, 413] on img at bounding box center [485, 98] width 1122 height 868
drag, startPoint x: 492, startPoint y: 517, endPoint x: 405, endPoint y: 517, distance: 87.5
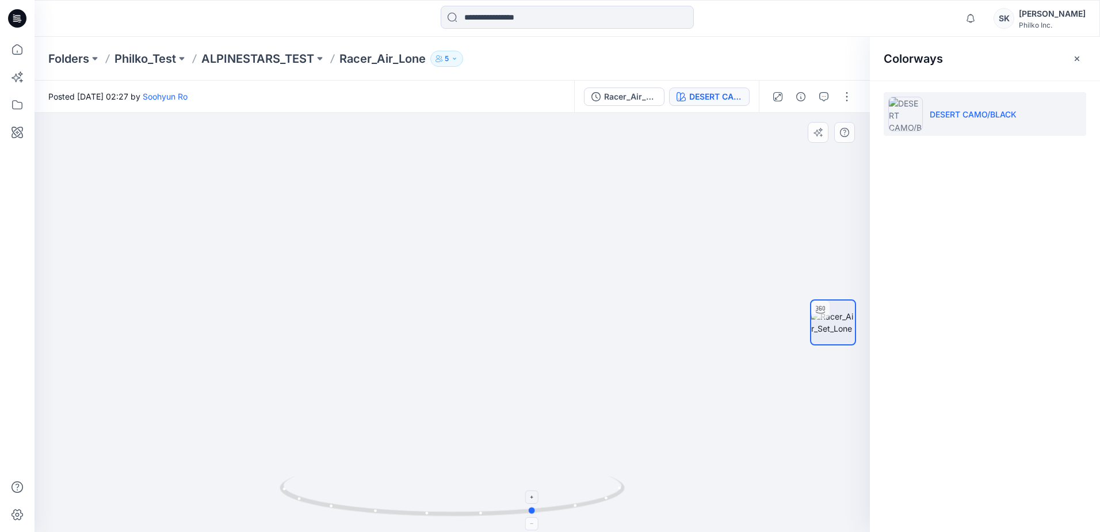
click at [405, 517] on icon at bounding box center [454, 497] width 348 height 43
drag, startPoint x: 650, startPoint y: 420, endPoint x: 601, endPoint y: 252, distance: 174.3
click at [601, 252] on img at bounding box center [478, 83] width 1122 height 898
click at [297, 60] on p "ALPINESTARS_TEST" at bounding box center [257, 59] width 113 height 16
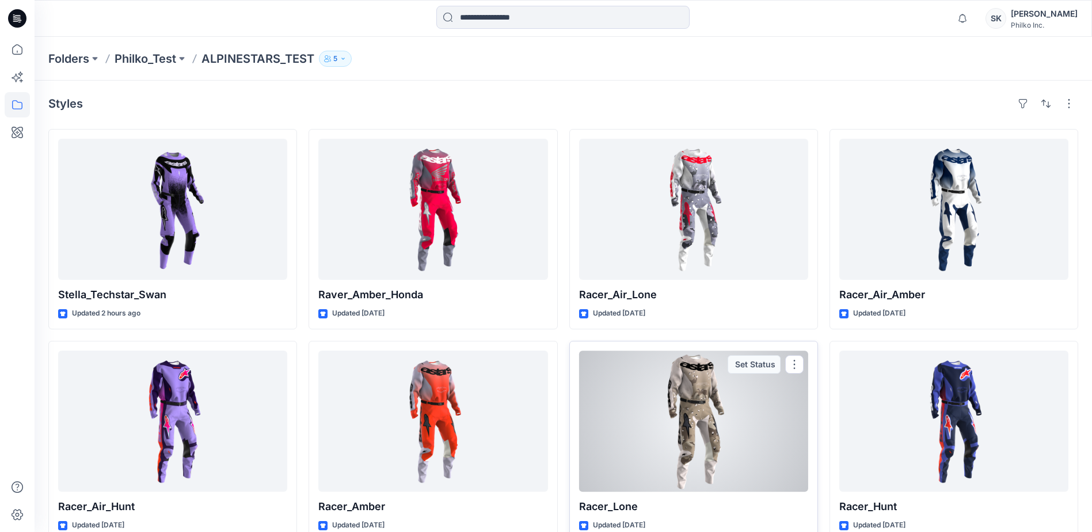
click at [711, 405] on div at bounding box center [693, 421] width 229 height 141
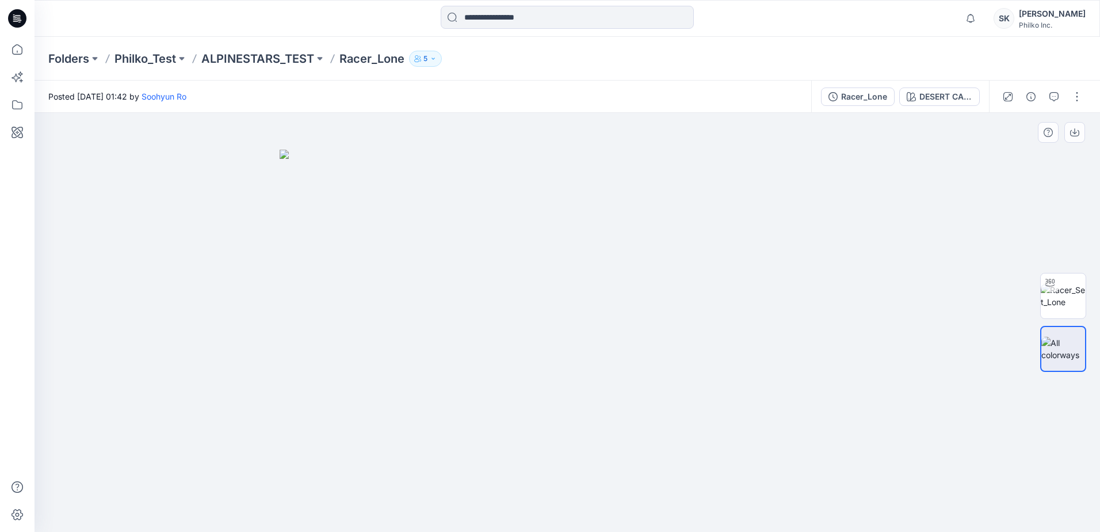
click at [994, 160] on div at bounding box center [568, 322] width 1066 height 419
click at [923, 88] on button "DESERT CAMO/BLACK" at bounding box center [940, 96] width 81 height 18
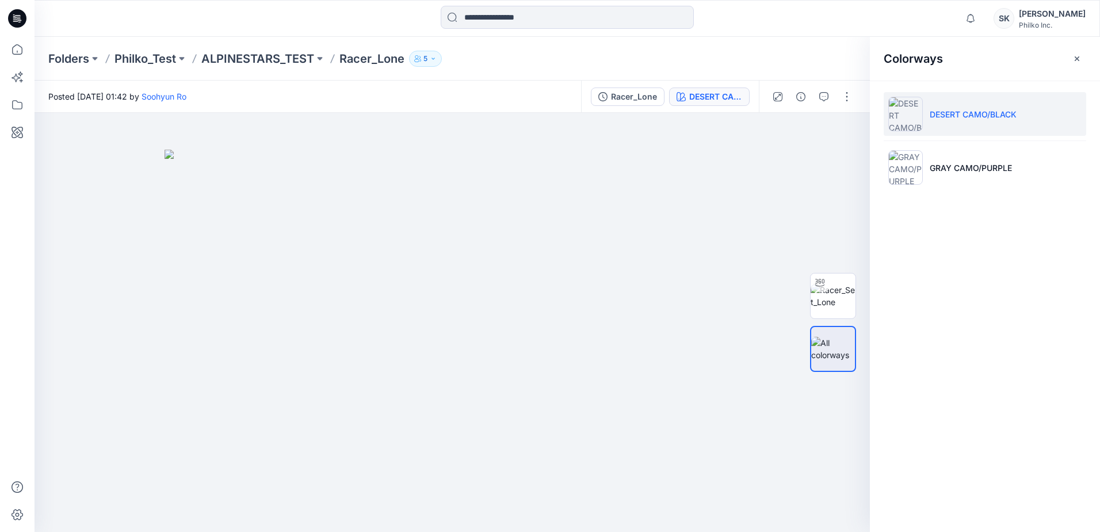
click at [1075, 62] on icon "button" at bounding box center [1077, 58] width 9 height 9
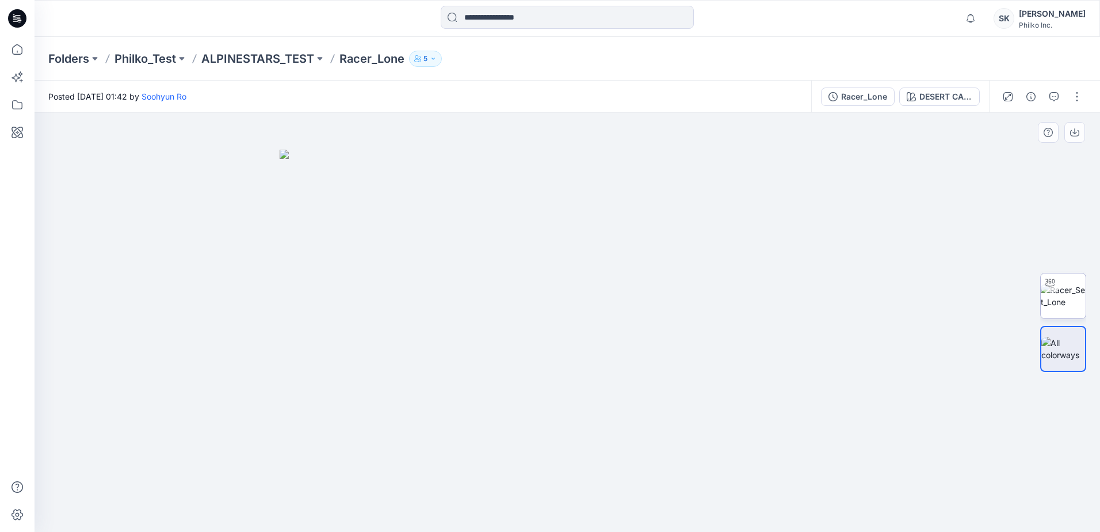
click at [1056, 303] on img at bounding box center [1063, 296] width 45 height 24
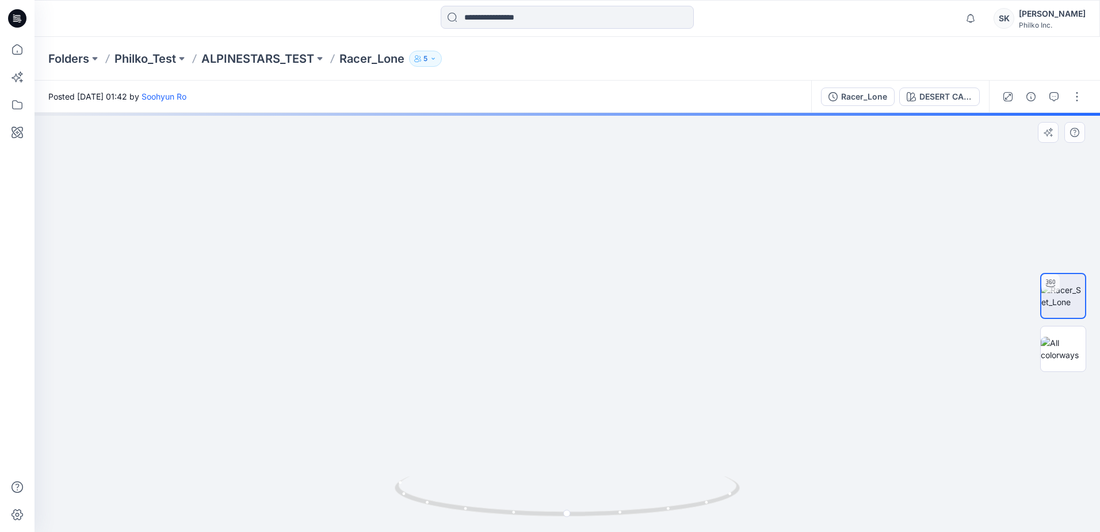
drag, startPoint x: 553, startPoint y: 341, endPoint x: 553, endPoint y: 423, distance: 81.7
click at [553, 423] on img at bounding box center [574, 240] width 1108 height 582
drag, startPoint x: 526, startPoint y: 270, endPoint x: 535, endPoint y: 394, distance: 124.7
click at [535, 394] on img at bounding box center [585, 322] width 1122 height 419
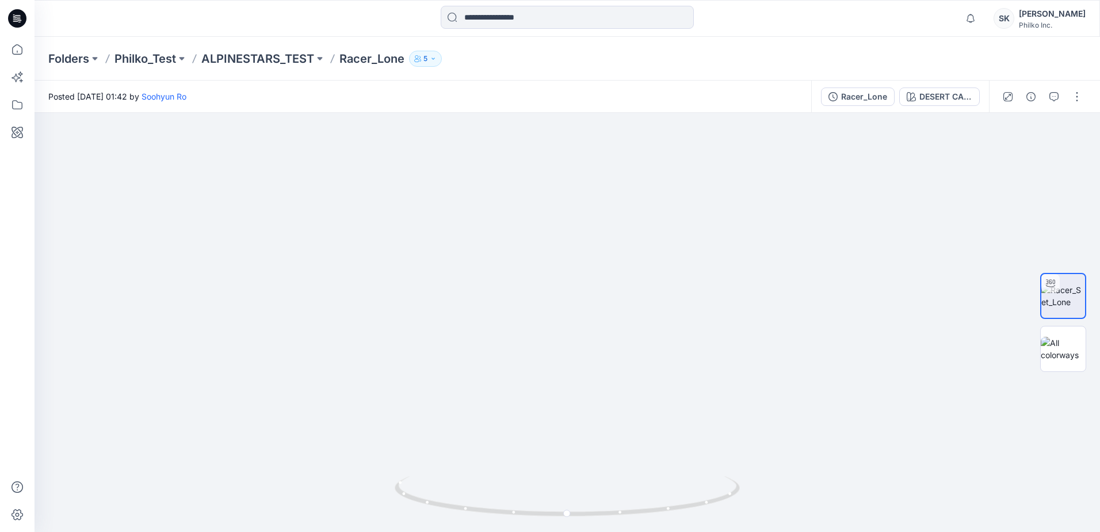
click at [363, 67] on div "Folders Philko_Test ALPINESTARS_TEST Racer_Lone 5" at bounding box center [568, 59] width 1066 height 44
click at [377, 60] on p "Racer_Lone" at bounding box center [372, 59] width 65 height 16
click at [294, 58] on p "ALPINESTARS_TEST" at bounding box center [257, 59] width 113 height 16
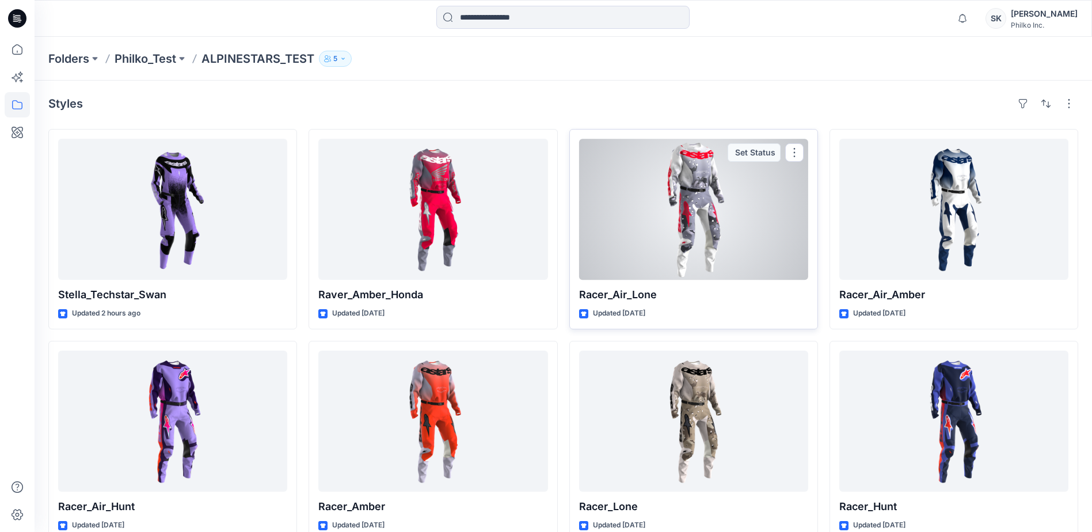
click at [666, 224] on div at bounding box center [693, 209] width 229 height 141
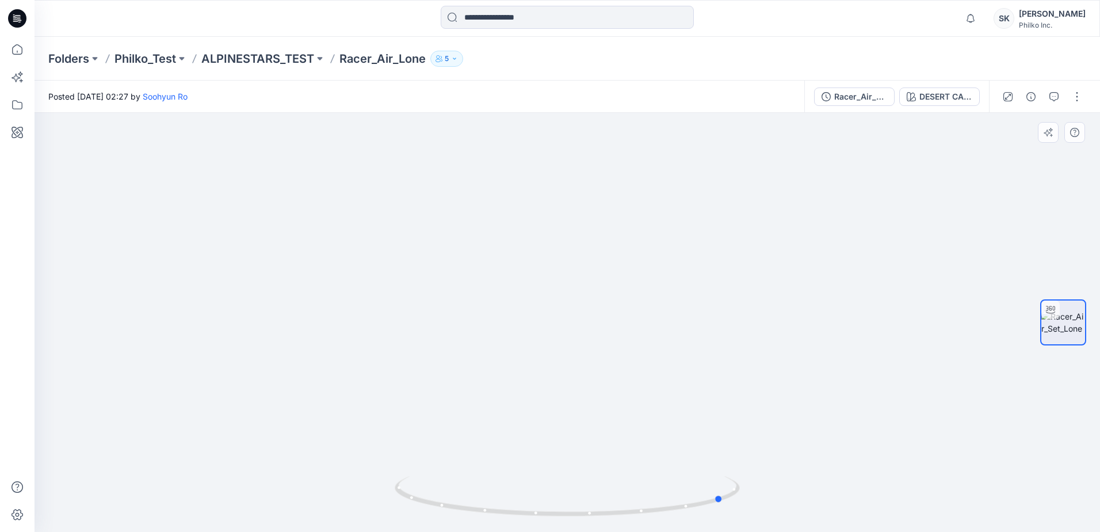
drag, startPoint x: 570, startPoint y: 513, endPoint x: 382, endPoint y: 494, distance: 189.2
click at [382, 494] on div at bounding box center [568, 322] width 1066 height 419
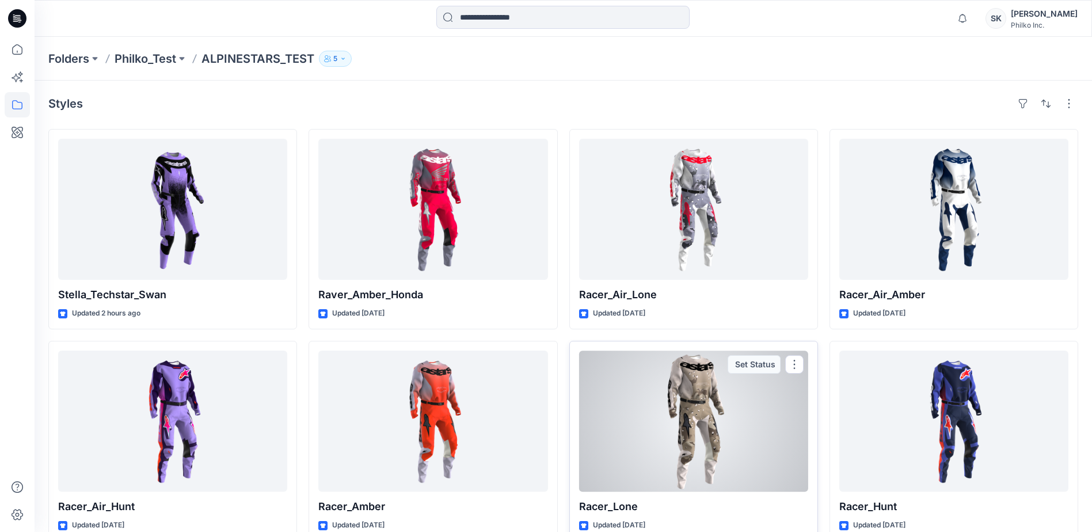
click at [696, 427] on div at bounding box center [693, 421] width 229 height 141
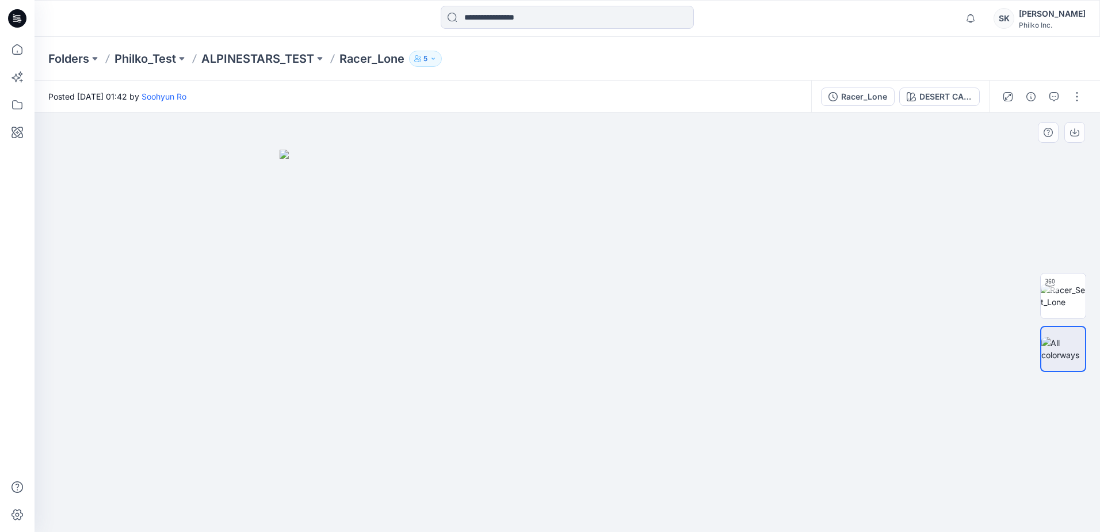
click at [599, 218] on img at bounding box center [568, 341] width 576 height 382
click at [1066, 308] on img at bounding box center [1063, 296] width 45 height 24
drag, startPoint x: 499, startPoint y: 180, endPoint x: 516, endPoint y: 406, distance: 226.8
click at [516, 406] on img at bounding box center [589, 193] width 1122 height 678
drag, startPoint x: 553, startPoint y: 344, endPoint x: 543, endPoint y: 367, distance: 24.5
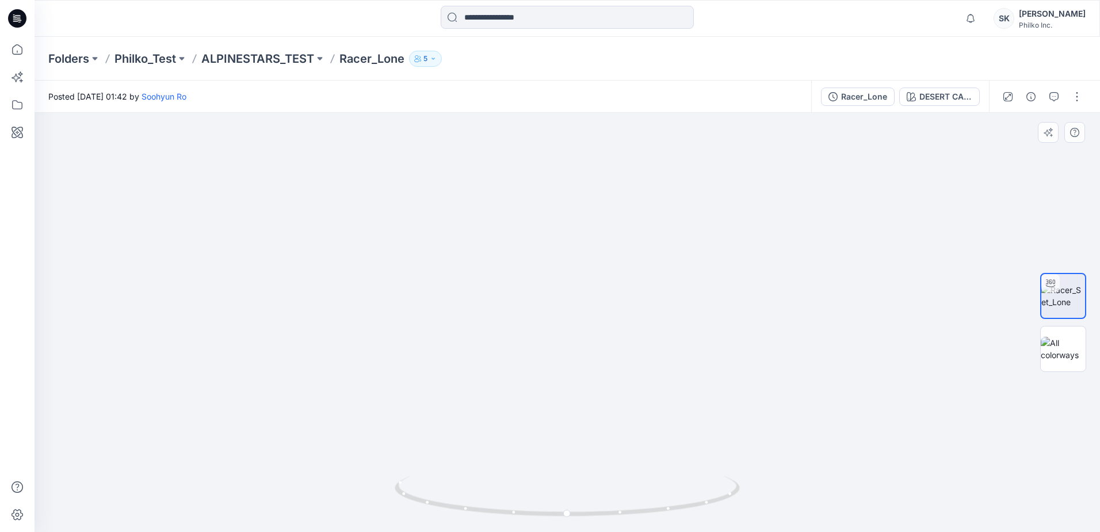
click at [543, 367] on img at bounding box center [571, 304] width 1122 height 456
click at [940, 100] on div "DESERT CAMO/BLACK" at bounding box center [946, 96] width 53 height 13
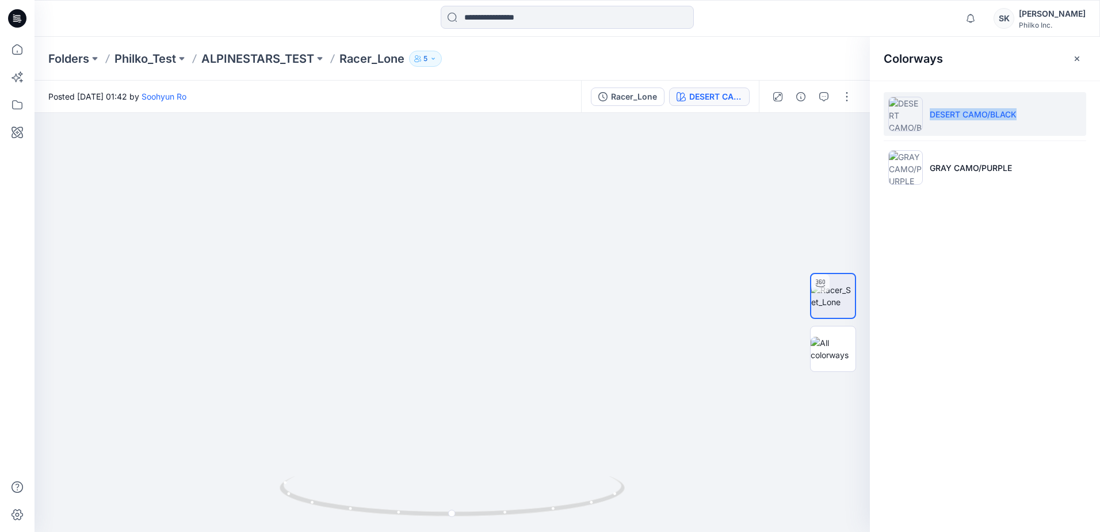
drag, startPoint x: 1050, startPoint y: 118, endPoint x: 930, endPoint y: 119, distance: 120.9
click at [930, 119] on li "DESERT CAMO/BLACK" at bounding box center [985, 114] width 203 height 44
copy p "DESERT CAMO/BLACK"
drag, startPoint x: 486, startPoint y: 517, endPoint x: 663, endPoint y: 517, distance: 177.3
click at [663, 517] on div at bounding box center [453, 322] width 836 height 419
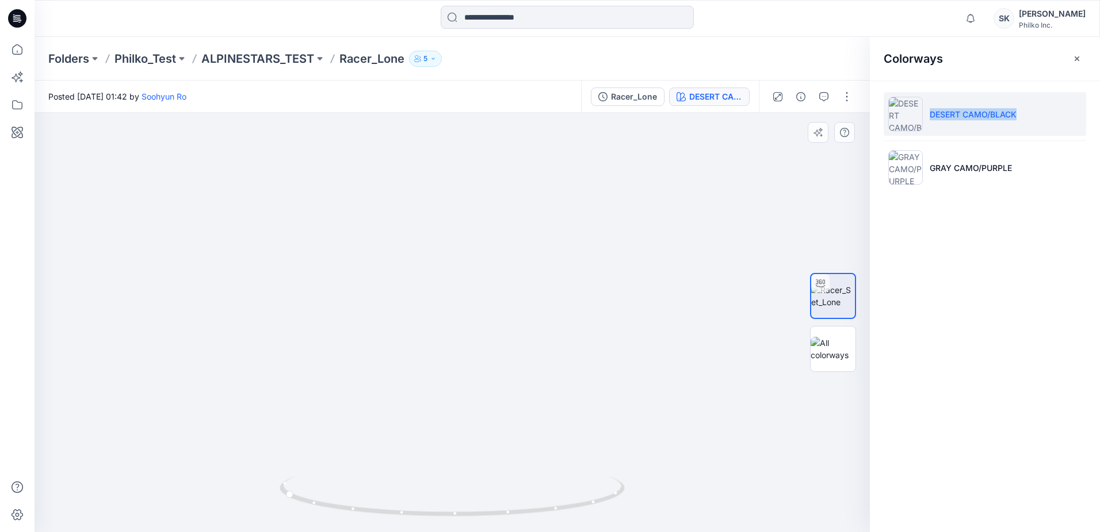
drag, startPoint x: 473, startPoint y: 207, endPoint x: 467, endPoint y: 365, distance: 158.4
click at [467, 365] on img at bounding box center [449, 256] width 878 height 552
drag, startPoint x: 477, startPoint y: 520, endPoint x: 417, endPoint y: 399, distance: 134.4
click at [326, 517] on div at bounding box center [452, 503] width 345 height 58
drag, startPoint x: 488, startPoint y: 370, endPoint x: 490, endPoint y: 239, distance: 131.2
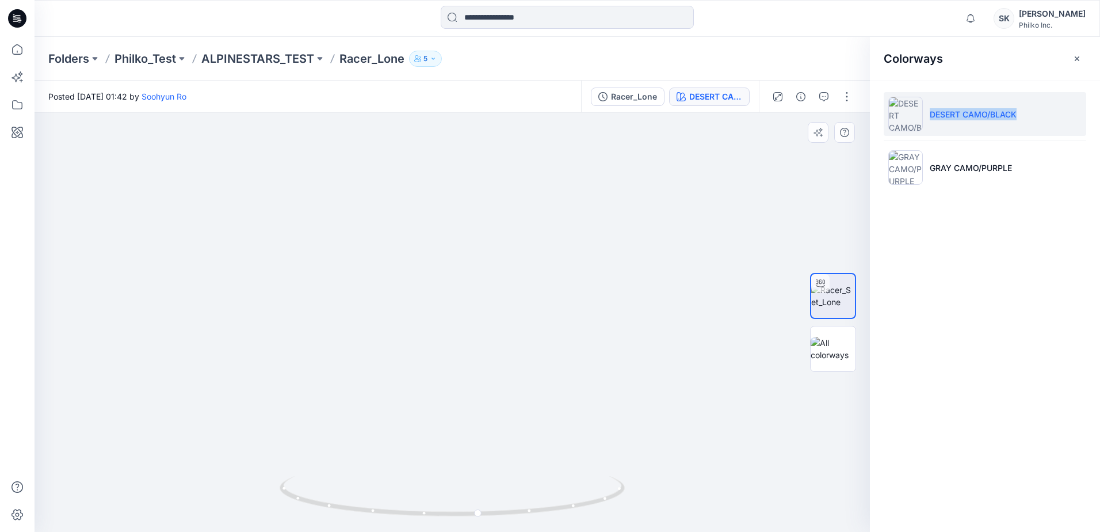
click at [490, 239] on img at bounding box center [453, 295] width 764 height 473
drag, startPoint x: 486, startPoint y: 286, endPoint x: 481, endPoint y: 306, distance: 20.2
click at [481, 306] on img at bounding box center [451, 137] width 1122 height 790
drag, startPoint x: 490, startPoint y: 227, endPoint x: 492, endPoint y: 239, distance: 12.7
click at [492, 239] on img at bounding box center [448, 150] width 1122 height 764
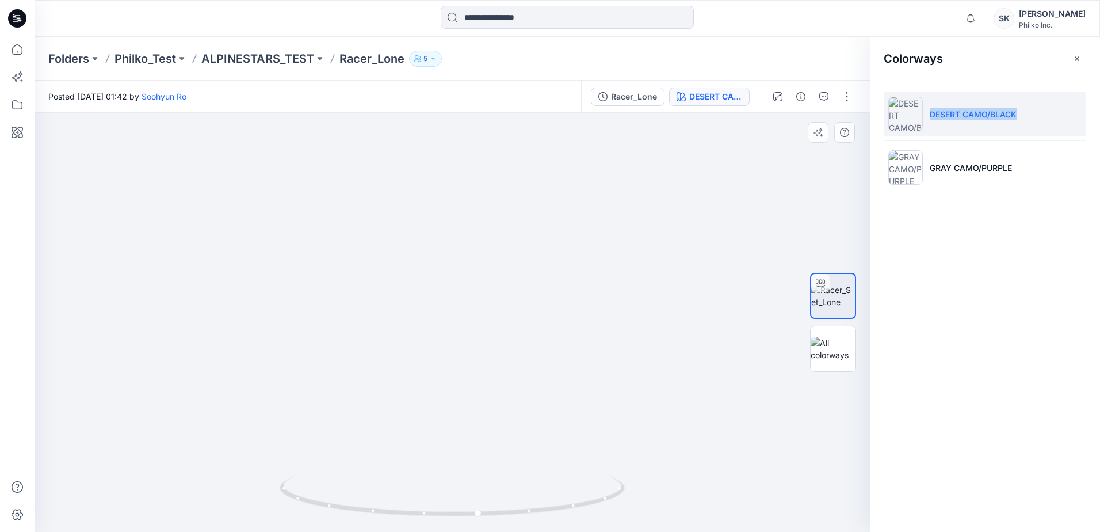
drag, startPoint x: 458, startPoint y: 414, endPoint x: 532, endPoint y: 300, distance: 136.0
click at [528, 300] on img at bounding box center [452, 159] width 835 height 745
drag, startPoint x: 501, startPoint y: 519, endPoint x: 548, endPoint y: 505, distance: 49.0
click at [548, 505] on div at bounding box center [452, 503] width 345 height 58
drag, startPoint x: 486, startPoint y: 365, endPoint x: 516, endPoint y: 297, distance: 74.2
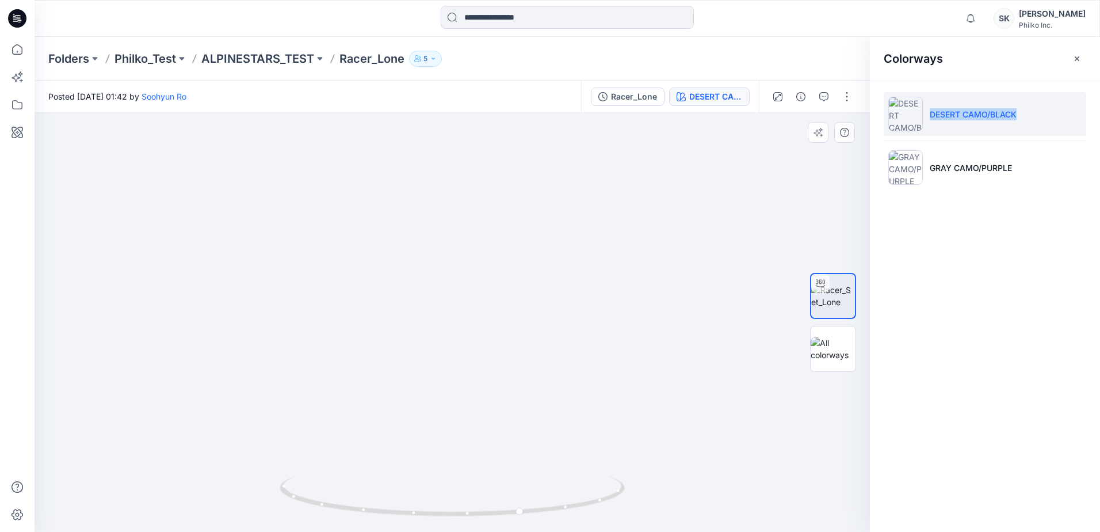
click at [516, 297] on img at bounding box center [452, 159] width 835 height 745
drag, startPoint x: 496, startPoint y: 193, endPoint x: 502, endPoint y: 280, distance: 87.2
drag, startPoint x: 518, startPoint y: 509, endPoint x: 551, endPoint y: 508, distance: 33.4
click at [551, 508] on circle at bounding box center [553, 508] width 7 height 7
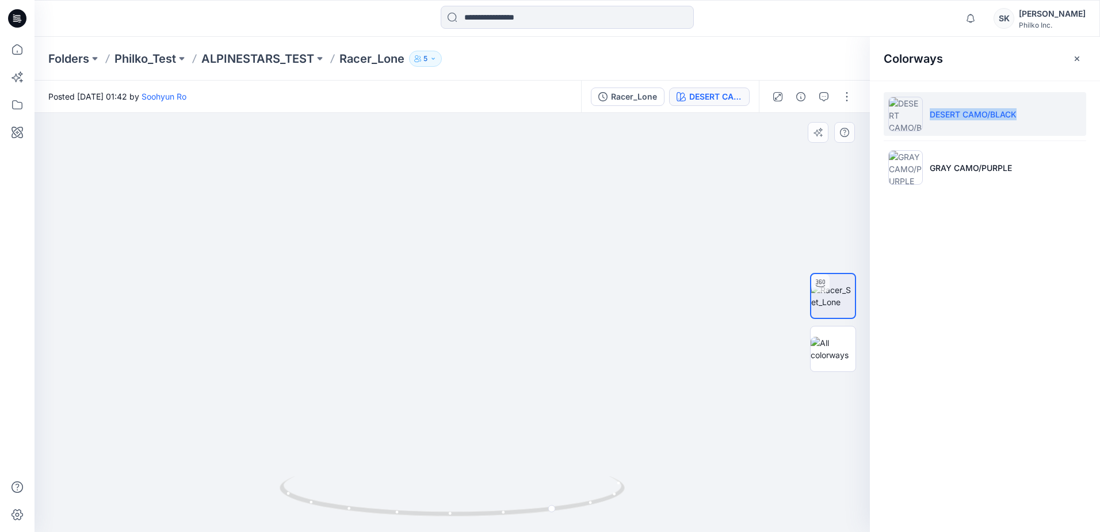
drag, startPoint x: 553, startPoint y: 353, endPoint x: 522, endPoint y: 227, distance: 130.2
drag, startPoint x: 512, startPoint y: 512, endPoint x: 492, endPoint y: 512, distance: 20.7
click at [492, 512] on icon at bounding box center [454, 497] width 348 height 43
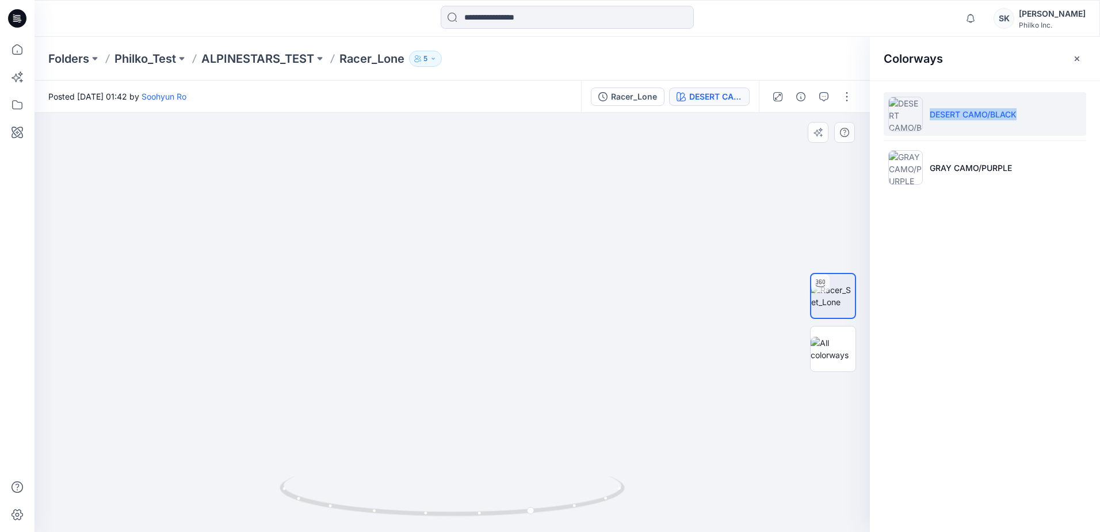
drag, startPoint x: 369, startPoint y: 262, endPoint x: 383, endPoint y: 285, distance: 26.4
drag, startPoint x: 148, startPoint y: 375, endPoint x: 345, endPoint y: 275, distance: 221.1
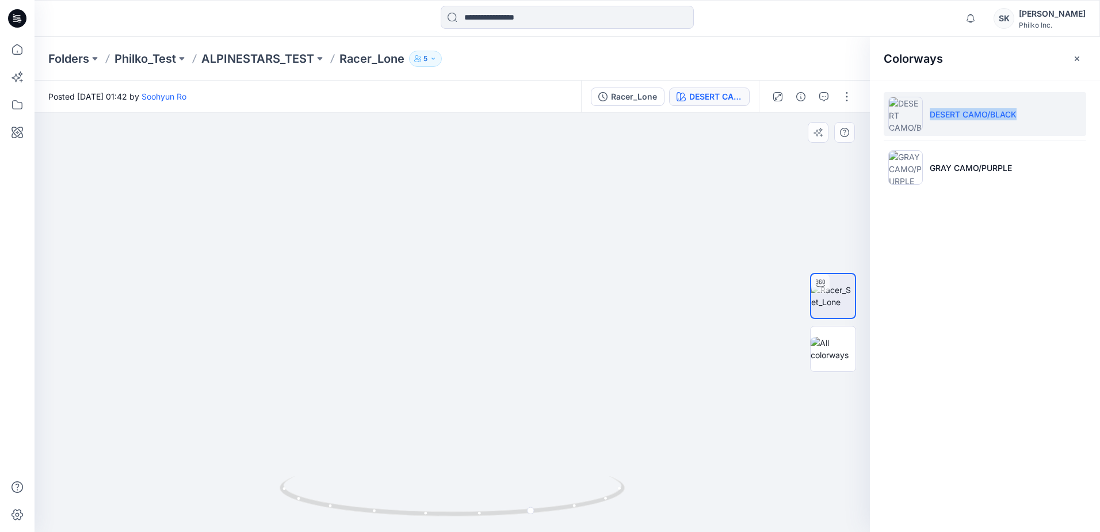
drag, startPoint x: 501, startPoint y: 203, endPoint x: 481, endPoint y: 413, distance: 211.0
click at [483, 416] on img at bounding box center [425, 84] width 1122 height 895
drag, startPoint x: 444, startPoint y: 233, endPoint x: 463, endPoint y: 392, distance: 160.6
click at [463, 392] on img at bounding box center [442, 166] width 1122 height 730
drag, startPoint x: 505, startPoint y: 522, endPoint x: 535, endPoint y: 522, distance: 29.4
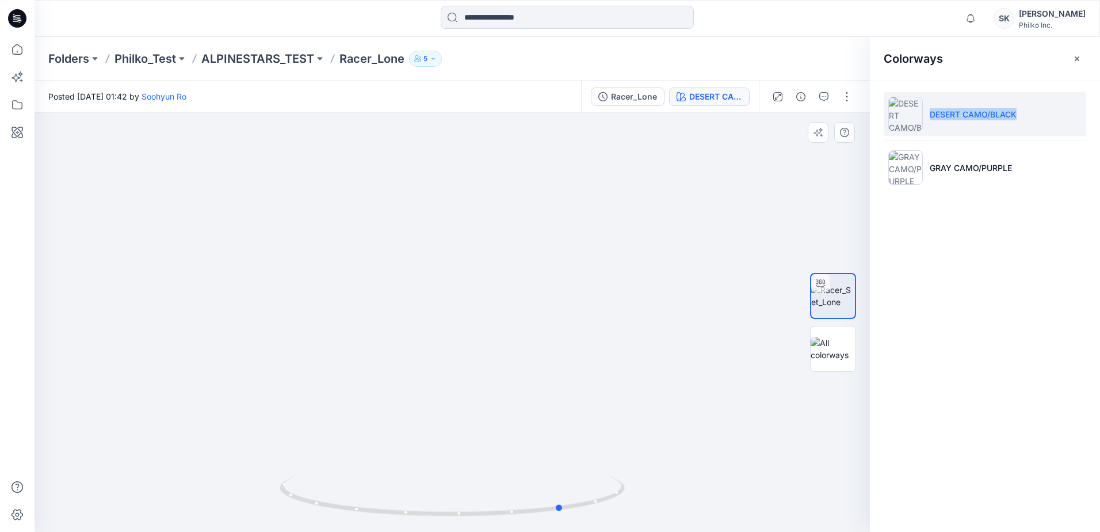
click at [535, 522] on img at bounding box center [452, 504] width 345 height 56
click at [138, 277] on img at bounding box center [442, 168] width 1122 height 727
drag, startPoint x: 405, startPoint y: 359, endPoint x: 311, endPoint y: 269, distance: 130.3
click at [301, 265] on img at bounding box center [309, 116] width 1122 height 831
drag, startPoint x: 369, startPoint y: 372, endPoint x: 369, endPoint y: 272, distance: 100.1
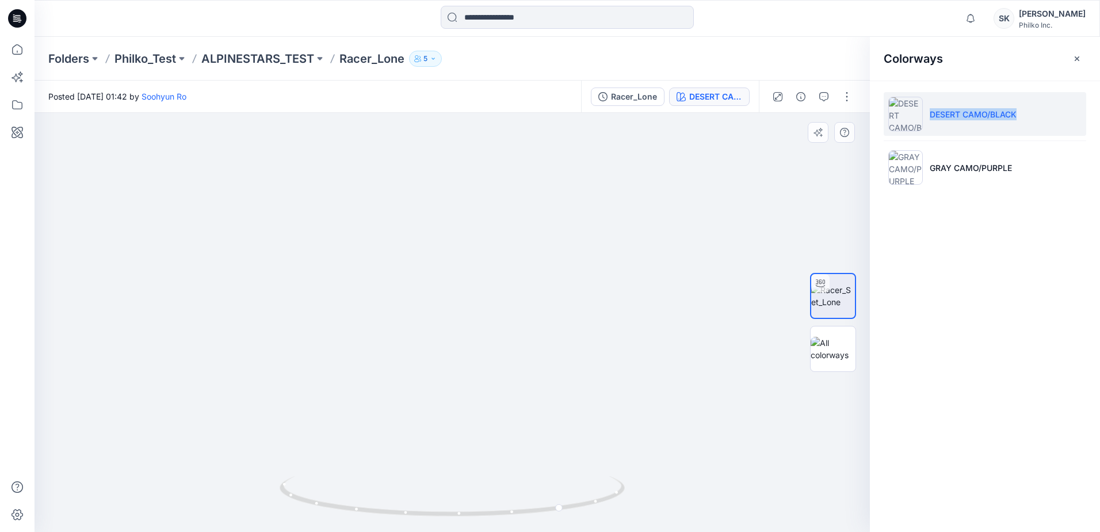
click at [369, 272] on img at bounding box center [309, 82] width 1122 height 899
drag, startPoint x: 109, startPoint y: 353, endPoint x: 219, endPoint y: 401, distance: 119.9
click at [109, 353] on img at bounding box center [309, 35] width 1122 height 994
drag, startPoint x: 435, startPoint y: 520, endPoint x: 493, endPoint y: 517, distance: 58.2
click at [493, 517] on div at bounding box center [452, 503] width 345 height 58
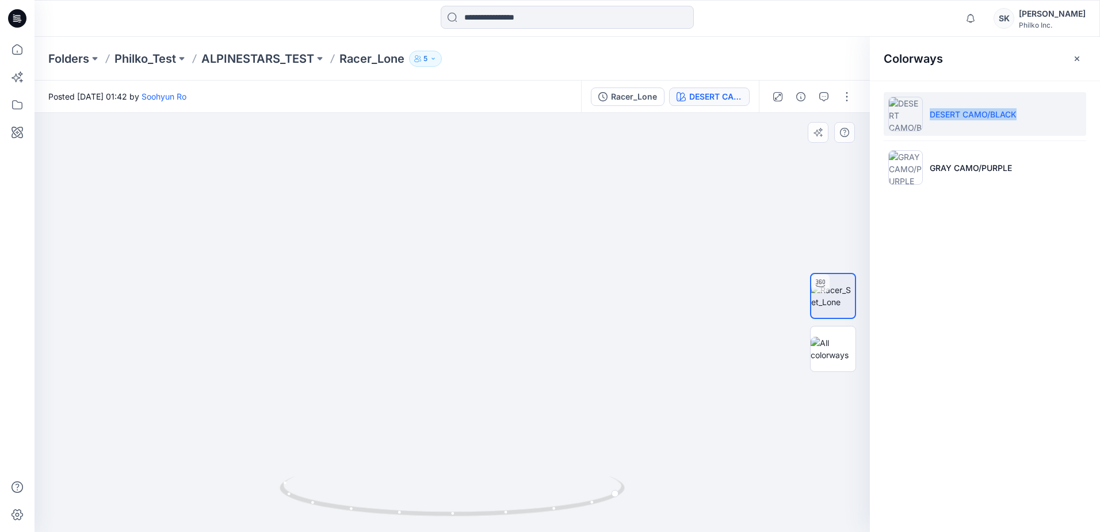
drag, startPoint x: 431, startPoint y: 468, endPoint x: 421, endPoint y: 296, distance: 171.8
drag, startPoint x: 415, startPoint y: 265, endPoint x: 439, endPoint y: 468, distance: 204.0
click at [439, 468] on img at bounding box center [333, 72] width 1122 height 919
drag, startPoint x: 443, startPoint y: 432, endPoint x: 493, endPoint y: 489, distance: 75.9
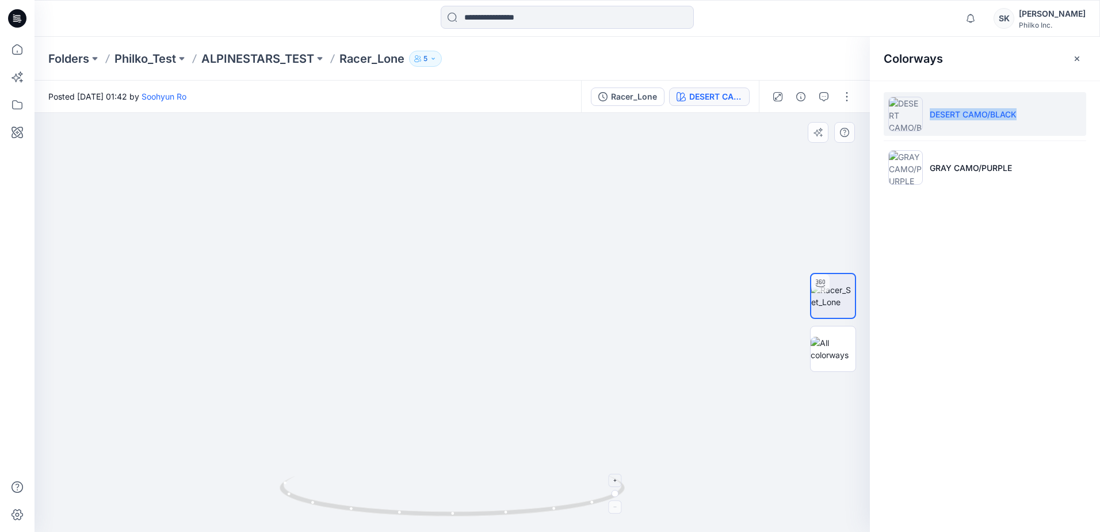
click at [493, 489] on div at bounding box center [453, 322] width 836 height 419
drag, startPoint x: 458, startPoint y: 319, endPoint x: 489, endPoint y: 352, distance: 45.6
click at [489, 352] on img at bounding box center [418, 120] width 1122 height 824
drag, startPoint x: 499, startPoint y: 352, endPoint x: 538, endPoint y: 237, distance: 121.6
click at [538, 237] on img at bounding box center [457, 62] width 1122 height 939
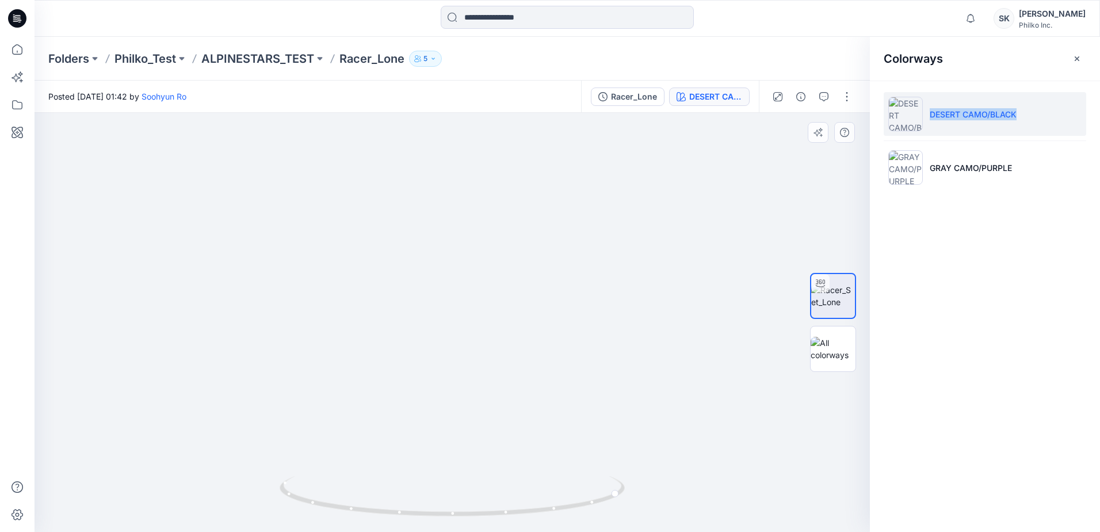
drag, startPoint x: 448, startPoint y: 359, endPoint x: 475, endPoint y: 268, distance: 94.5
click at [475, 268] on img at bounding box center [485, 17] width 1122 height 1029
drag, startPoint x: 460, startPoint y: 409, endPoint x: 457, endPoint y: 398, distance: 10.9
click at [457, 398] on img at bounding box center [482, 13] width 1122 height 1038
drag, startPoint x: 441, startPoint y: 359, endPoint x: 452, endPoint y: 464, distance: 106.0
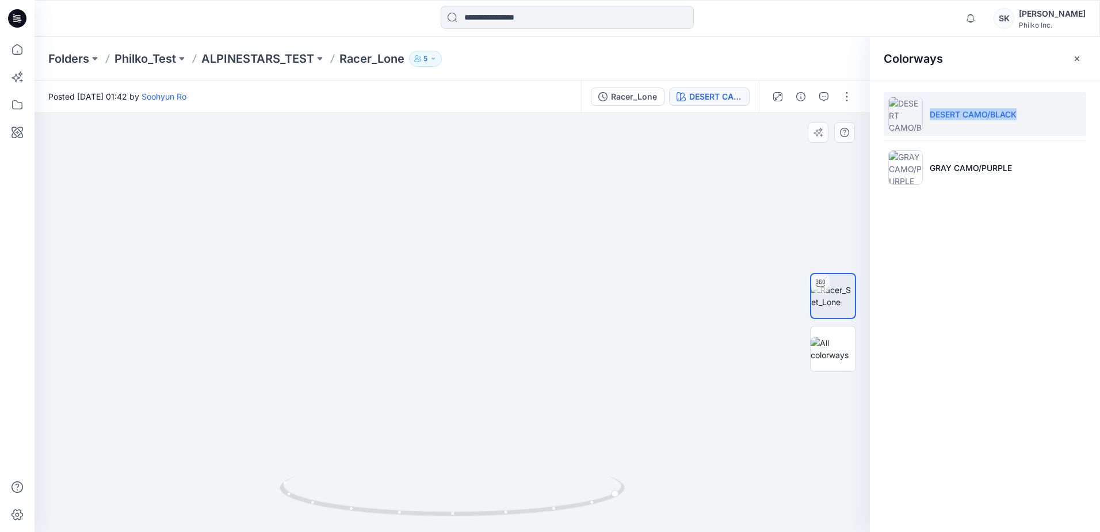
click at [466, 503] on div at bounding box center [453, 322] width 836 height 419
drag, startPoint x: 441, startPoint y: 299, endPoint x: 434, endPoint y: 371, distance: 72.3
click at [434, 371] on img at bounding box center [502, 126] width 1122 height 810
click at [920, 158] on img at bounding box center [906, 167] width 35 height 35
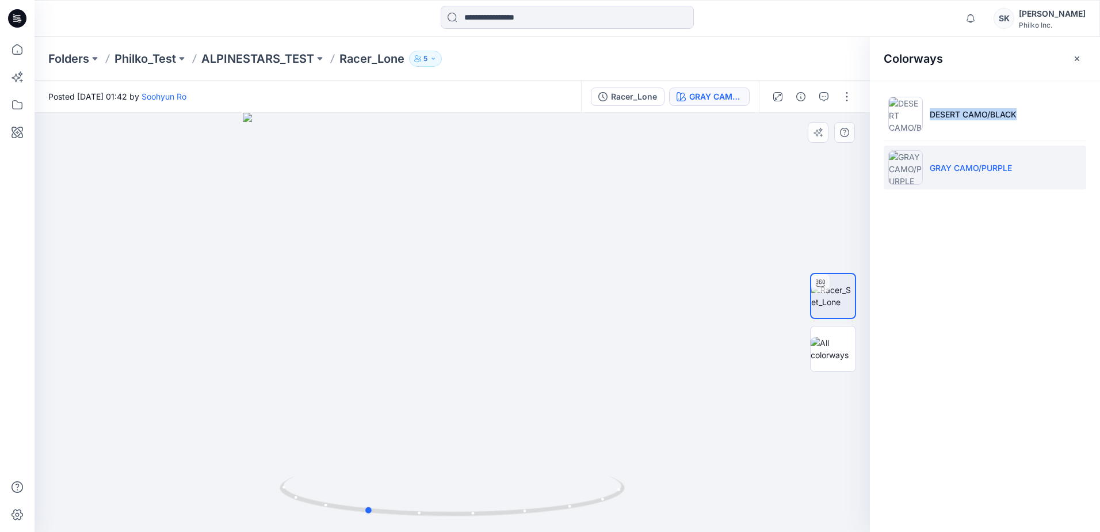
drag, startPoint x: 498, startPoint y: 519, endPoint x: 412, endPoint y: 525, distance: 86.6
click at [412, 525] on div at bounding box center [453, 322] width 836 height 419
drag, startPoint x: 470, startPoint y: 295, endPoint x: 469, endPoint y: 561, distance: 265.9
click at [469, 531] on html "Notifications [PERSON_NAME] all as read View all notifications SK [PERSON_NAME]…" at bounding box center [550, 266] width 1100 height 532
click at [448, 245] on img at bounding box center [451, 312] width 1108 height 437
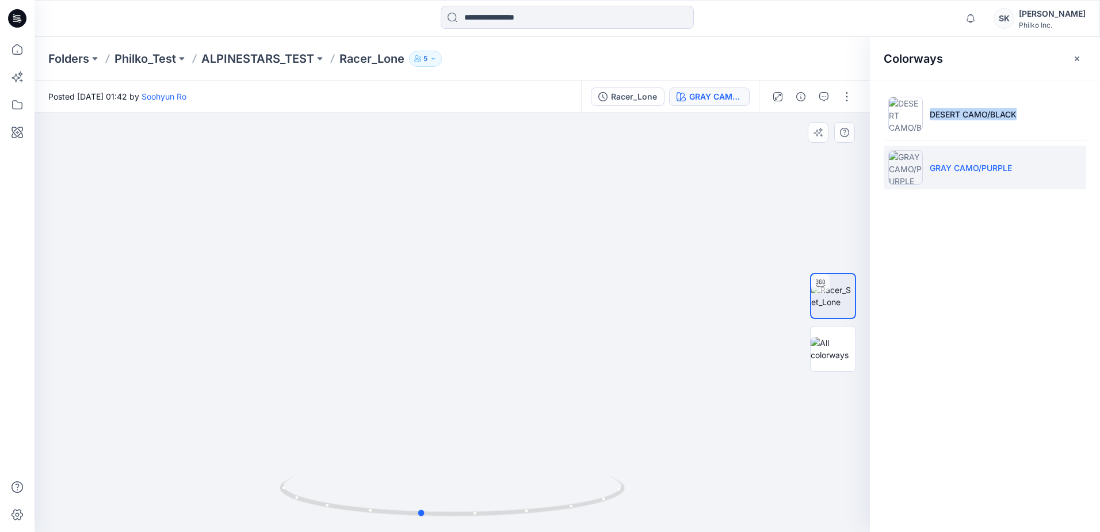
drag, startPoint x: 435, startPoint y: 516, endPoint x: 489, endPoint y: 526, distance: 55.7
click at [489, 526] on div at bounding box center [452, 503] width 345 height 58
drag, startPoint x: 1061, startPoint y: 165, endPoint x: 931, endPoint y: 170, distance: 130.2
click at [931, 170] on li "GRAY CAMO/PURPLE" at bounding box center [985, 168] width 203 height 44
drag, startPoint x: 452, startPoint y: 504, endPoint x: 536, endPoint y: 502, distance: 84.0
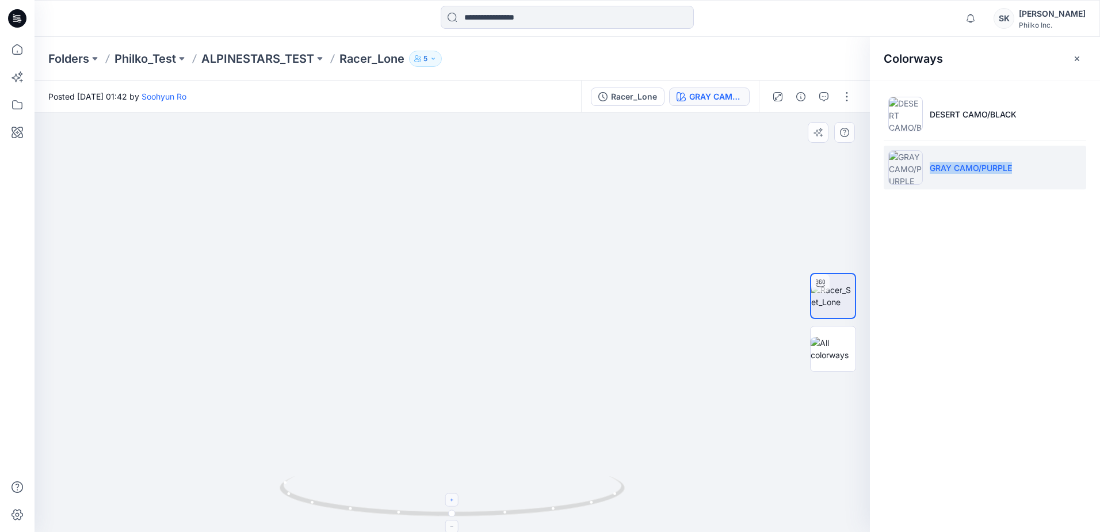
click at [537, 502] on icon at bounding box center [454, 497] width 348 height 43
drag, startPoint x: 444, startPoint y: 234, endPoint x: 438, endPoint y: 432, distance: 197.5
click at [440, 437] on img at bounding box center [450, 305] width 878 height 454
drag, startPoint x: 491, startPoint y: 520, endPoint x: 537, endPoint y: 514, distance: 46.4
click at [537, 514] on div at bounding box center [452, 503] width 345 height 58
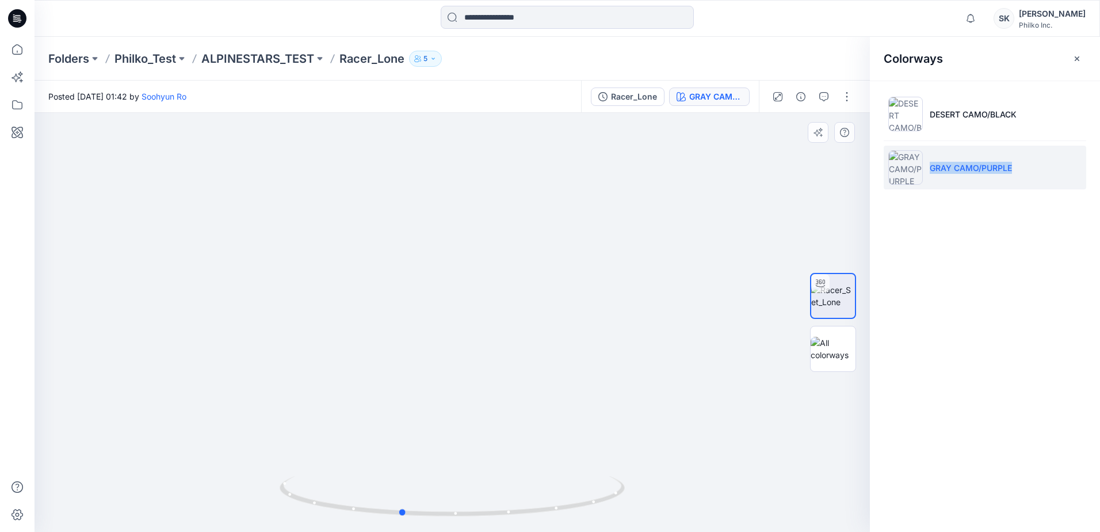
drag, startPoint x: 500, startPoint y: 516, endPoint x: 424, endPoint y: 529, distance: 77.1
click at [424, 529] on div at bounding box center [452, 503] width 345 height 58
drag, startPoint x: 481, startPoint y: 238, endPoint x: 459, endPoint y: 356, distance: 120.0
click at [459, 356] on img at bounding box center [431, 322] width 878 height 419
drag, startPoint x: 388, startPoint y: 468, endPoint x: 398, endPoint y: 496, distance: 28.6
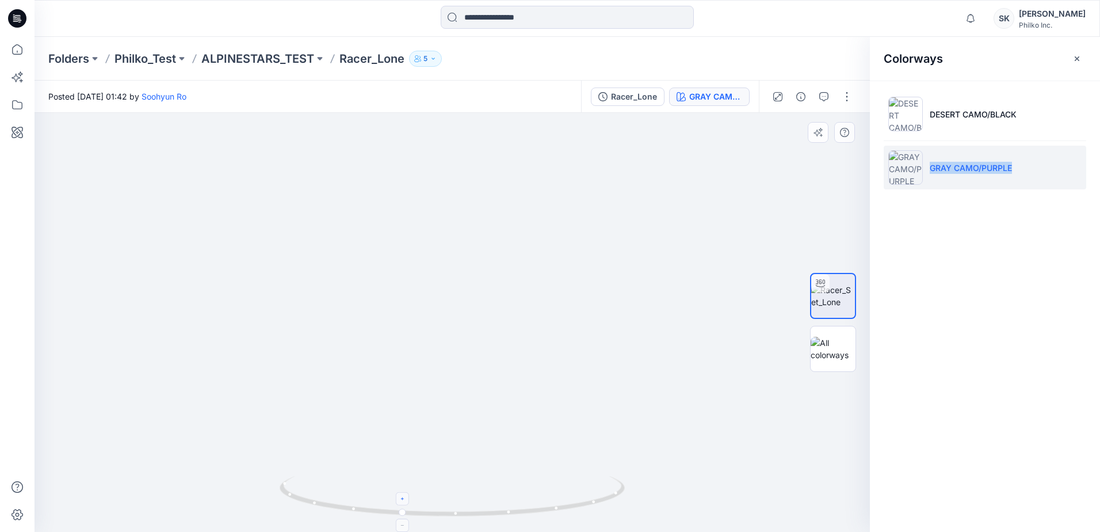
click at [388, 468] on img at bounding box center [424, 322] width 893 height 419
drag, startPoint x: 413, startPoint y: 518, endPoint x: 499, endPoint y: 520, distance: 86.4
click at [499, 520] on div at bounding box center [452, 503] width 345 height 58
drag, startPoint x: 413, startPoint y: 435, endPoint x: 463, endPoint y: 353, distance: 95.8
click at [463, 353] on img at bounding box center [424, 322] width 893 height 420
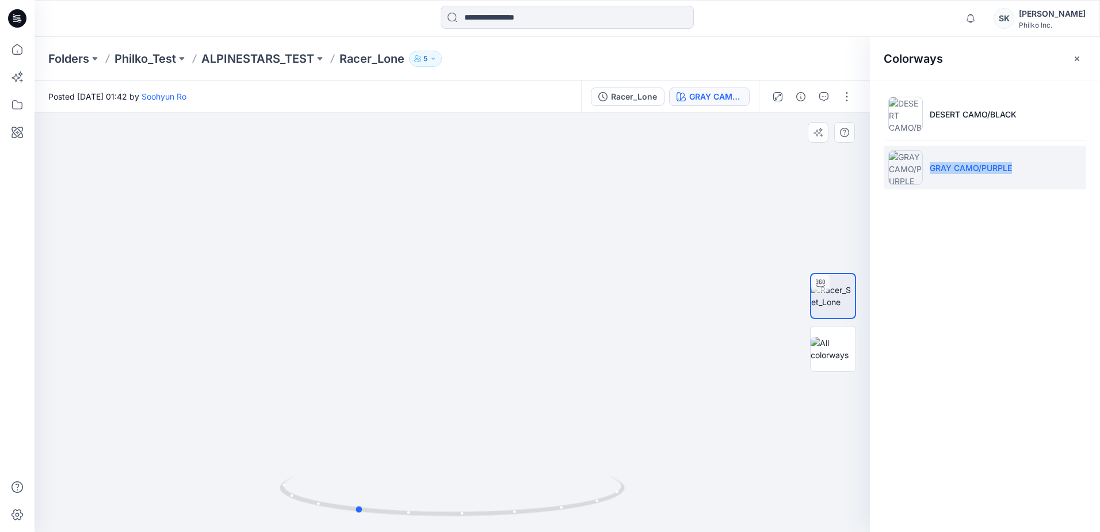
drag, startPoint x: 548, startPoint y: 512, endPoint x: 417, endPoint y: 523, distance: 131.7
click at [417, 523] on div at bounding box center [452, 503] width 345 height 58
drag, startPoint x: 471, startPoint y: 455, endPoint x: 460, endPoint y: 327, distance: 128.3
click at [460, 327] on img at bounding box center [552, 198] width 1122 height 668
drag, startPoint x: 529, startPoint y: 506, endPoint x: 254, endPoint y: 511, distance: 274.6
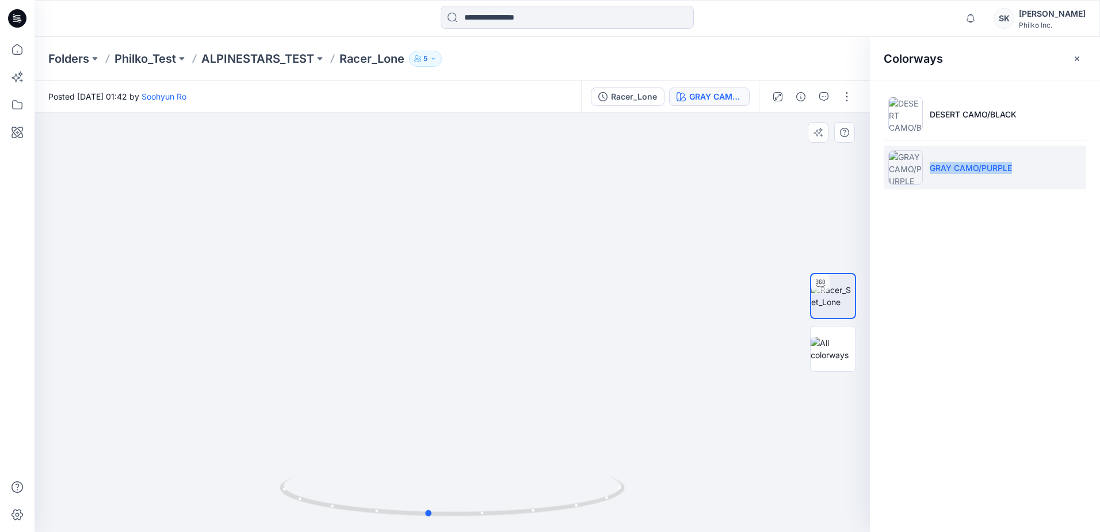
click at [254, 511] on div at bounding box center [453, 322] width 836 height 419
drag, startPoint x: 463, startPoint y: 515, endPoint x: 579, endPoint y: 523, distance: 116.6
click at [579, 523] on div at bounding box center [452, 503] width 345 height 58
drag, startPoint x: 551, startPoint y: 253, endPoint x: 557, endPoint y: 240, distance: 13.7
click at [557, 240] on img at bounding box center [452, 159] width 778 height 745
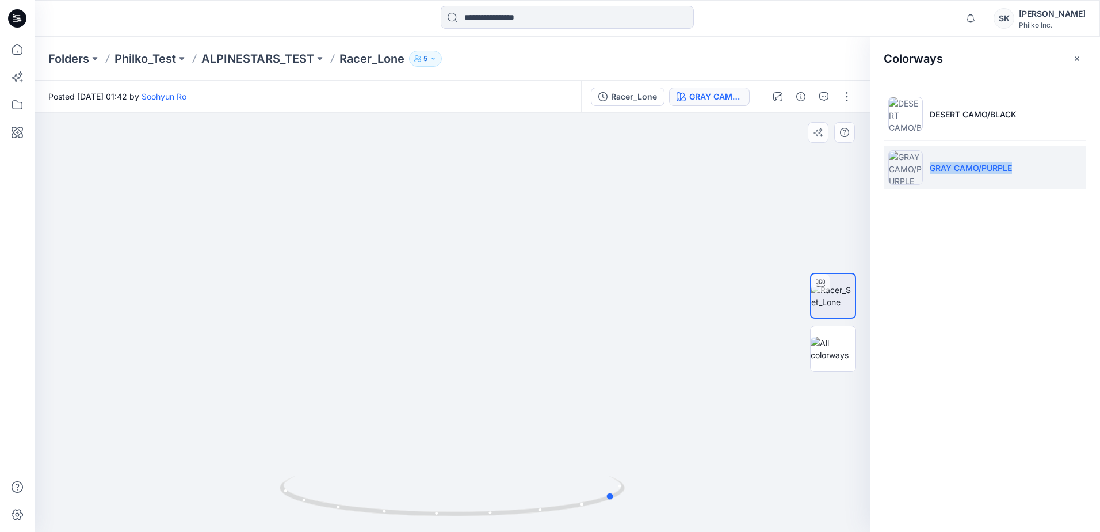
drag, startPoint x: 562, startPoint y: 524, endPoint x: 639, endPoint y: 503, distance: 79.9
click at [639, 503] on div at bounding box center [453, 322] width 836 height 419
drag, startPoint x: 494, startPoint y: 184, endPoint x: 512, endPoint y: 406, distance: 222.9
click at [511, 405] on img at bounding box center [469, 112] width 1122 height 837
